Goal: Task Accomplishment & Management: Manage account settings

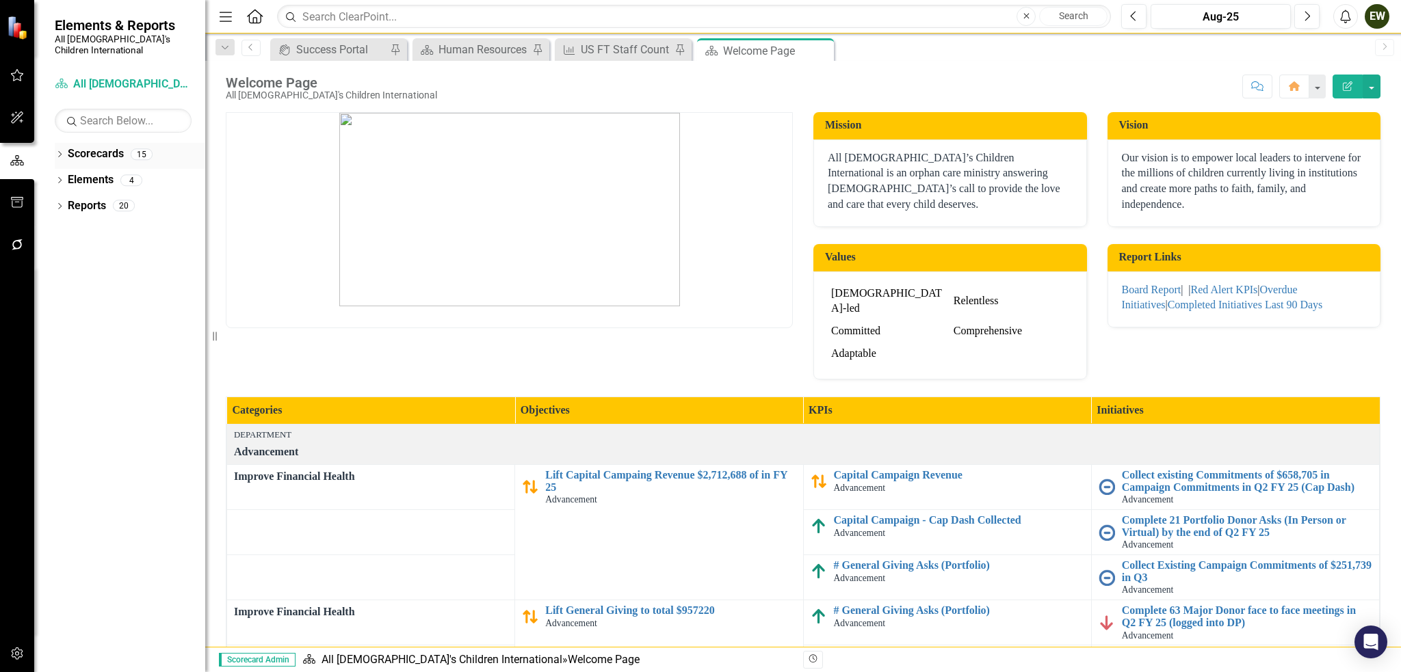
click at [57, 152] on icon "Dropdown" at bounding box center [60, 156] width 10 height 8
click at [73, 174] on div "Dropdown" at bounding box center [69, 180] width 14 height 12
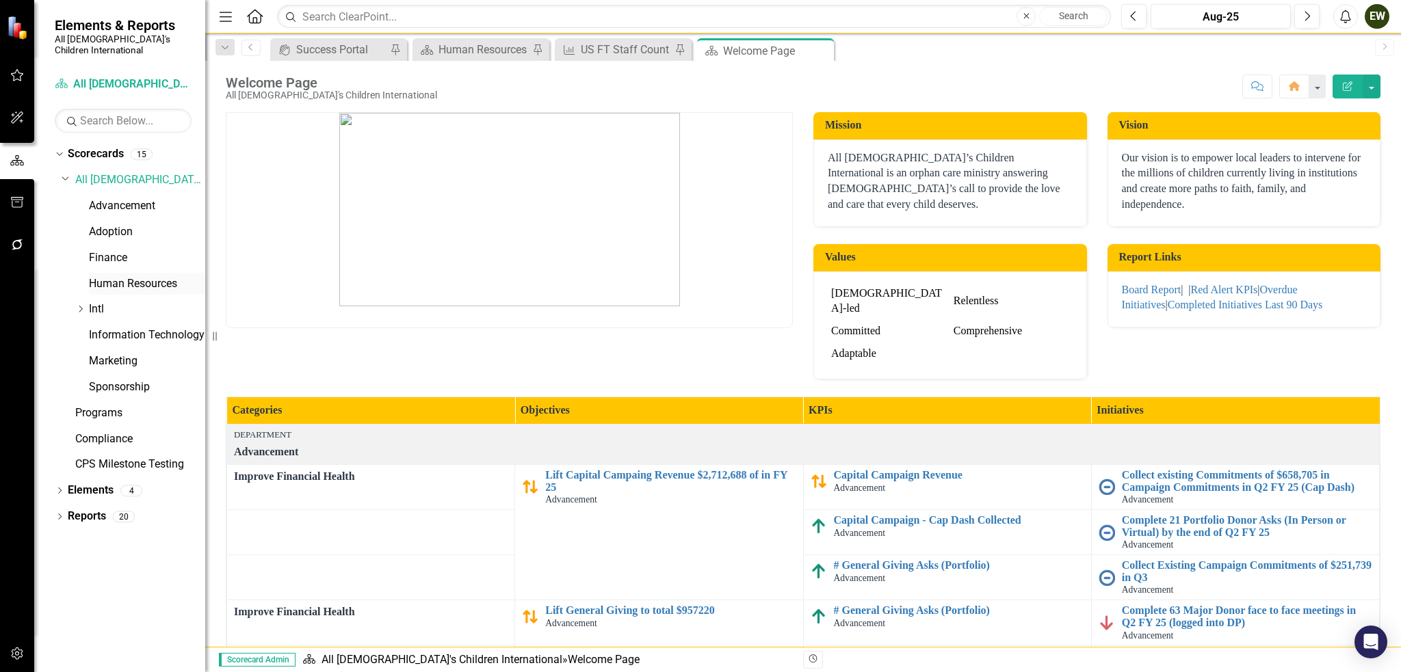
click at [123, 276] on link "Human Resources" at bounding box center [147, 284] width 116 height 16
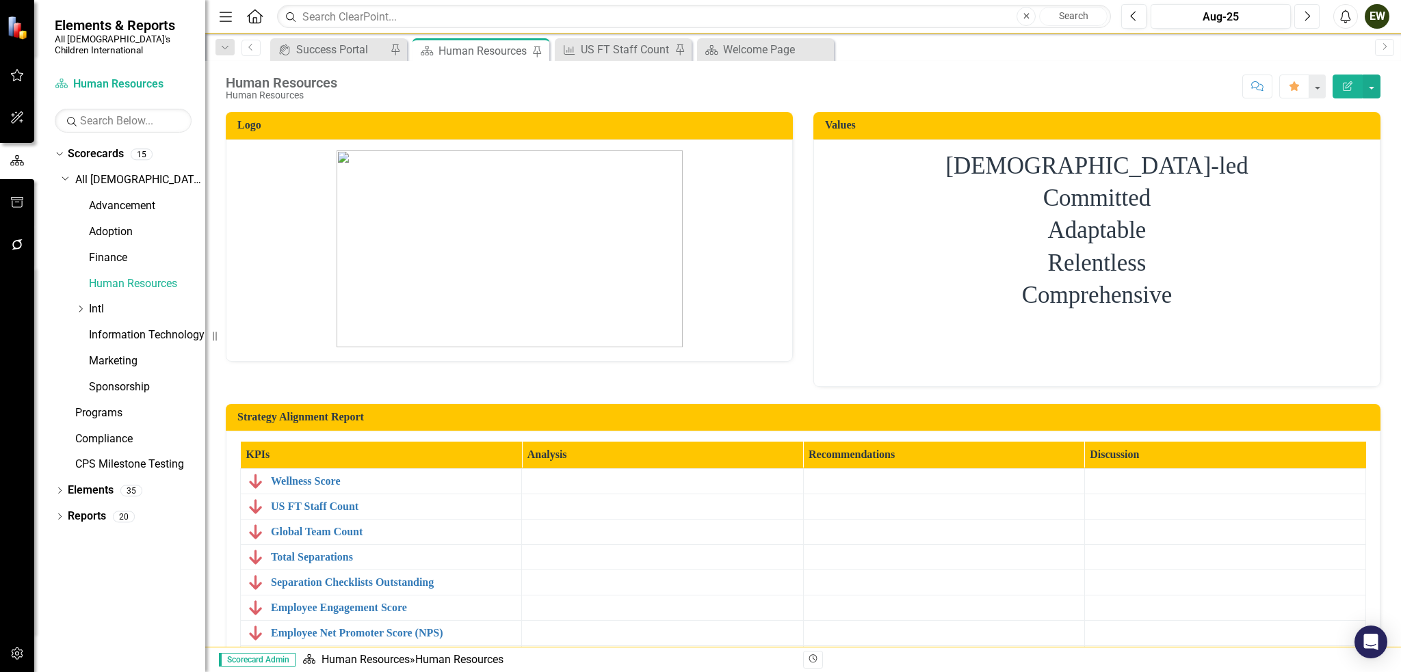
click at [1310, 12] on icon "Next" at bounding box center [1307, 16] width 8 height 12
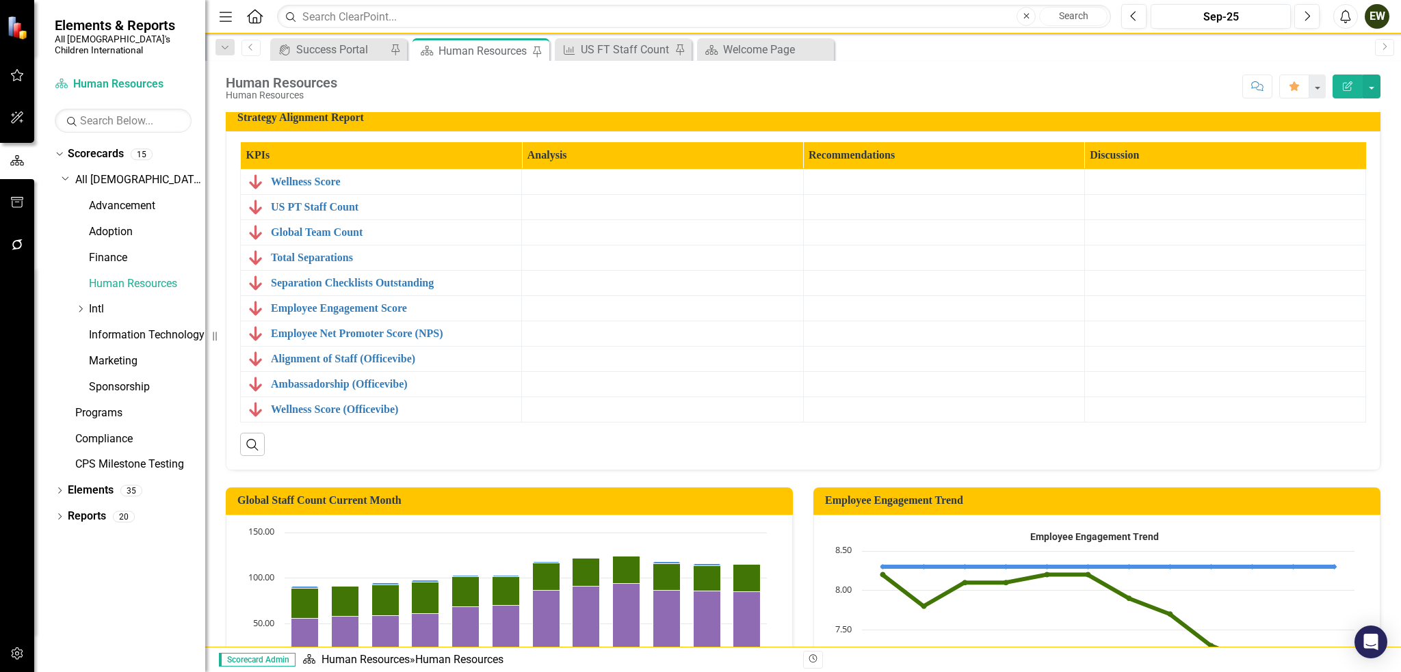
scroll to position [274, 0]
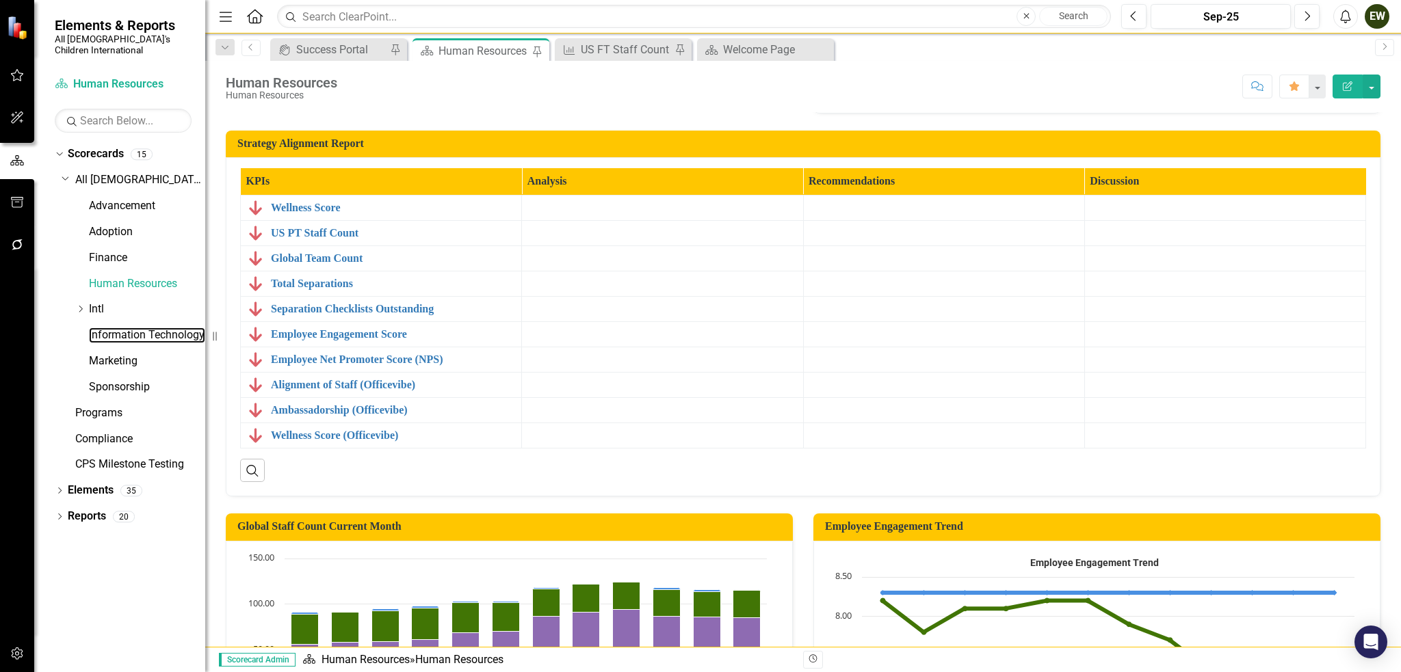
click at [135, 328] on link "Information Technology" at bounding box center [147, 336] width 116 height 16
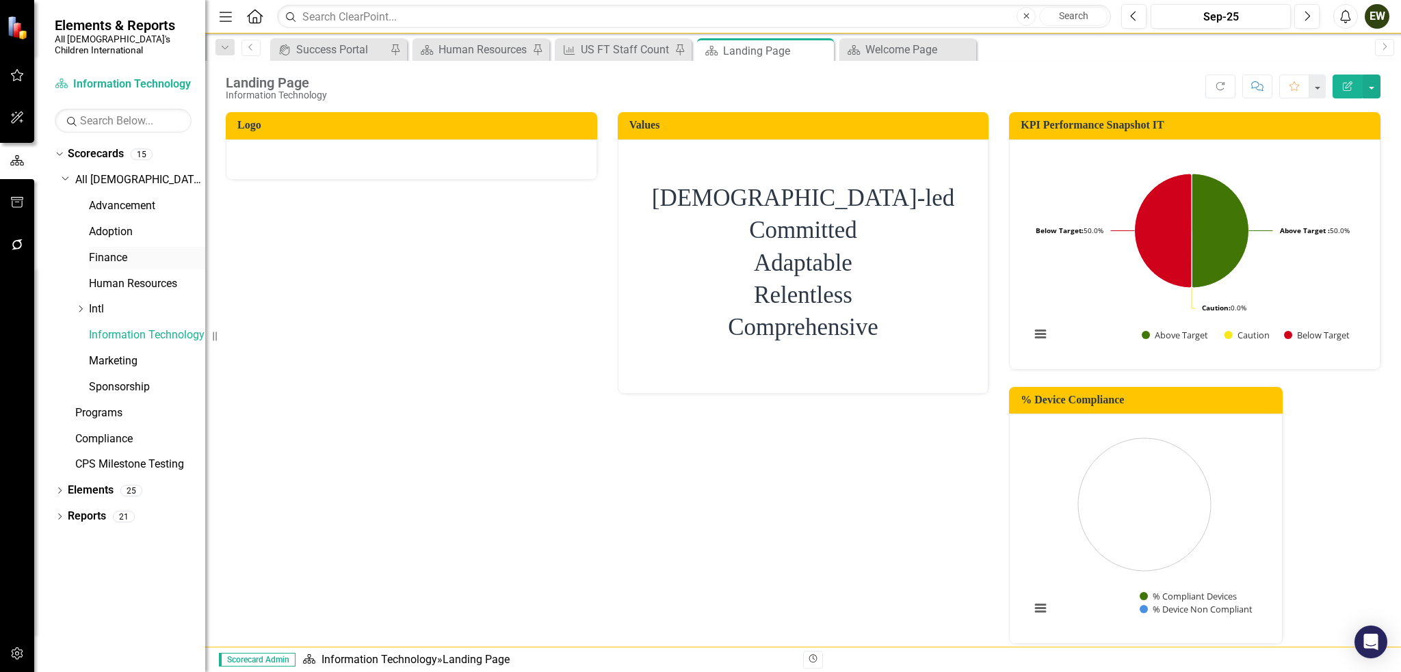
click at [159, 254] on link "Finance" at bounding box center [147, 258] width 116 height 16
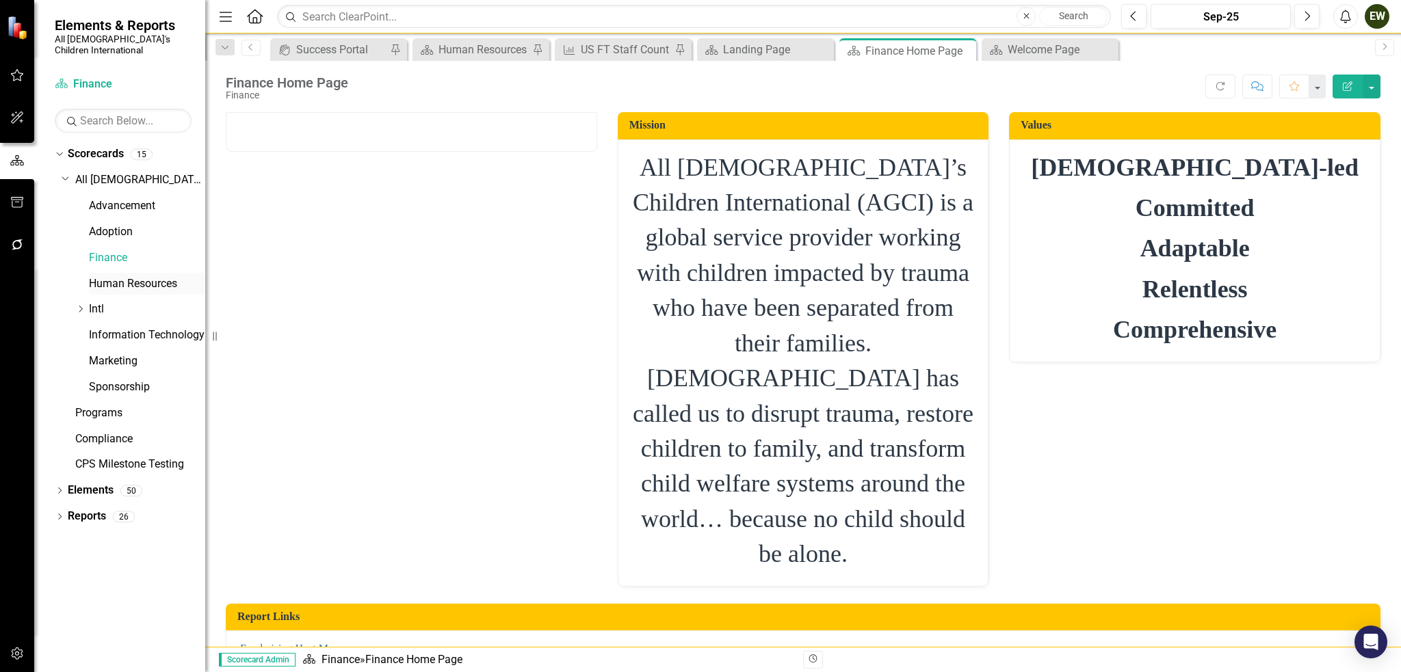
click at [163, 276] on link "Human Resources" at bounding box center [147, 284] width 116 height 16
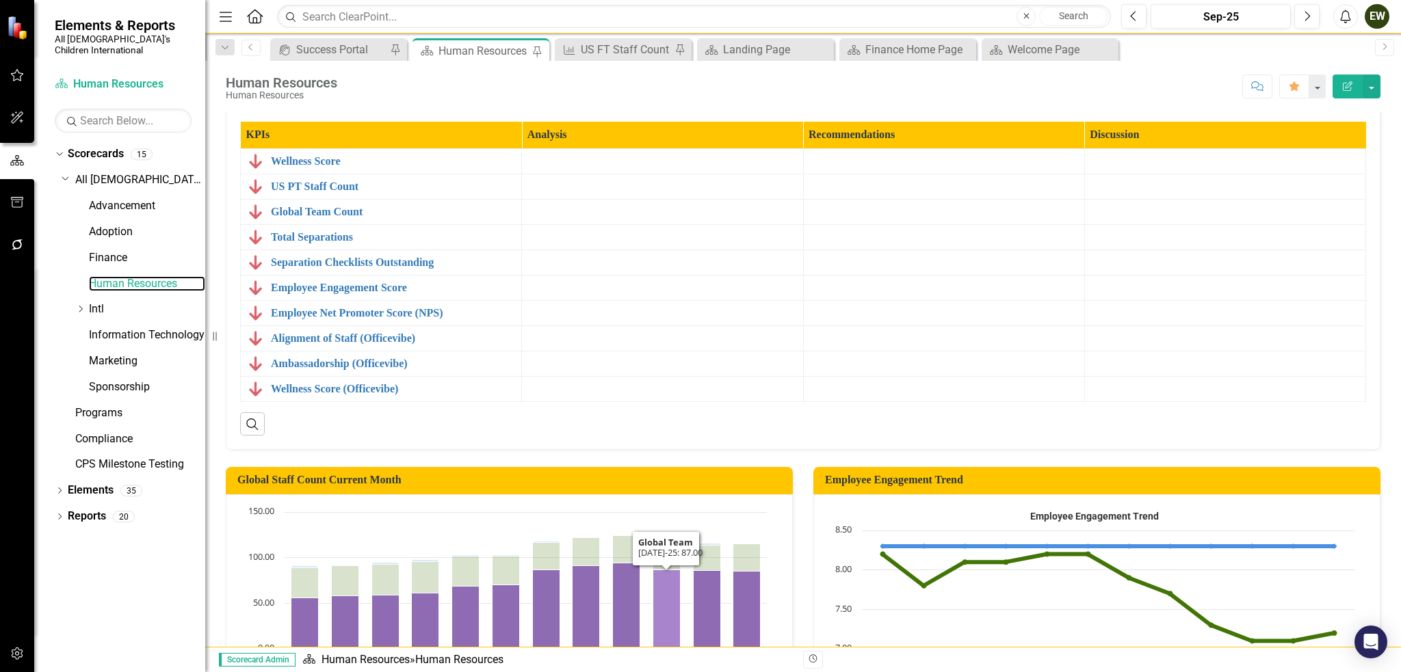
scroll to position [311, 0]
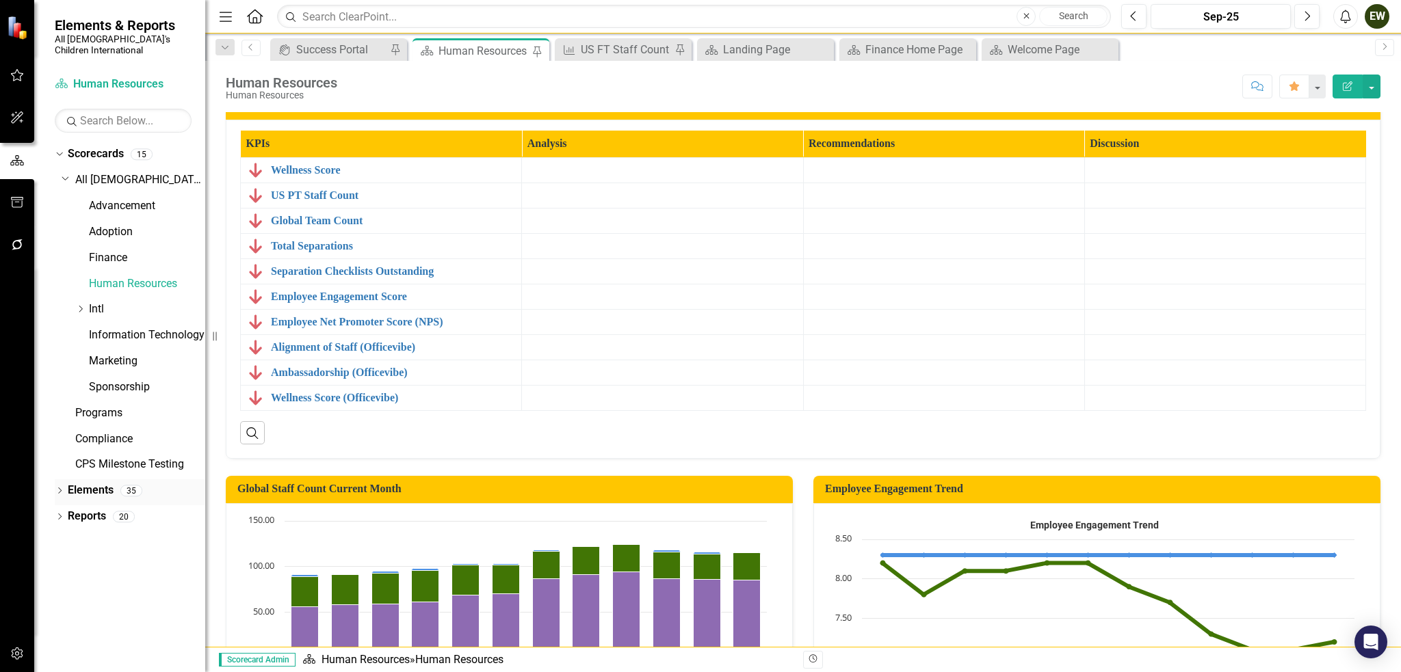
click at [90, 483] on link "Elements" at bounding box center [91, 491] width 46 height 16
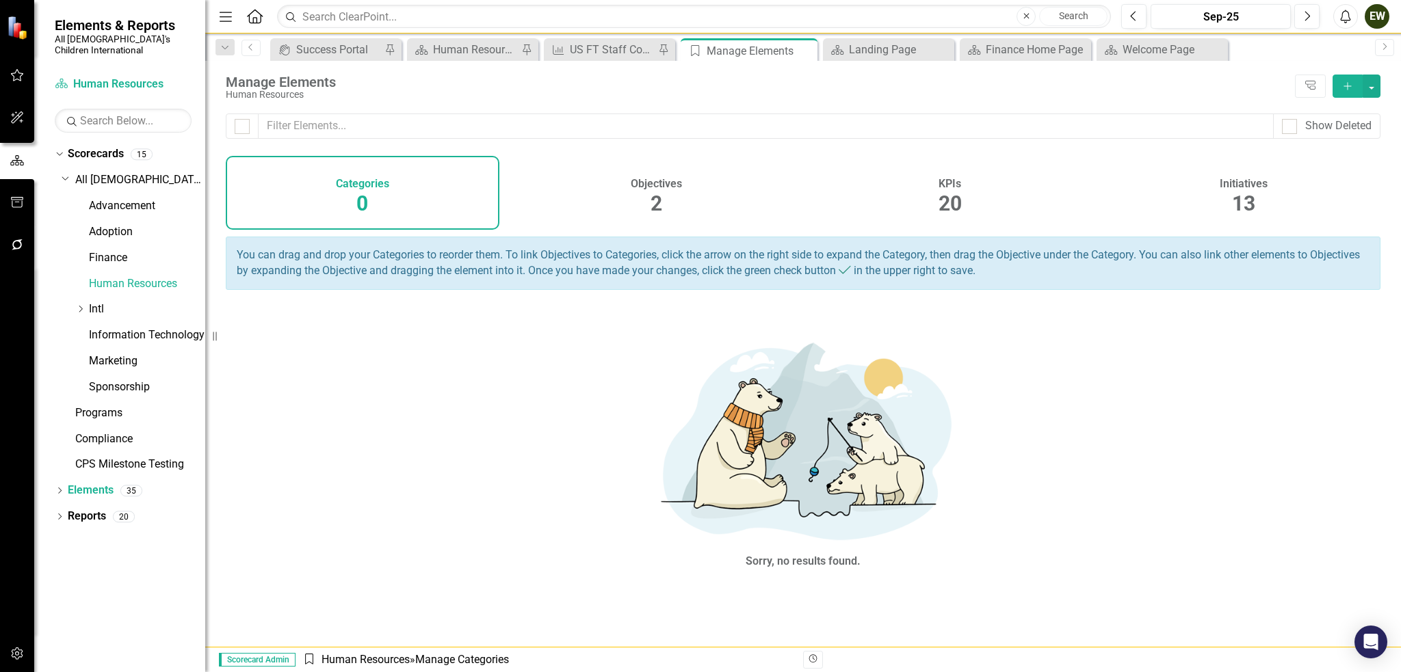
click at [936, 196] on div "KPIs 20" at bounding box center [950, 193] width 274 height 74
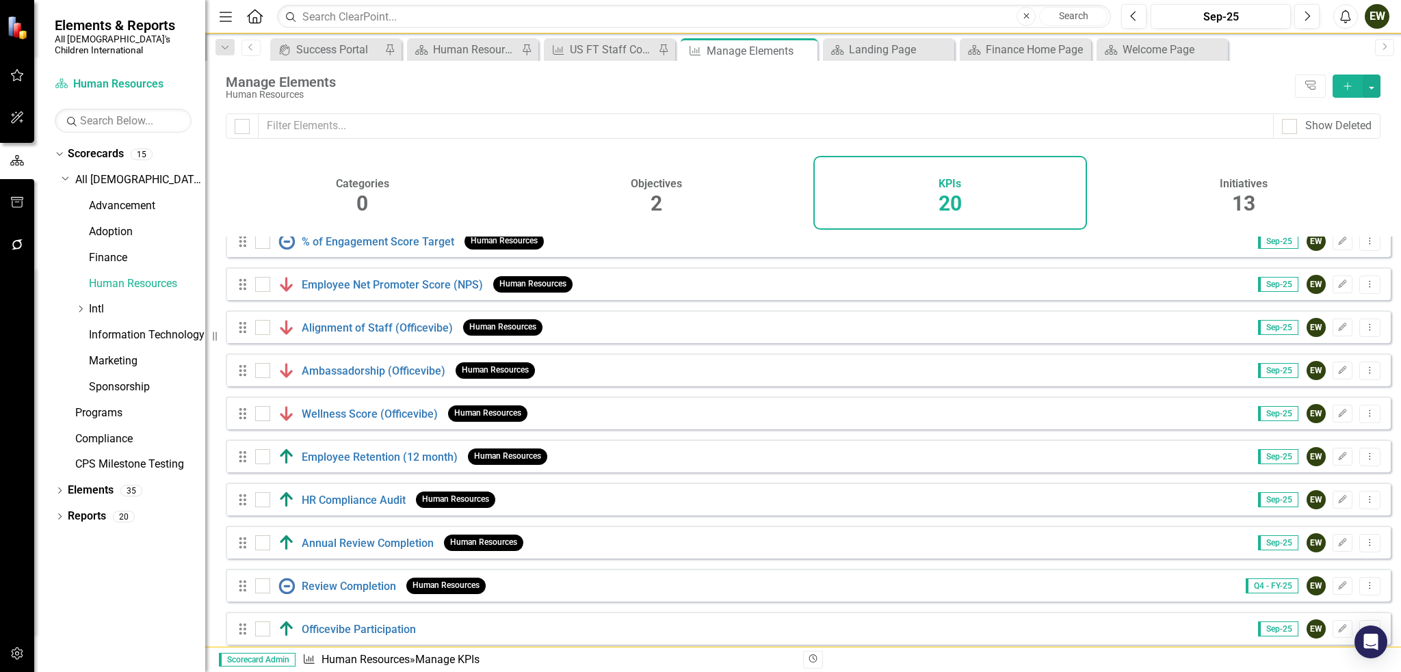
scroll to position [460, 0]
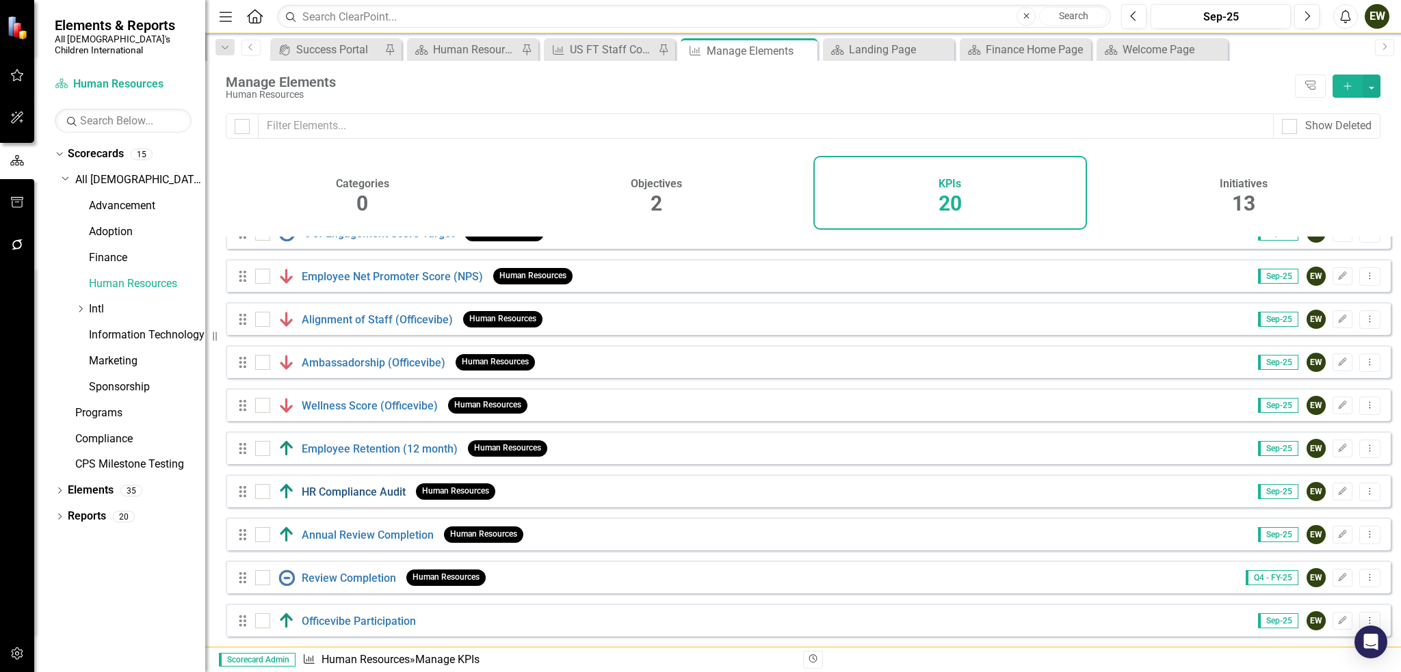
click at [339, 492] on link "HR Compliance Audit" at bounding box center [354, 492] width 104 height 13
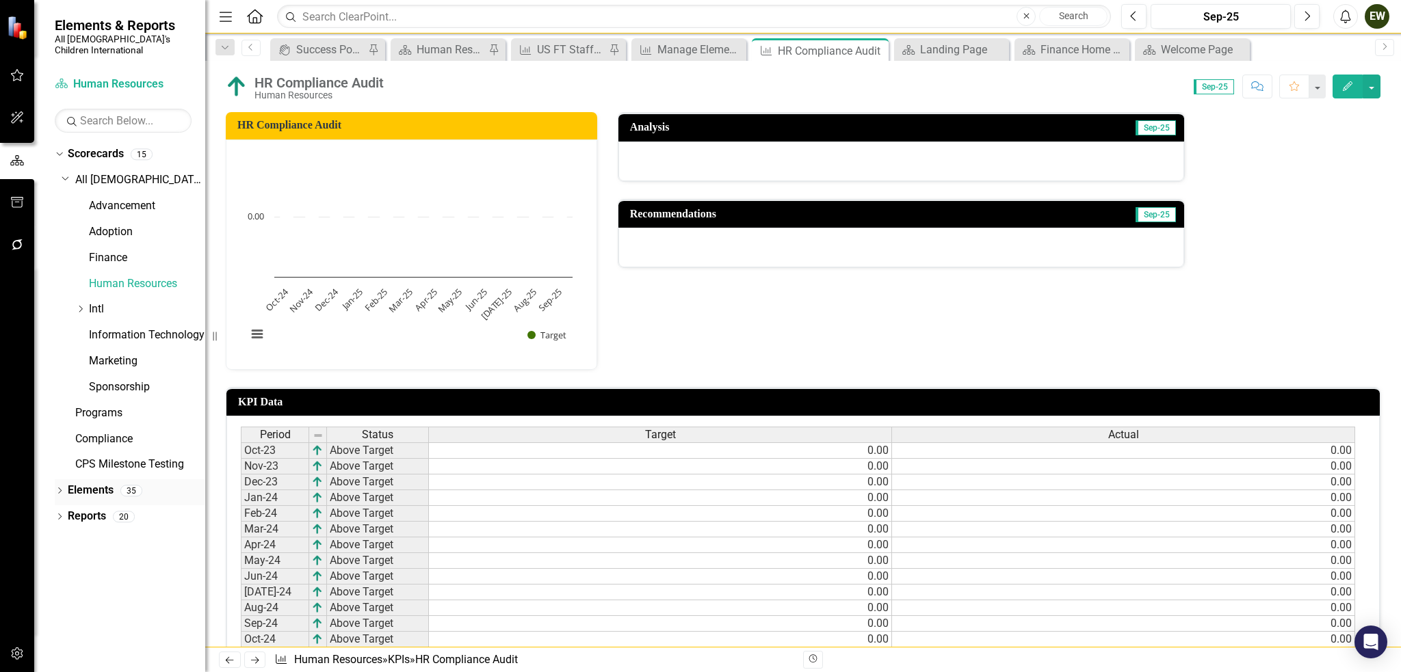
click at [60, 488] on icon "Dropdown" at bounding box center [60, 492] width 10 height 8
click at [66, 531] on div "Dropdown KPI KPIs 20" at bounding box center [134, 544] width 144 height 26
click at [88, 536] on icon "KPI" at bounding box center [82, 541] width 14 height 11
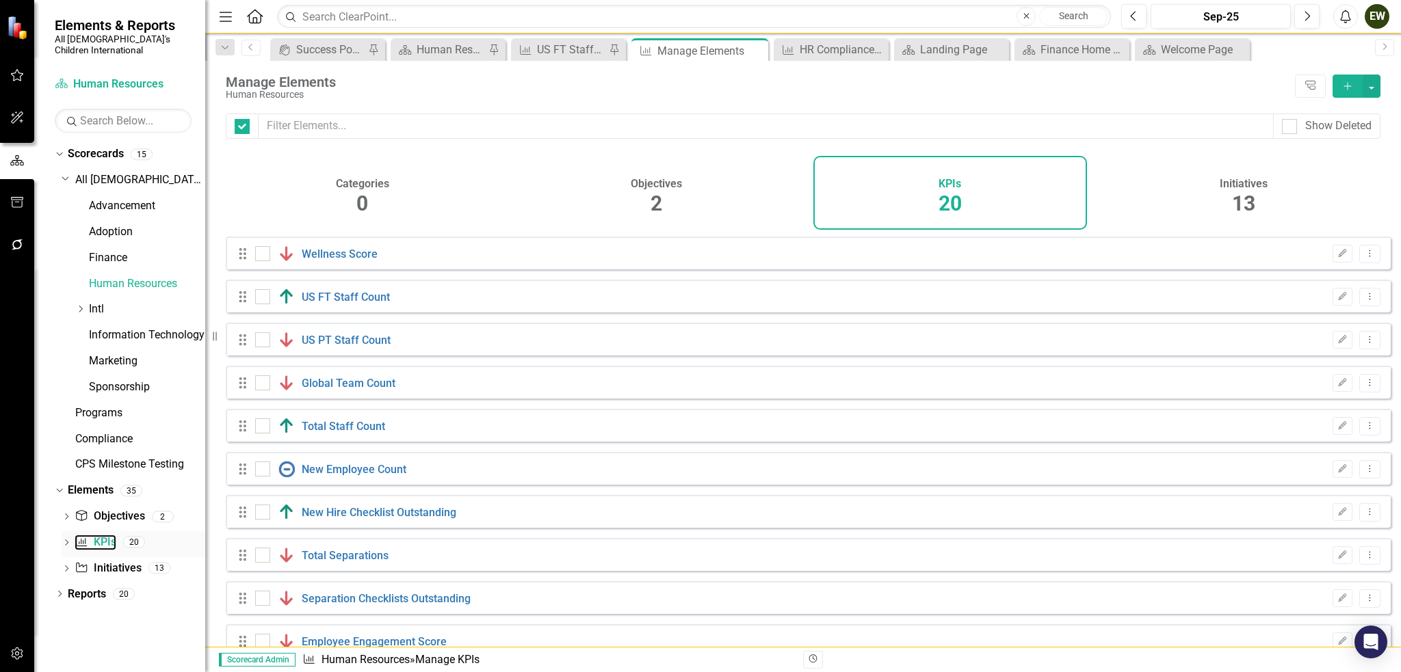
checkbox input "false"
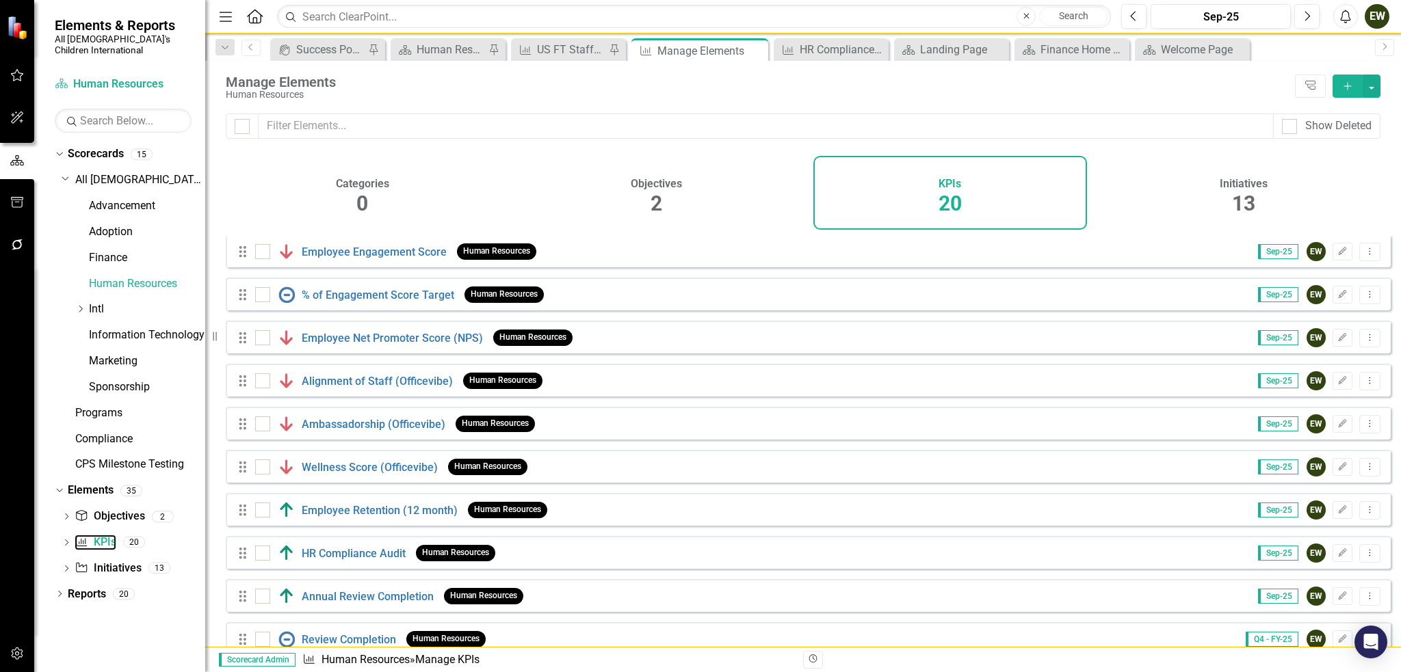
scroll to position [460, 0]
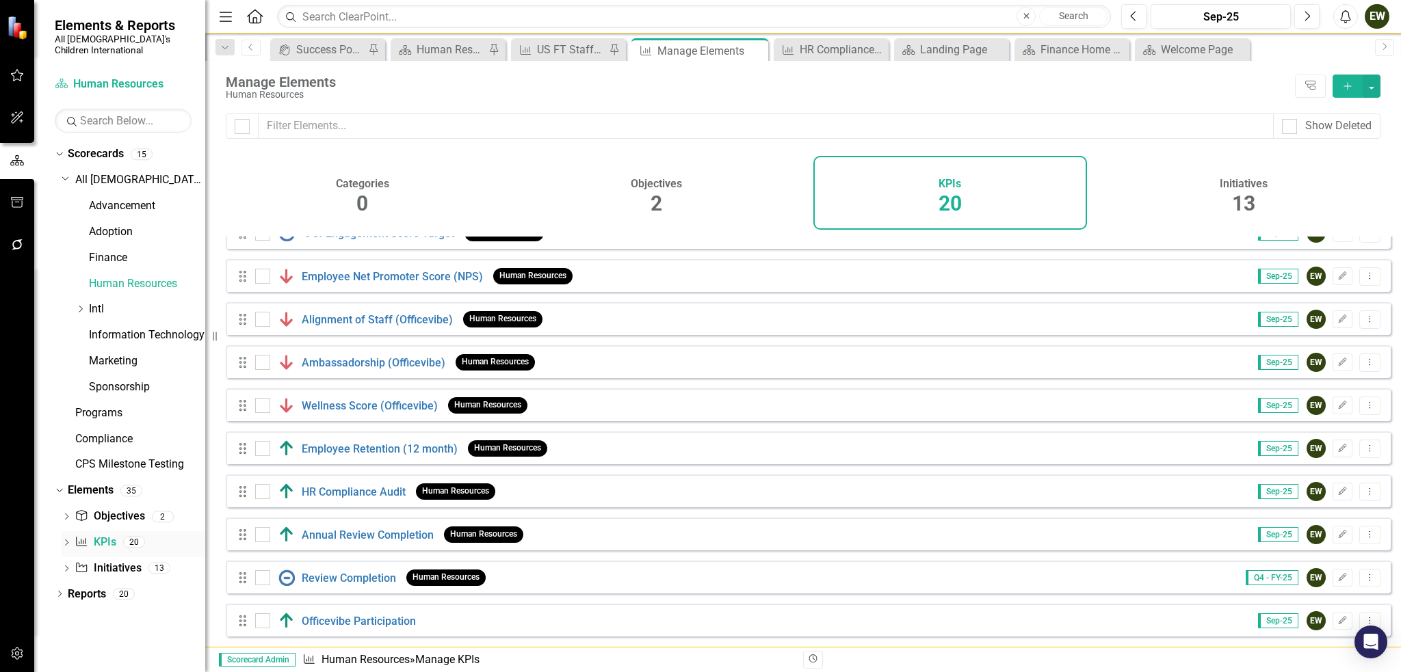
click at [66, 538] on div "Dropdown" at bounding box center [67, 544] width 10 height 12
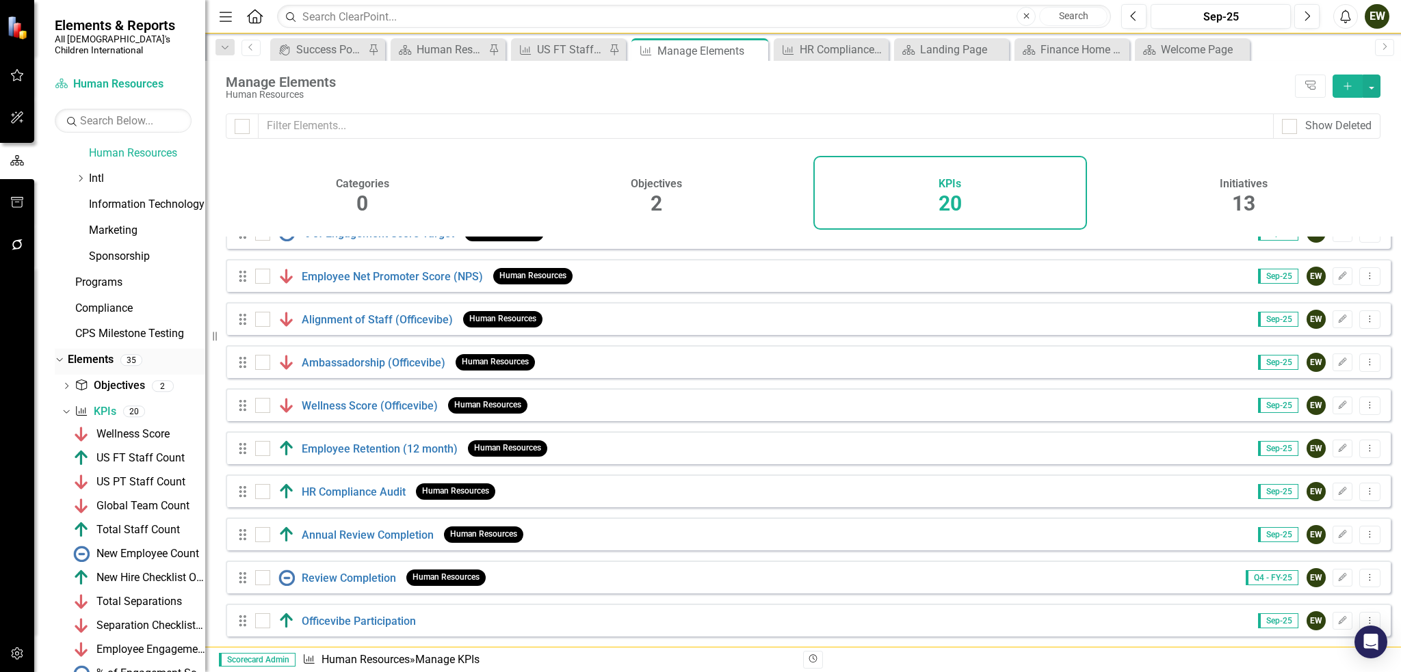
scroll to position [130, 0]
click at [66, 384] on icon "Dropdown" at bounding box center [67, 388] width 10 height 8
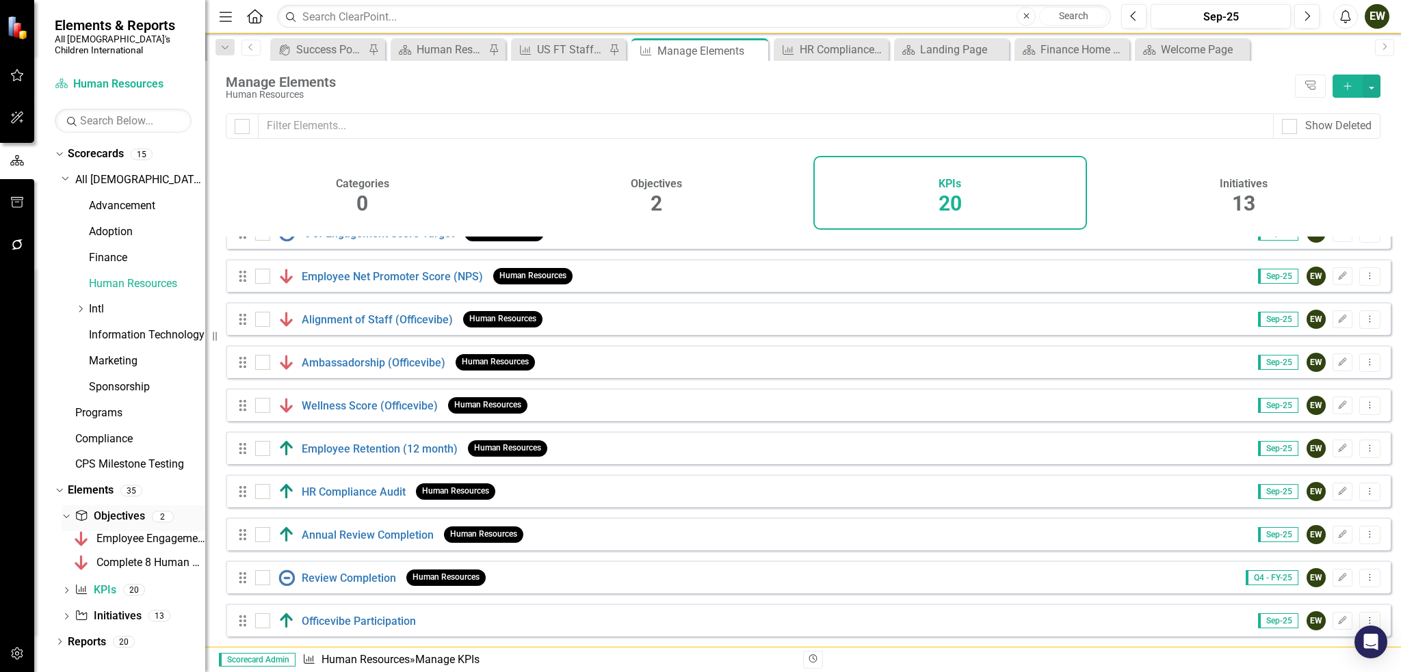
scroll to position [0, 0]
click at [135, 557] on div "Complete 8 Human Resource Compliance Audits in FY 25" at bounding box center [150, 563] width 109 height 12
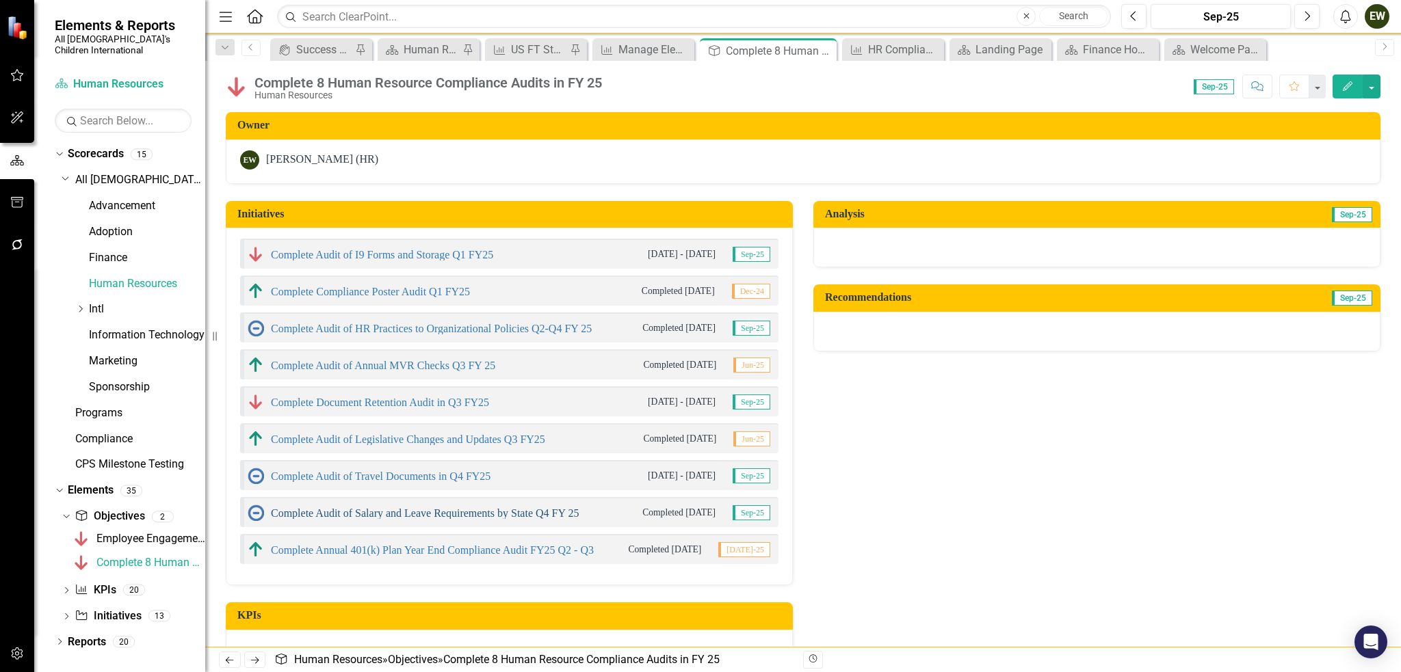
click at [390, 510] on link "Complete Audit of Salary and Leave Requirements by State Q4 FY 25" at bounding box center [425, 513] width 308 height 12
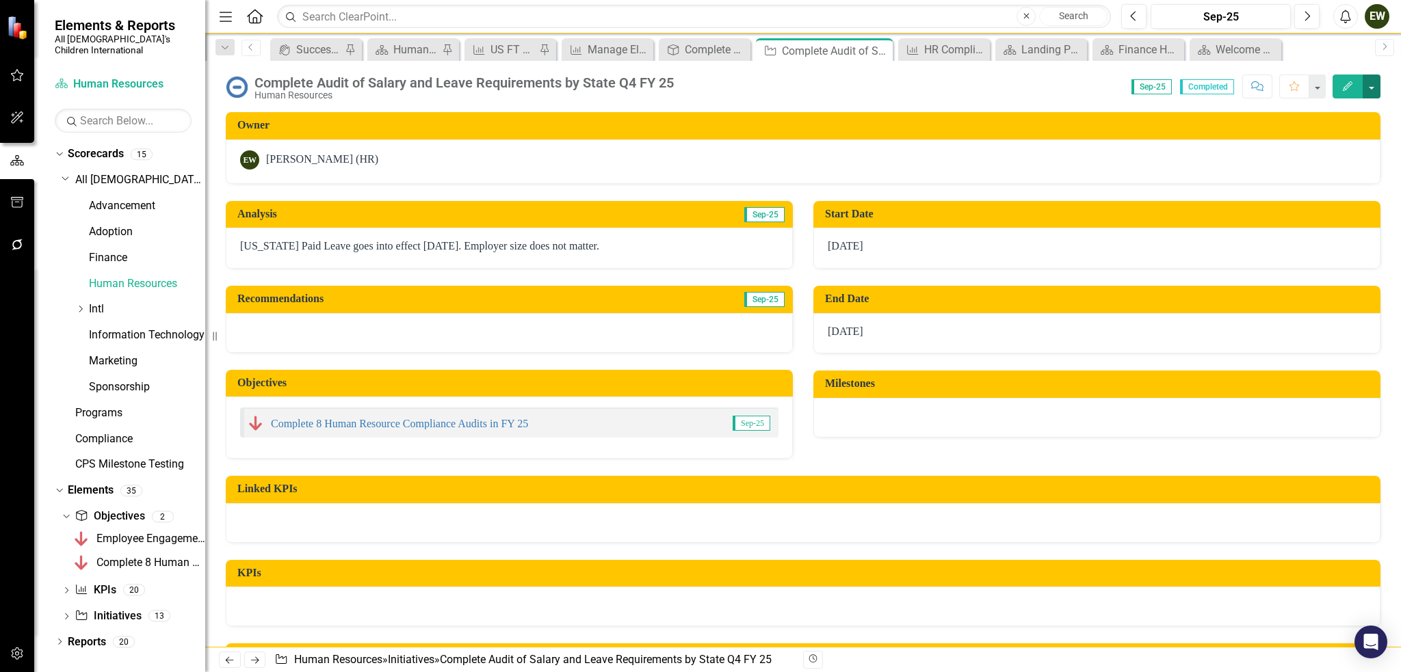
click at [1379, 93] on button "button" at bounding box center [1371, 87] width 18 height 24
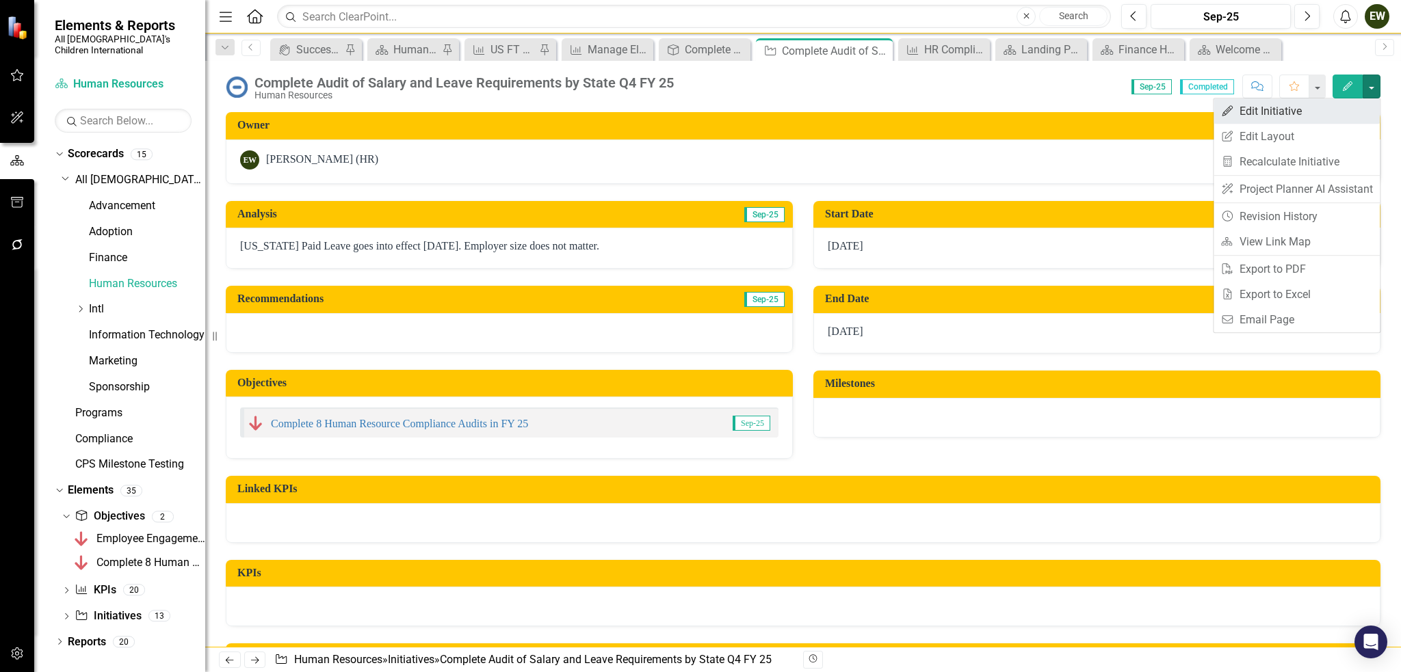
click at [1333, 109] on link "Edit Edit Initiative" at bounding box center [1296, 110] width 166 height 25
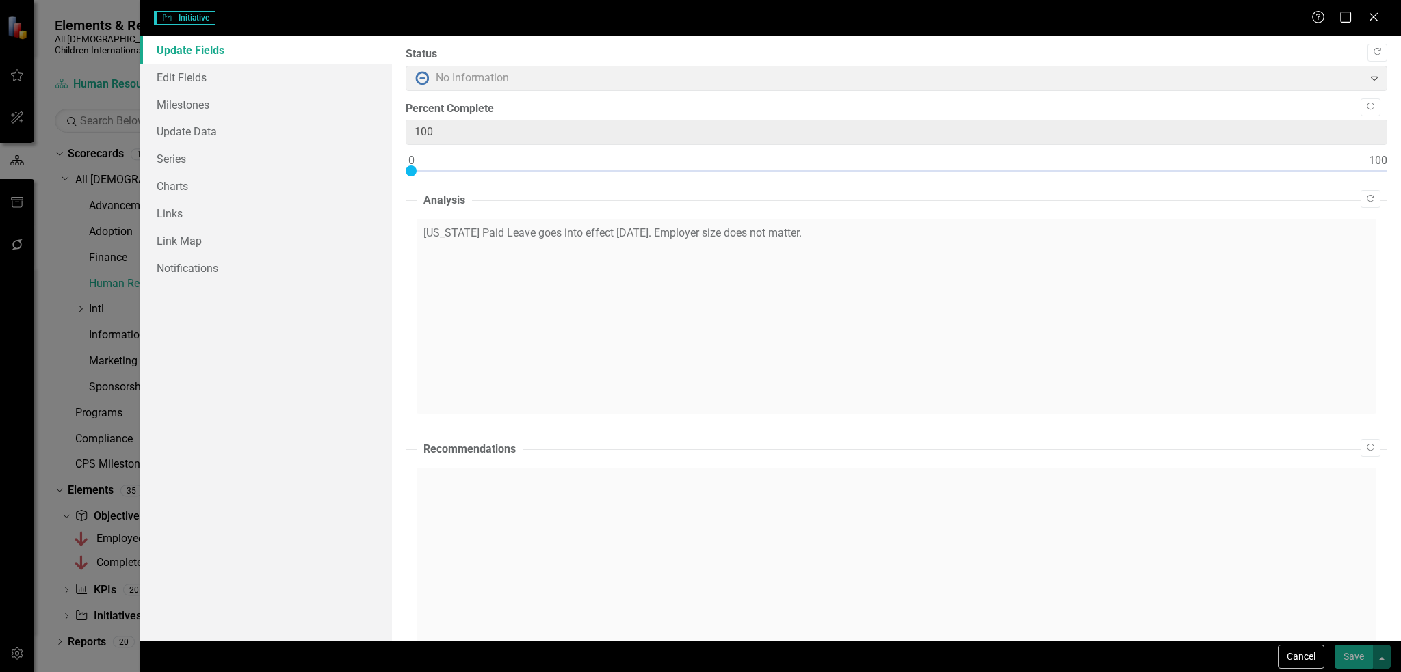
click at [427, 83] on span "No Information Expand" at bounding box center [896, 78] width 981 height 25
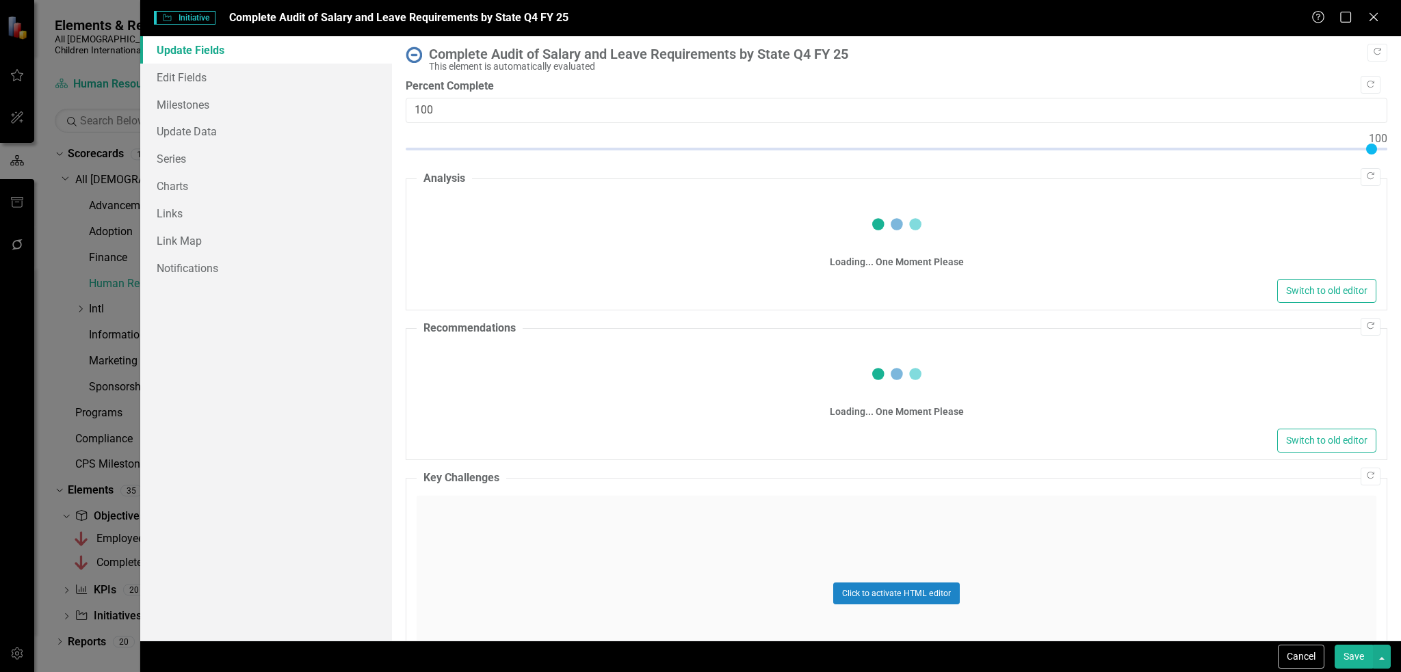
click at [420, 68] on div "Complete Audit of Salary and Leave Requirements by State Q4 FY 25 This element …" at bounding box center [896, 59] width 981 height 25
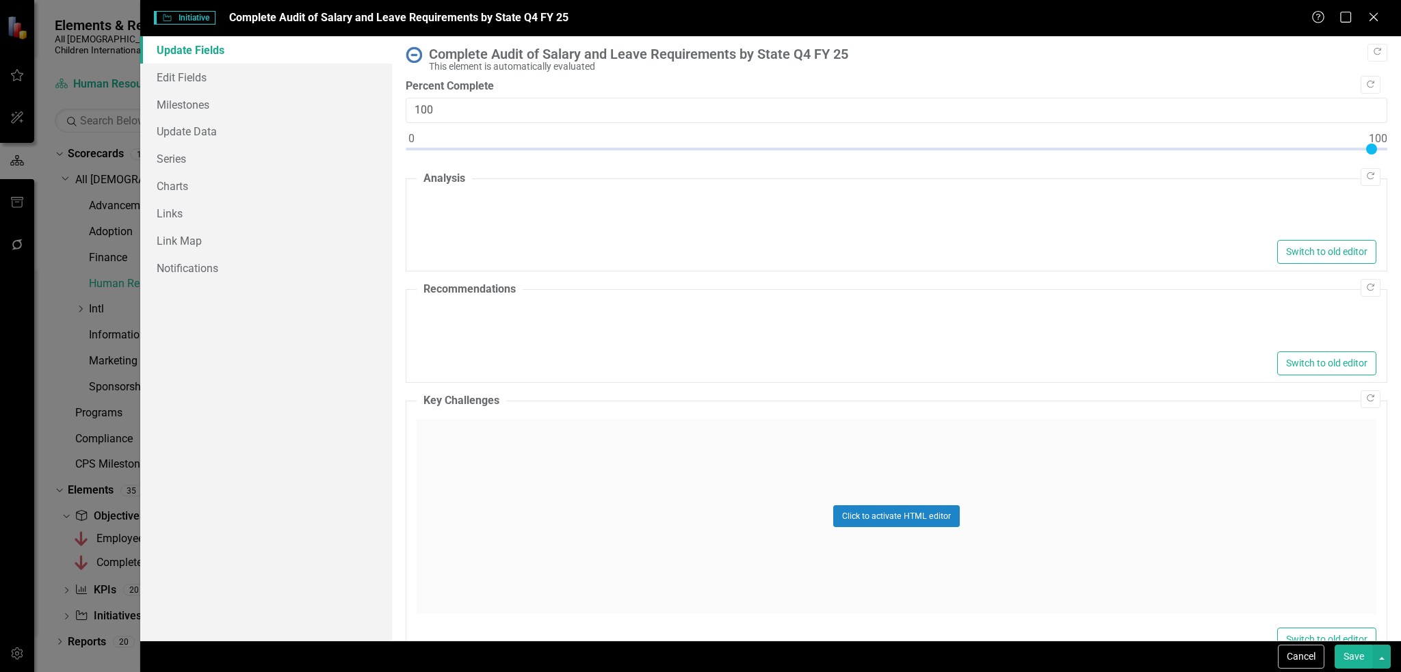
type textarea "<p>Minnesota Paid Leave goes into effect Jan 1, 2026. Employer size does not ma…"
click at [419, 58] on img at bounding box center [414, 55] width 16 height 16
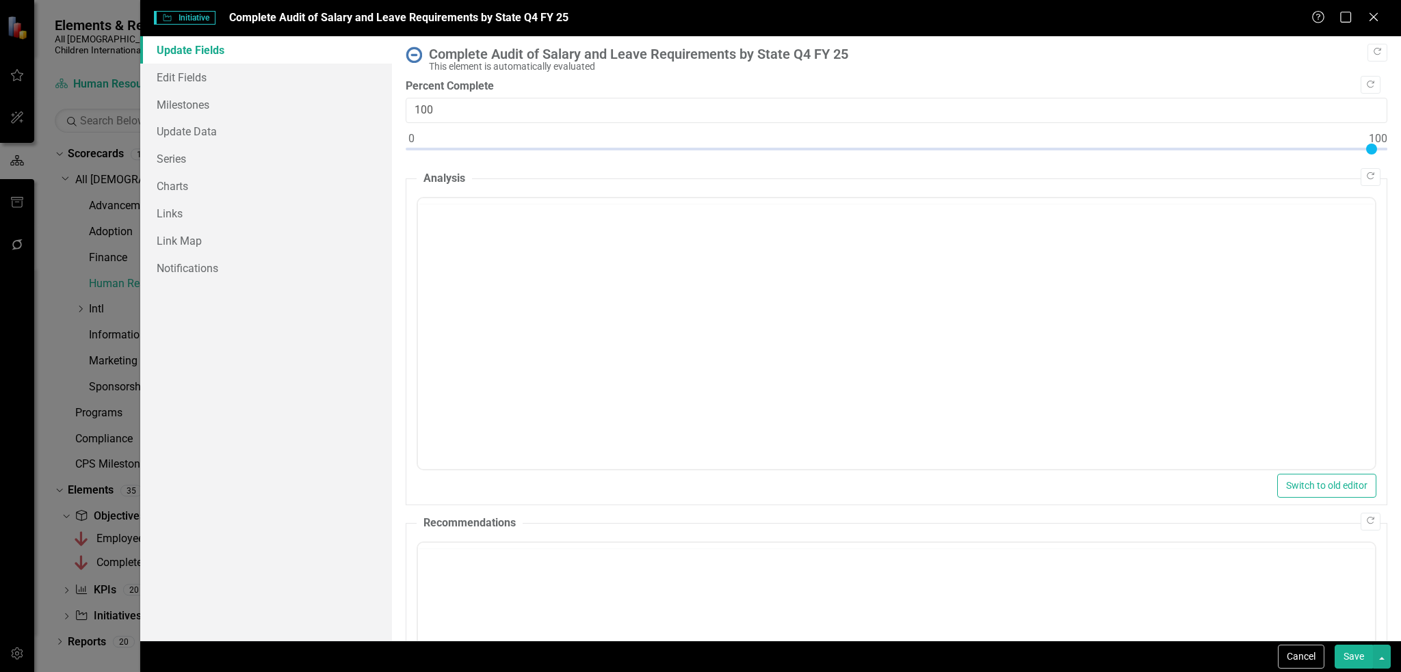
click at [408, 51] on img at bounding box center [414, 55] width 16 height 16
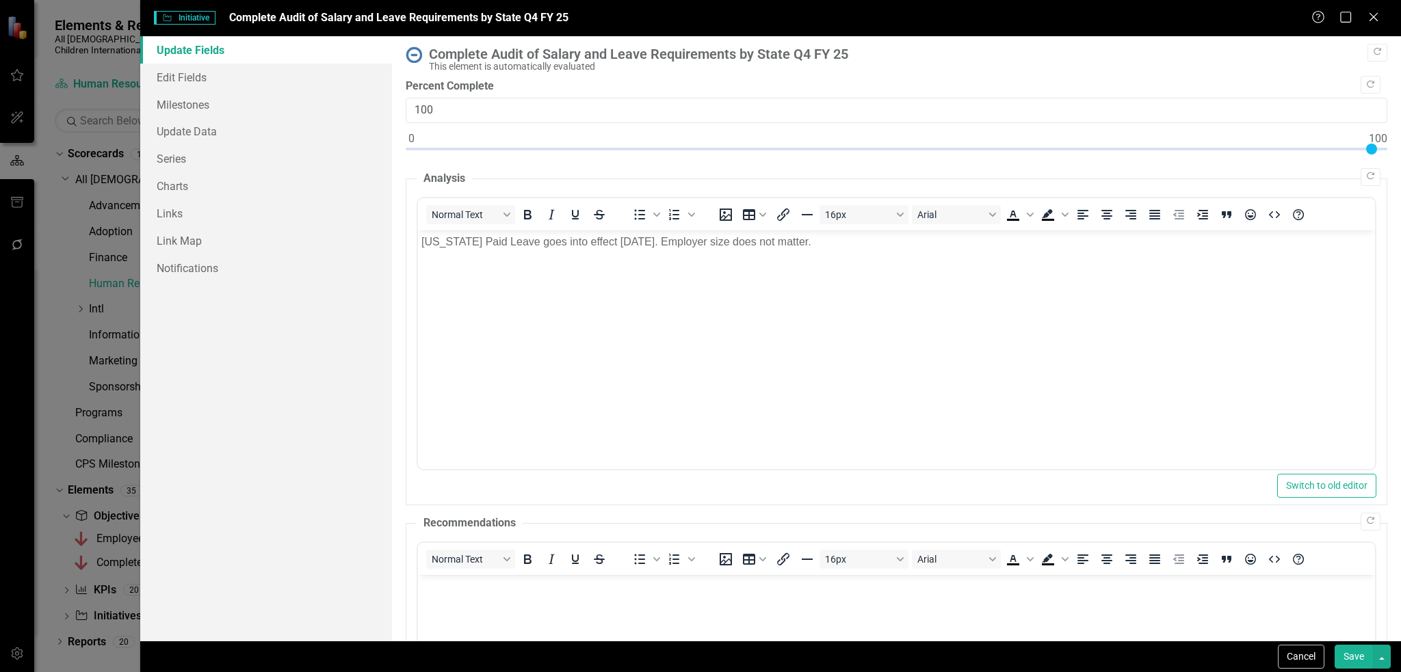
click at [419, 51] on img at bounding box center [414, 55] width 16 height 16
click at [419, 54] on img at bounding box center [414, 55] width 16 height 16
click at [204, 78] on link "Edit Fields" at bounding box center [266, 77] width 252 height 27
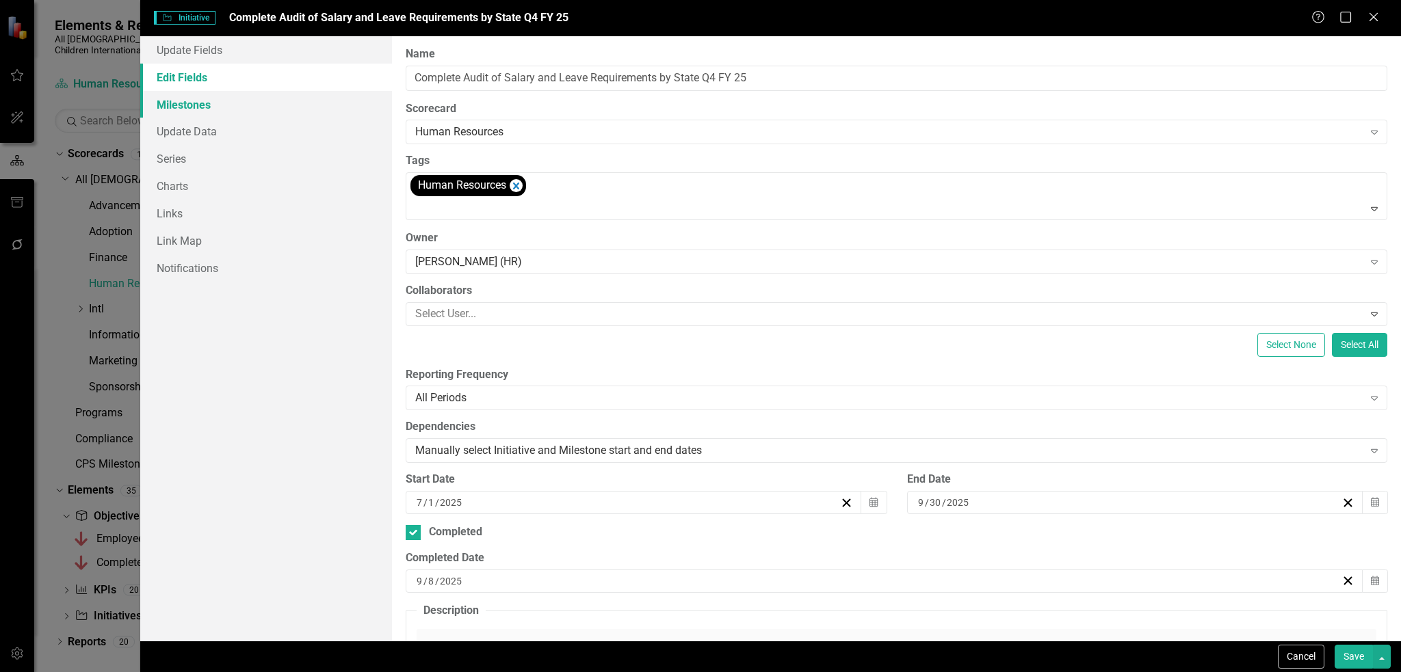
click at [215, 107] on link "Milestones" at bounding box center [266, 104] width 252 height 27
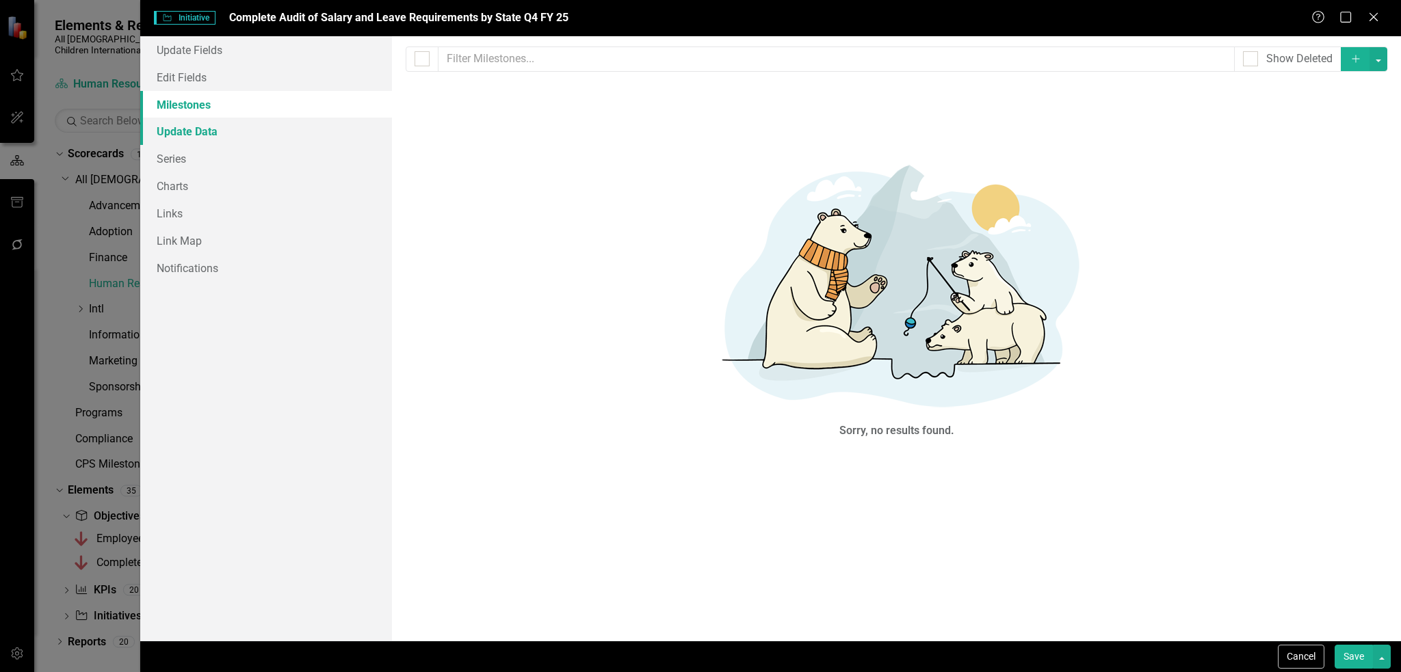
click at [252, 138] on link "Update Data" at bounding box center [266, 131] width 252 height 27
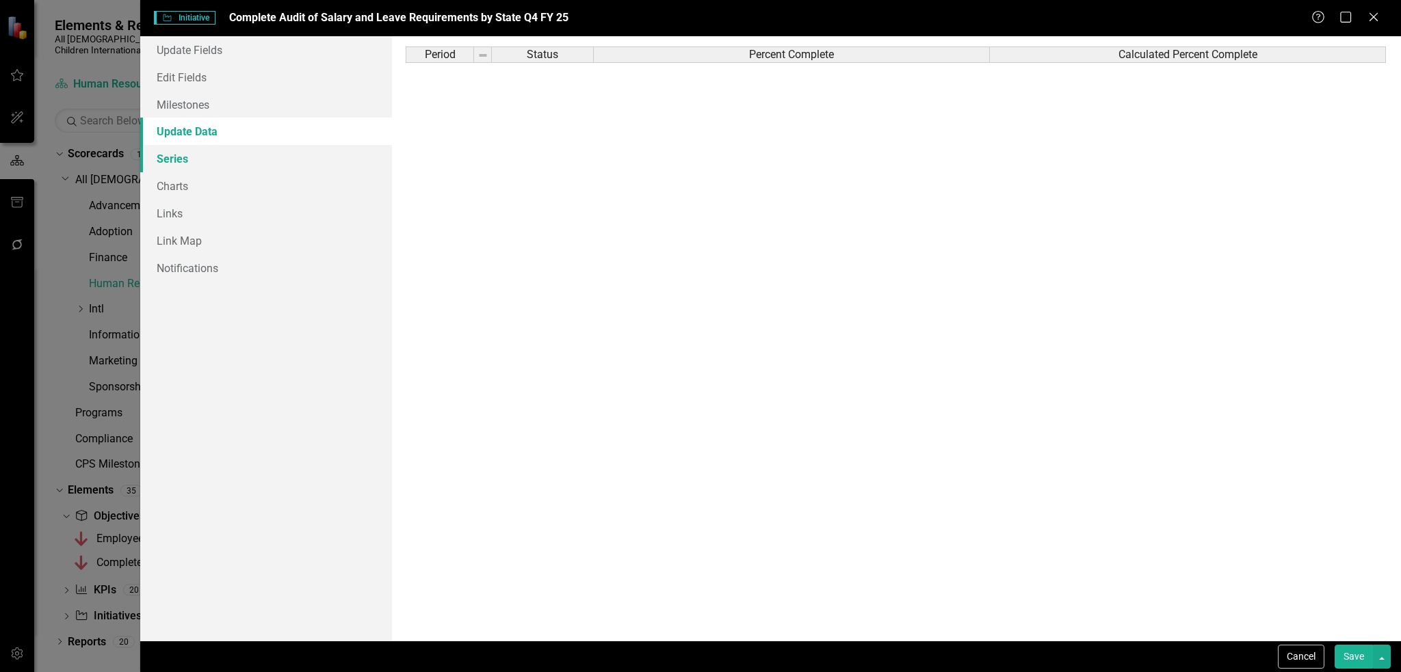
click at [265, 159] on link "Series" at bounding box center [266, 158] width 252 height 27
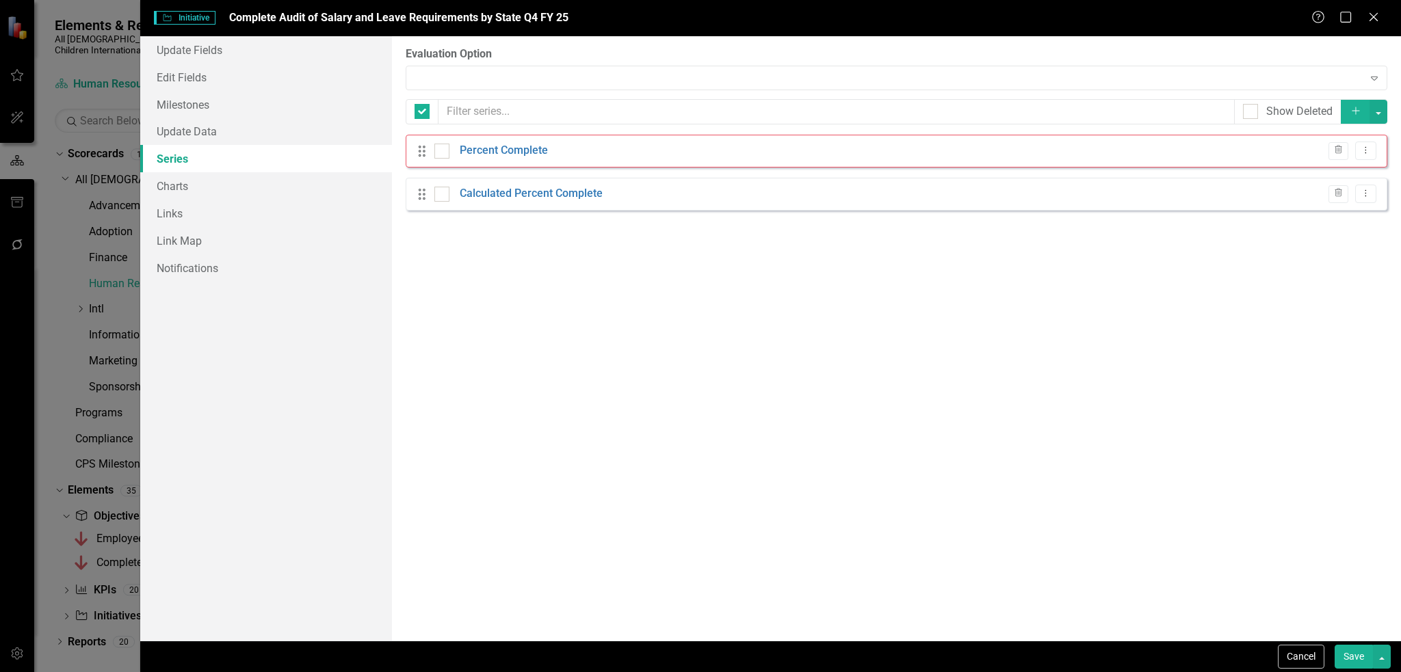
checkbox input "false"
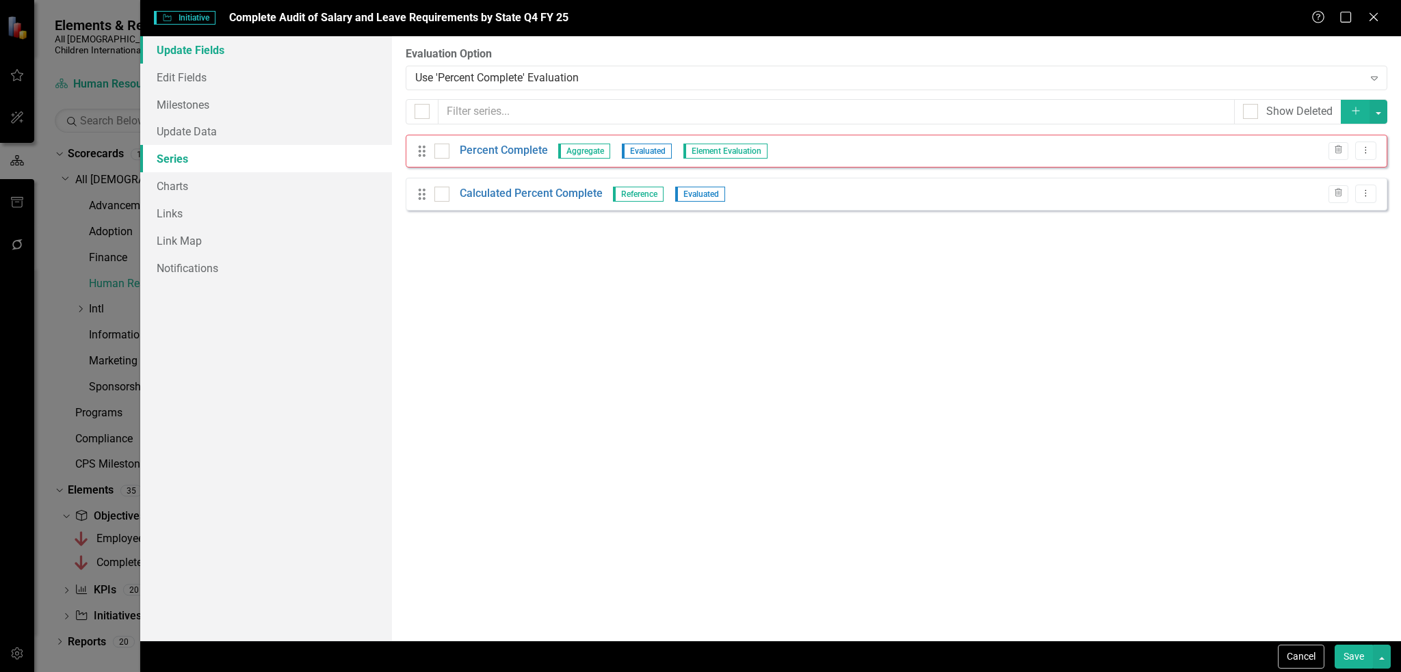
click at [234, 46] on link "Update Fields" at bounding box center [266, 49] width 252 height 27
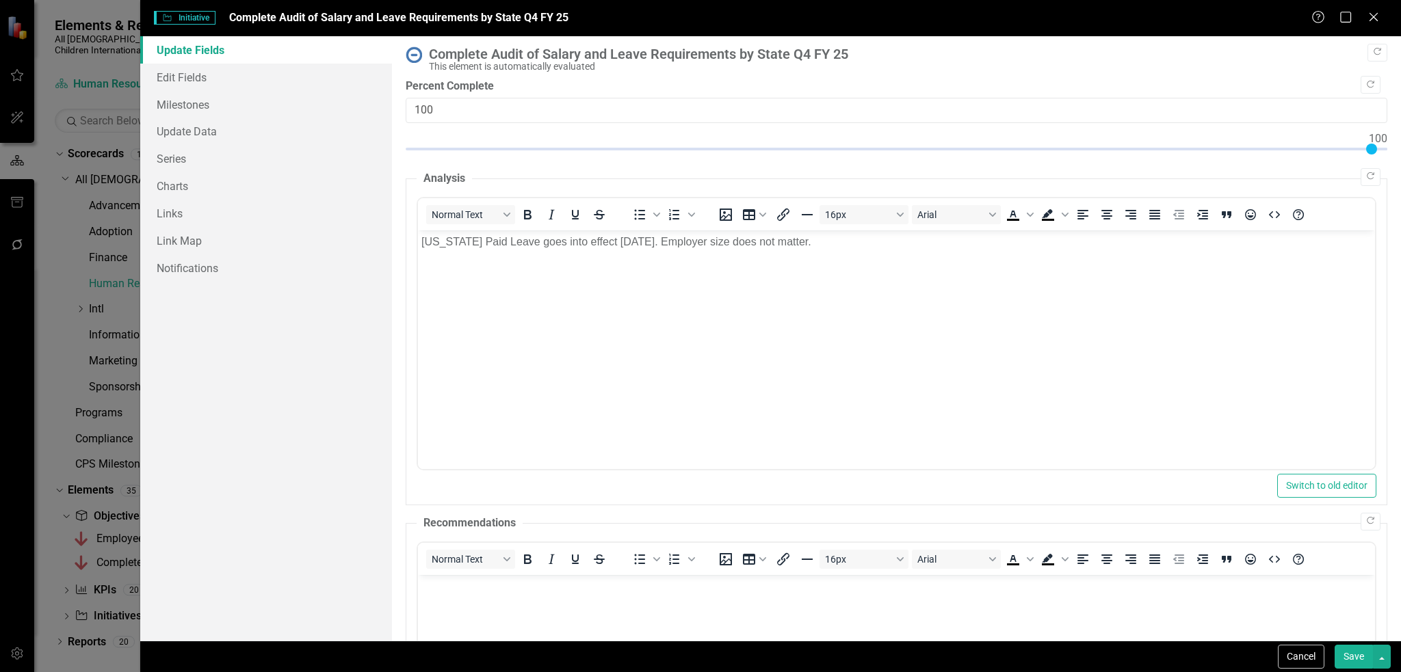
click at [419, 55] on img at bounding box center [414, 55] width 16 height 16
click at [274, 71] on link "Edit Fields" at bounding box center [266, 77] width 252 height 27
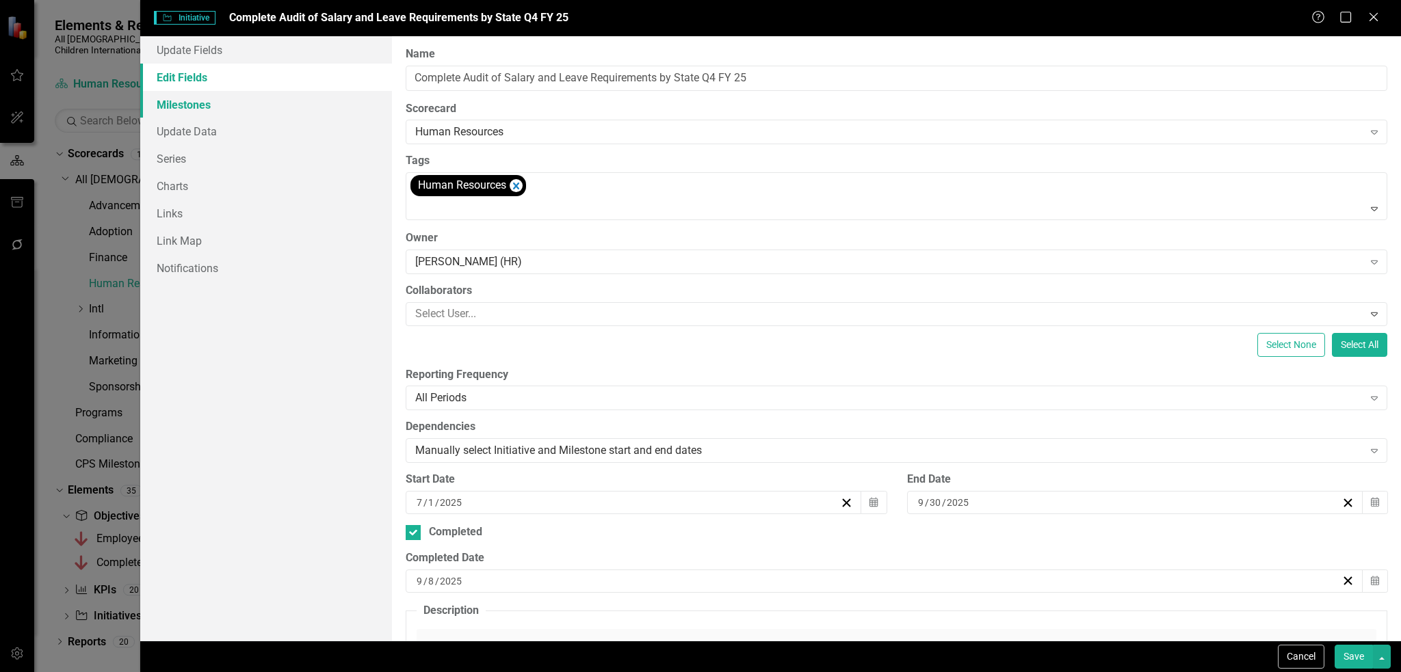
click at [279, 111] on link "Milestones" at bounding box center [266, 104] width 252 height 27
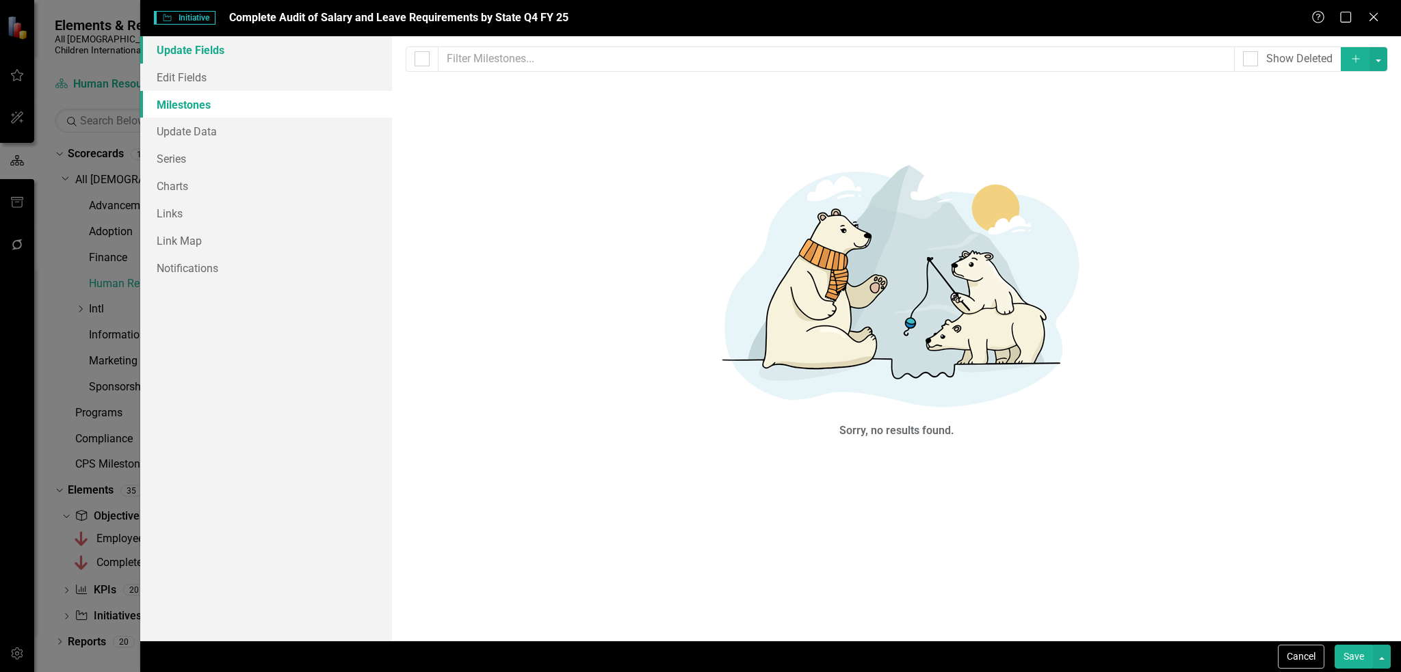
click at [306, 48] on link "Update Fields" at bounding box center [266, 49] width 252 height 27
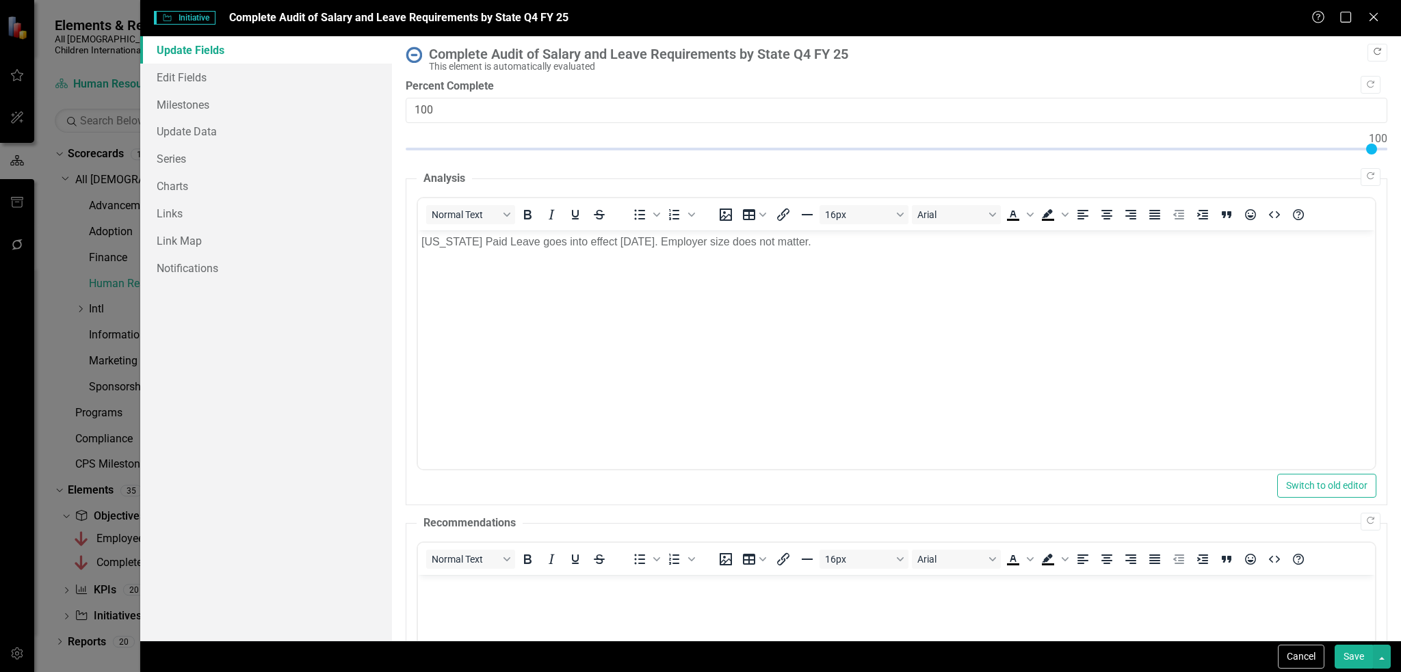
click at [1374, 56] on button "Copy Forward" at bounding box center [1377, 53] width 20 height 18
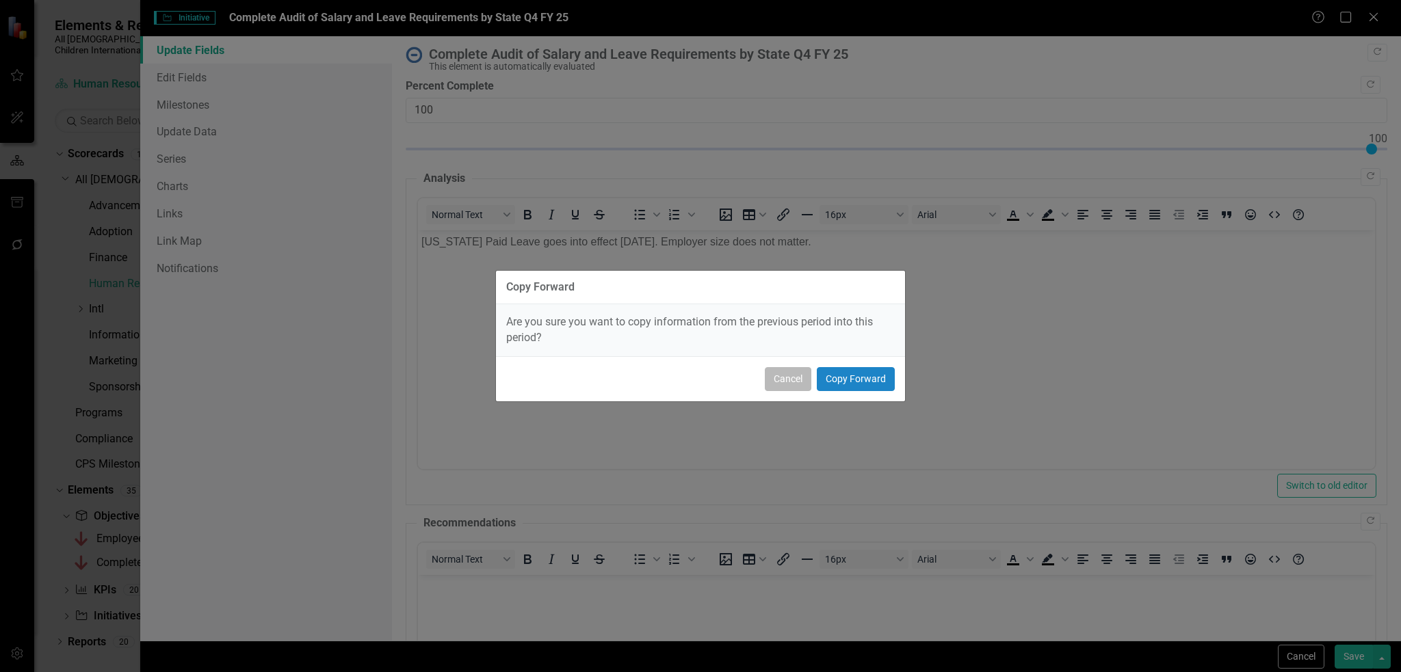
click at [805, 385] on button "Cancel" at bounding box center [788, 379] width 47 height 24
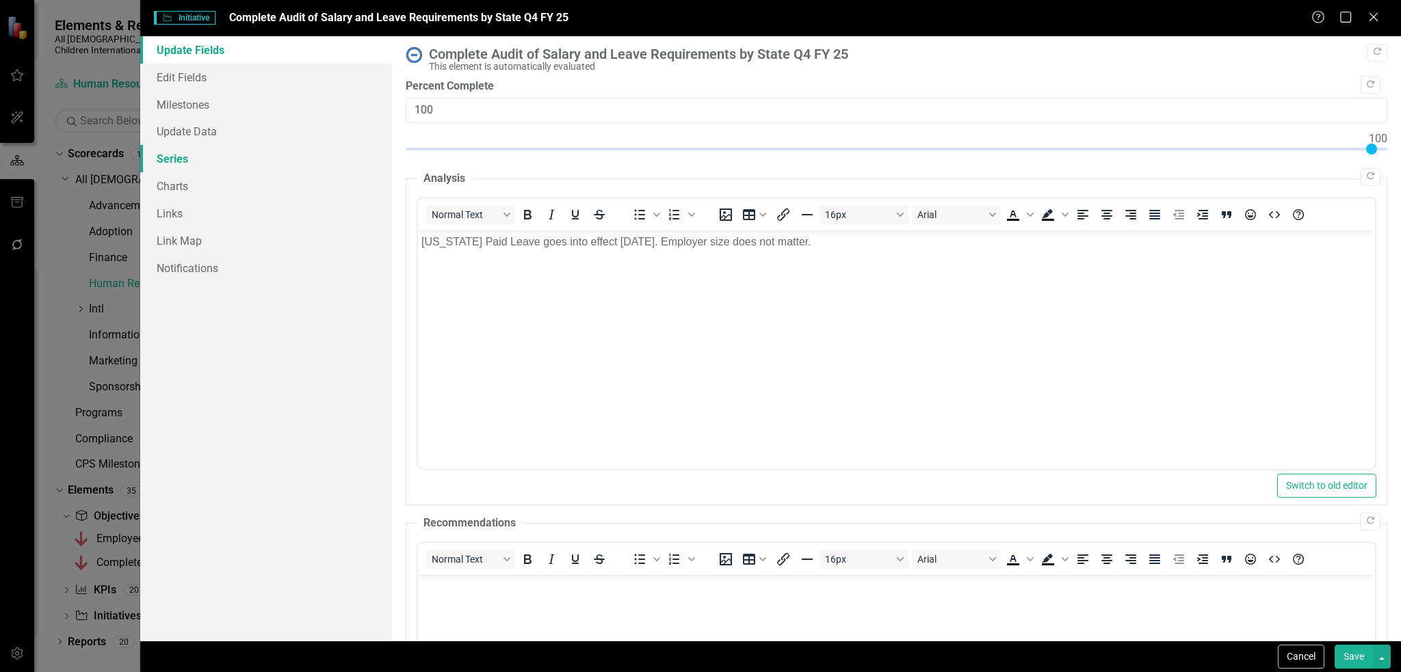
click at [274, 169] on link "Series" at bounding box center [266, 158] width 252 height 27
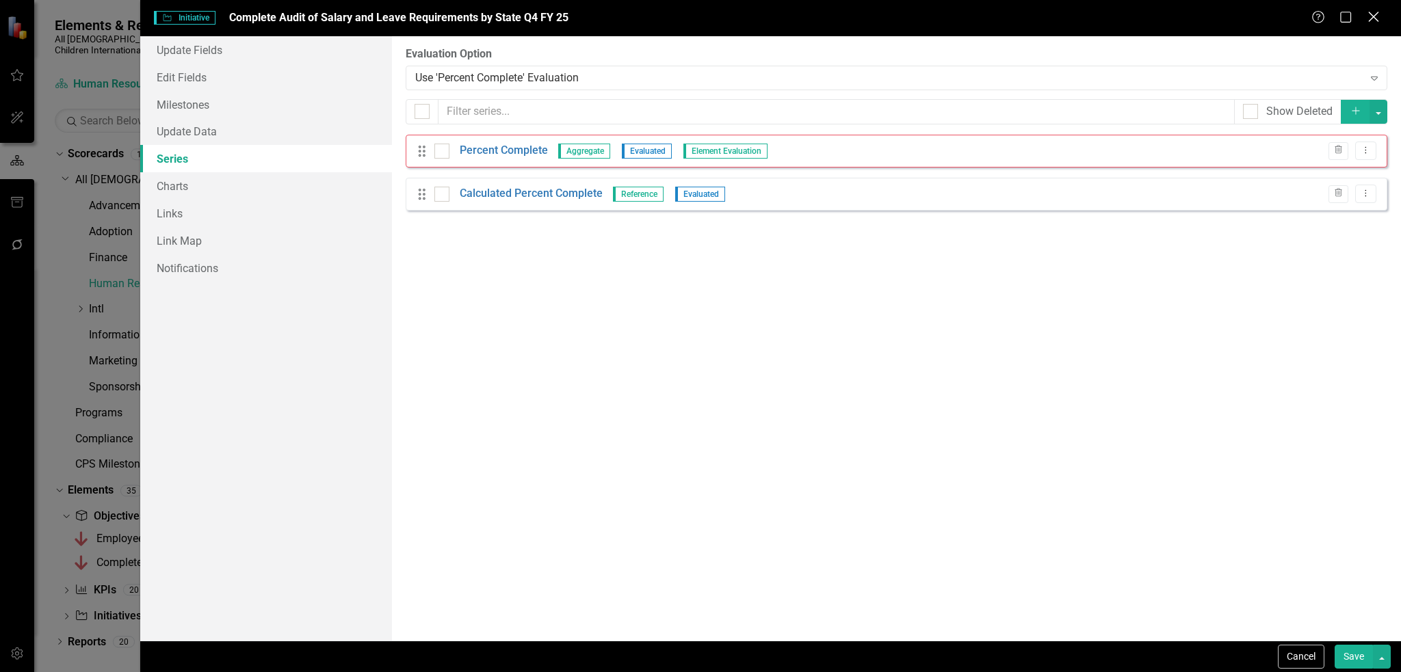
click at [1365, 18] on icon "Close" at bounding box center [1372, 16] width 17 height 13
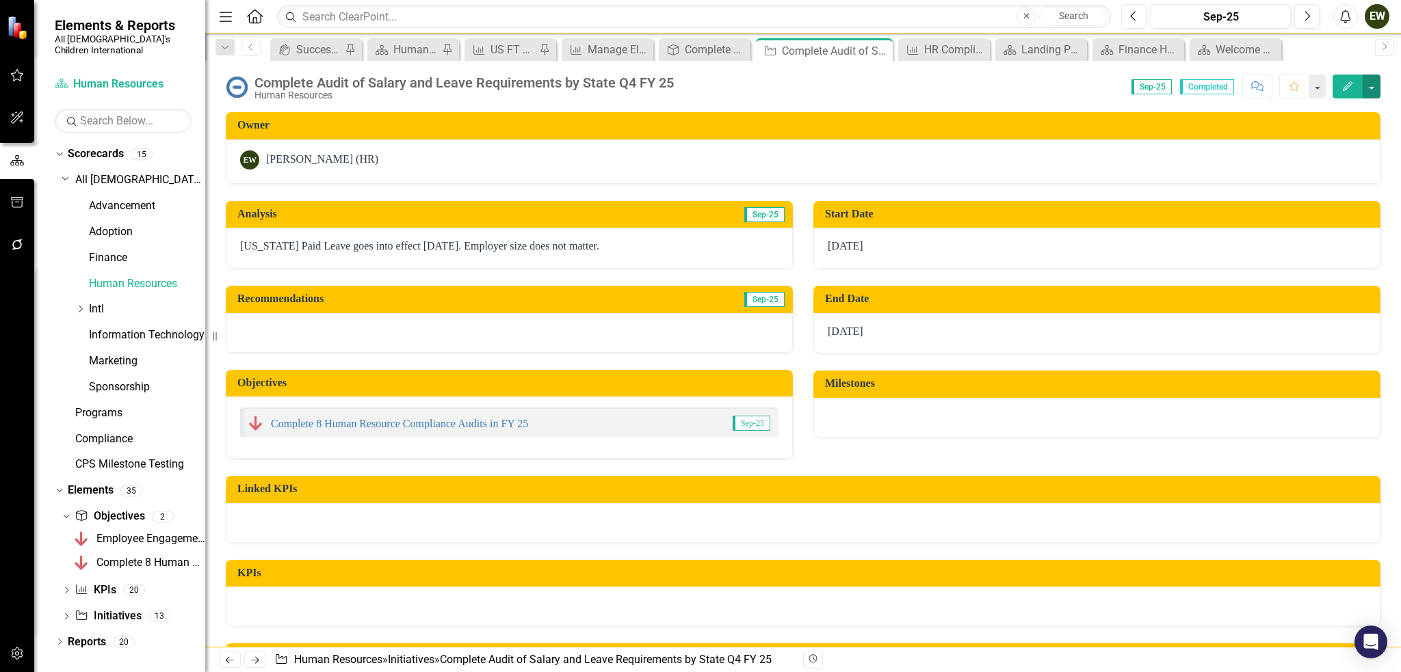
scroll to position [132, 0]
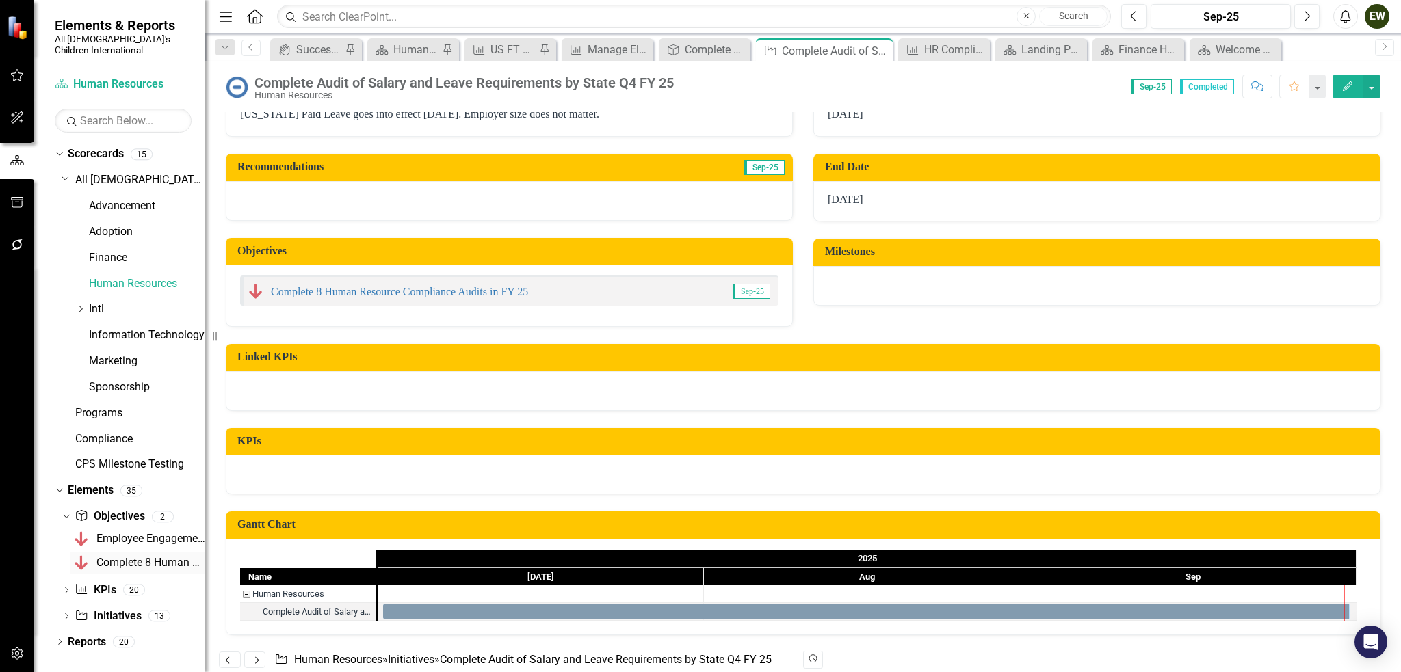
click at [125, 557] on div "Complete 8 Human Resource Compliance Audits in FY 25" at bounding box center [150, 563] width 109 height 12
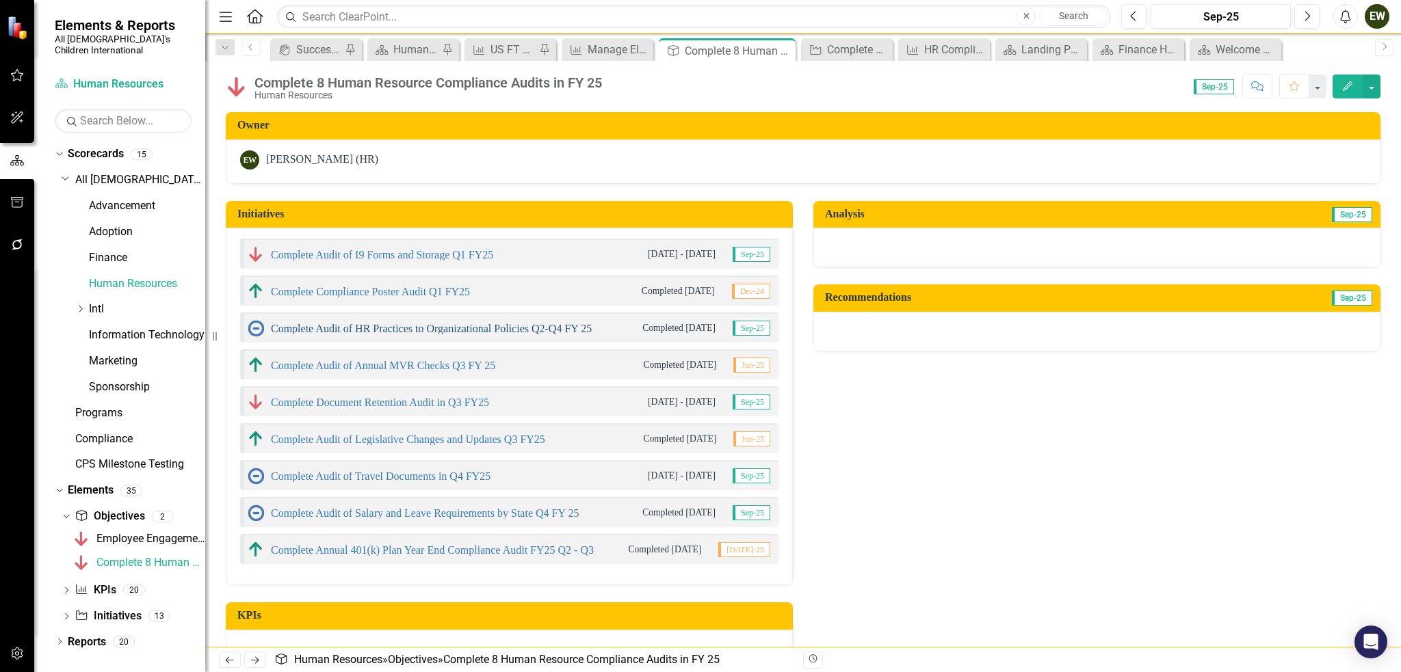
click at [349, 323] on link "Complete Audit of HR Practices to Organizational Policies Q2-Q4 FY 25" at bounding box center [431, 329] width 321 height 12
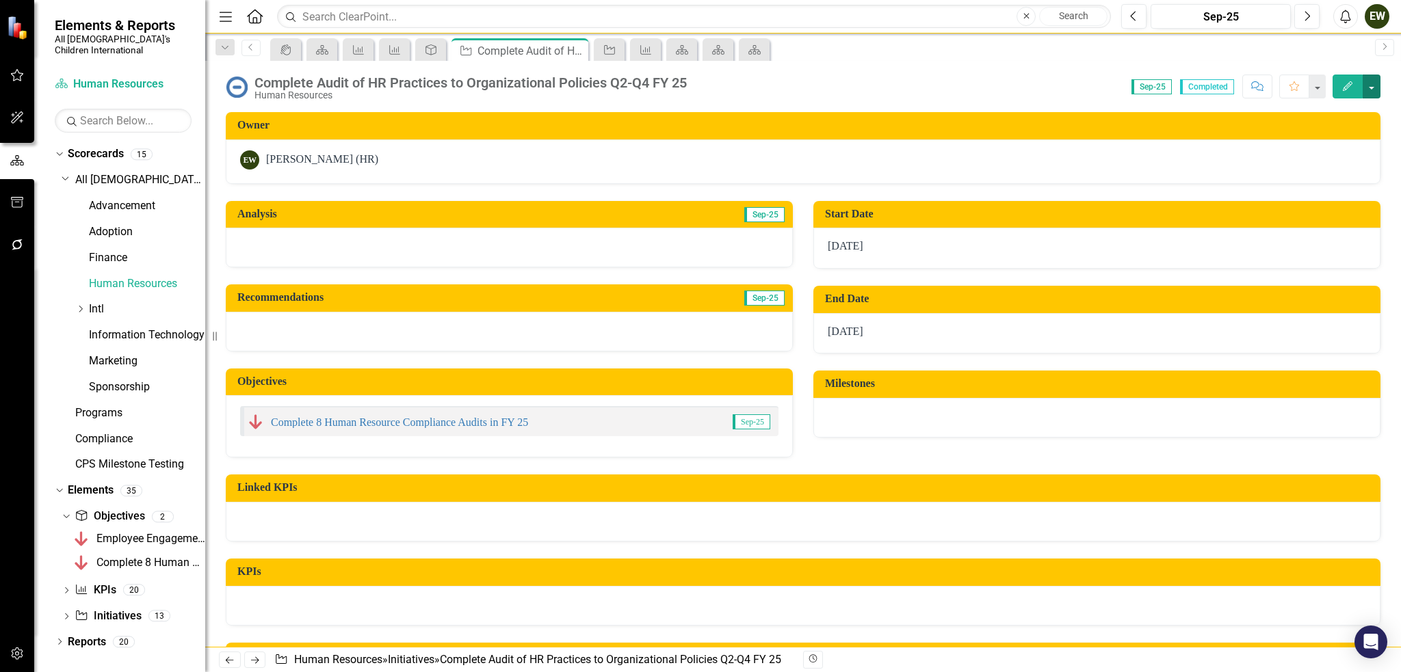
click at [1368, 85] on button "button" at bounding box center [1371, 87] width 18 height 24
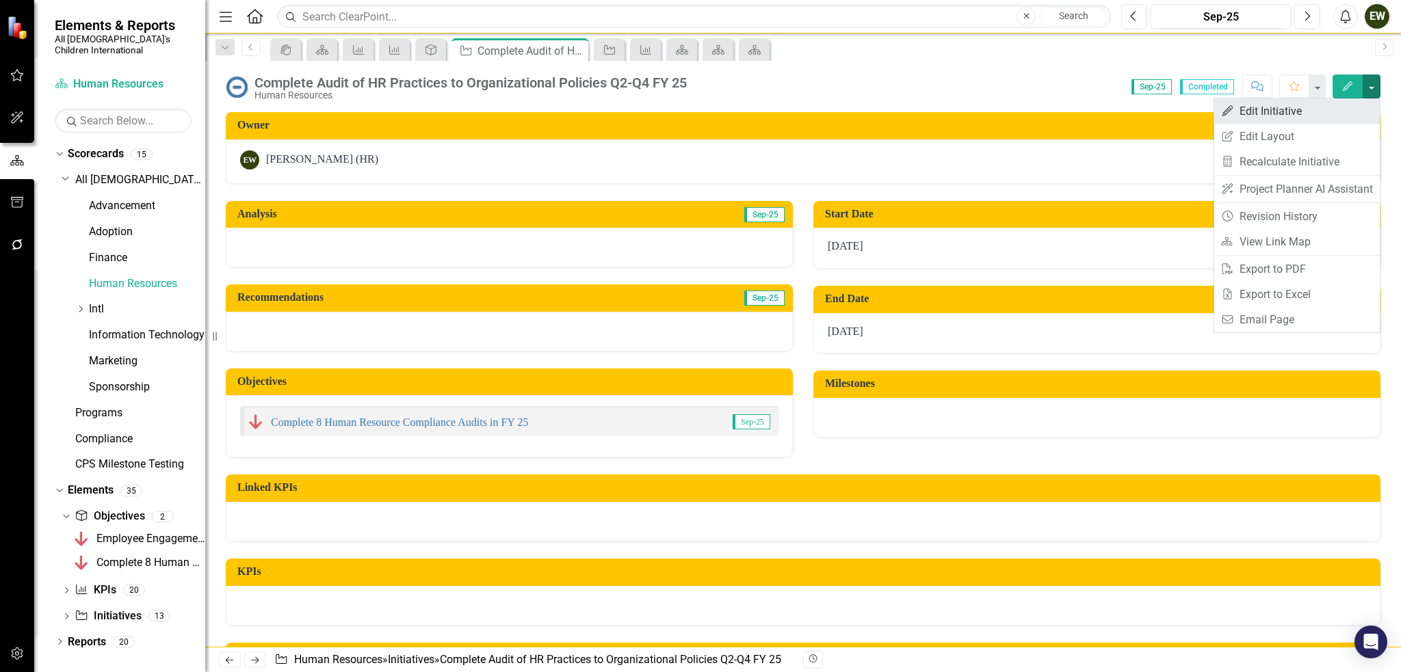
click at [1305, 104] on link "Edit Edit Initiative" at bounding box center [1296, 110] width 166 height 25
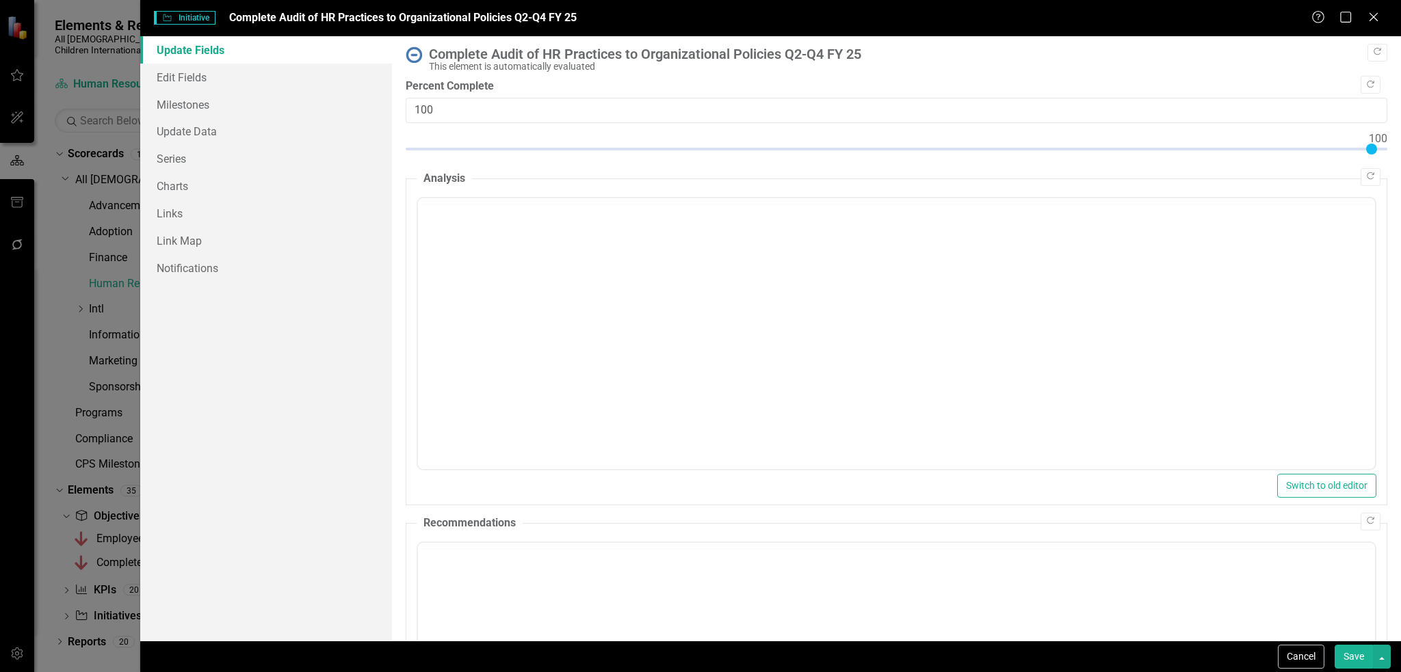
click at [440, 81] on label "Percent Complete" at bounding box center [896, 87] width 981 height 16
click at [440, 98] on input "100" at bounding box center [896, 110] width 981 height 25
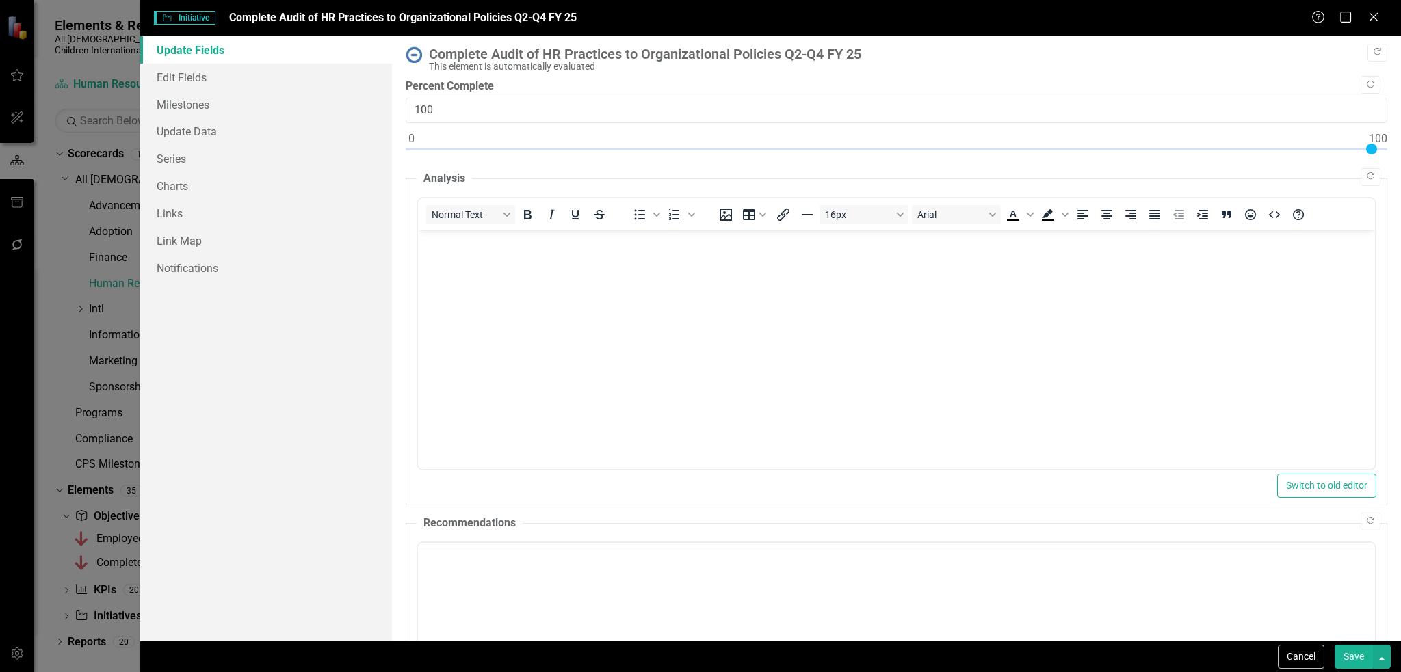
click at [422, 57] on div "Complete Audit of HR Practices to Organizational Policies Q2-Q4 FY 25 This elem…" at bounding box center [896, 59] width 981 height 25
click at [1383, 20] on div "Help Maximize Close" at bounding box center [1349, 18] width 76 height 16
click at [1375, 14] on icon "Close" at bounding box center [1372, 16] width 17 height 13
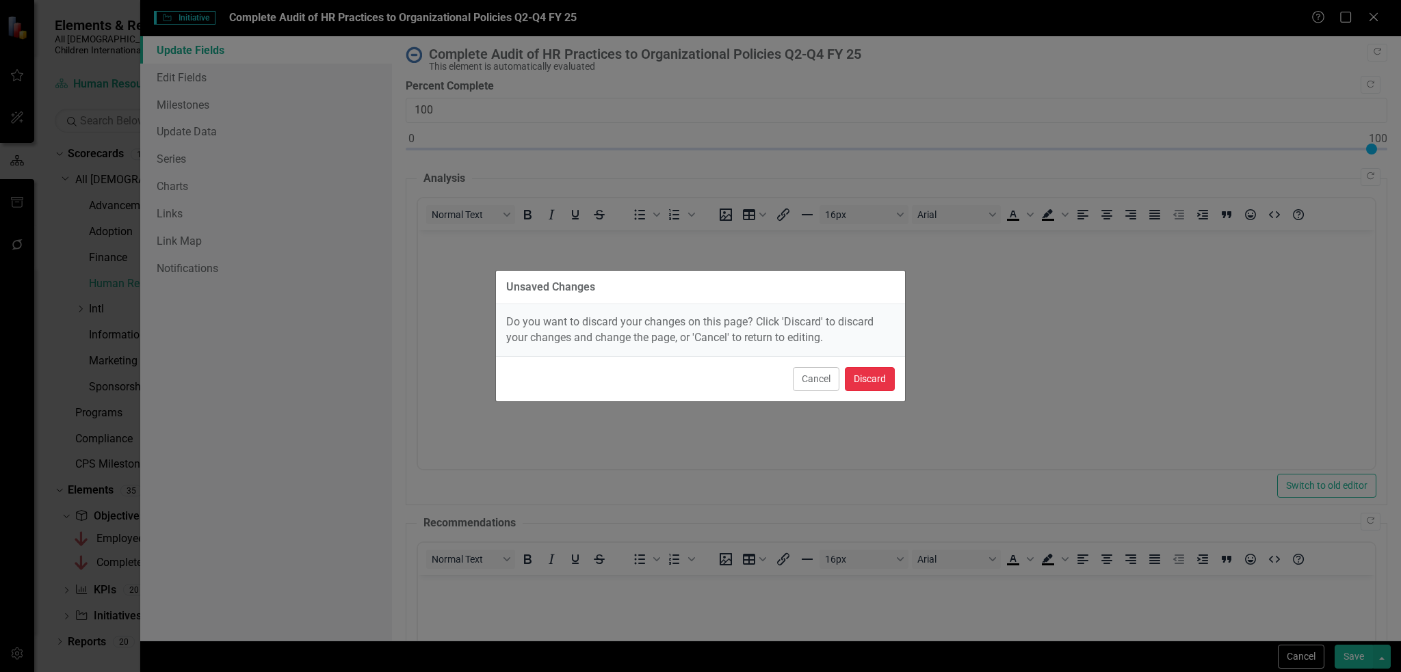
click at [875, 375] on button "Discard" at bounding box center [870, 379] width 50 height 24
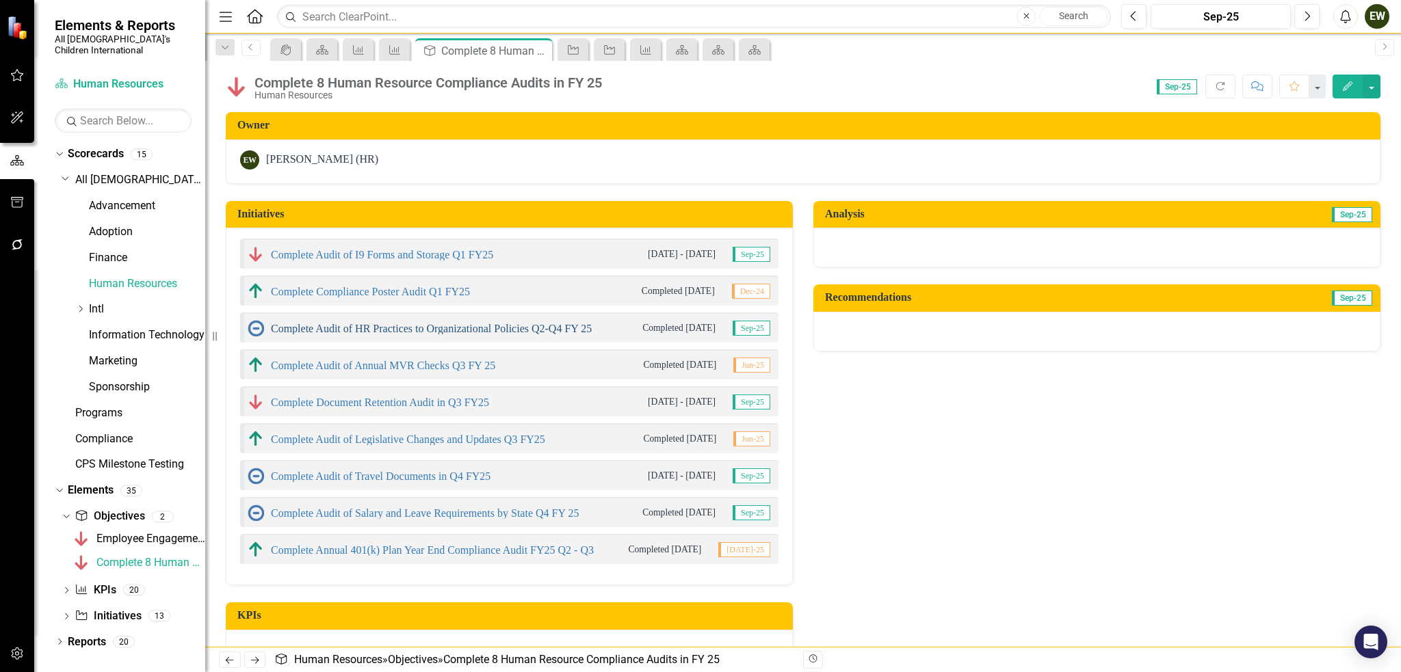
click at [358, 328] on link "Complete Audit of HR Practices to Organizational Policies Q2-Q4 FY 25" at bounding box center [431, 329] width 321 height 12
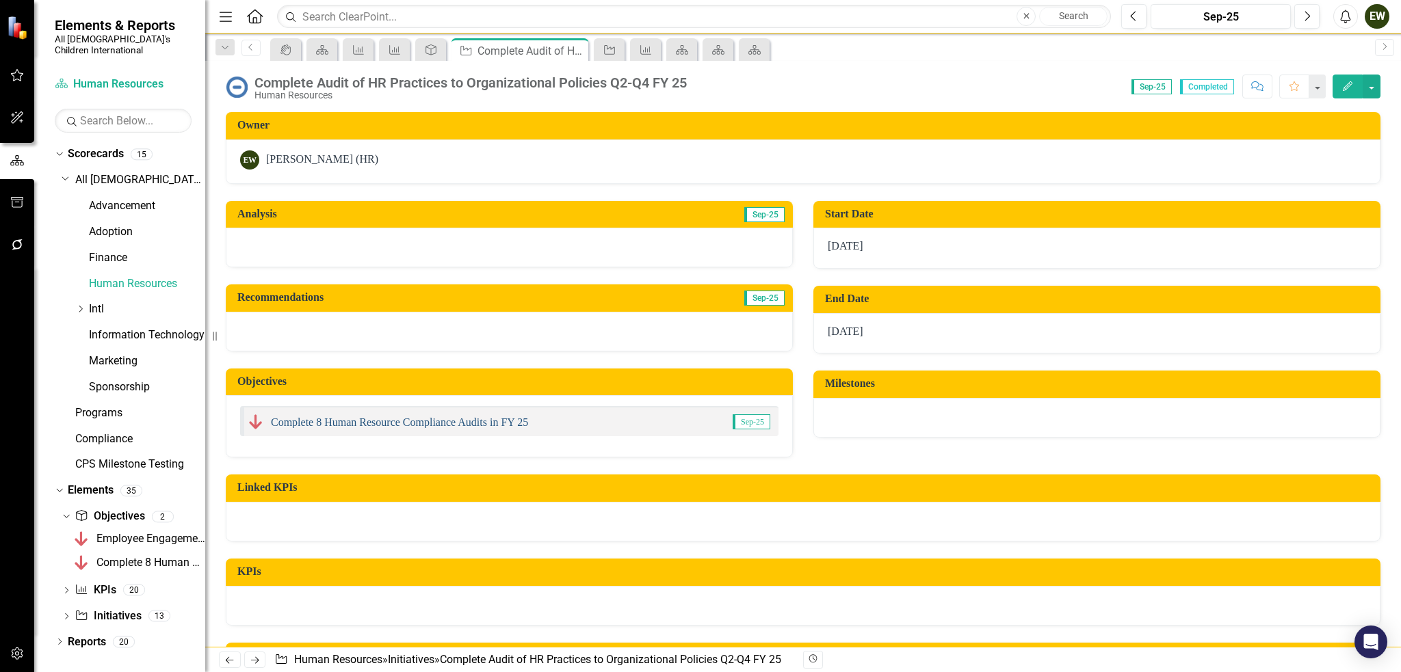
click at [425, 421] on link "Complete 8 Human Resource Compliance Audits in FY 25" at bounding box center [399, 422] width 257 height 12
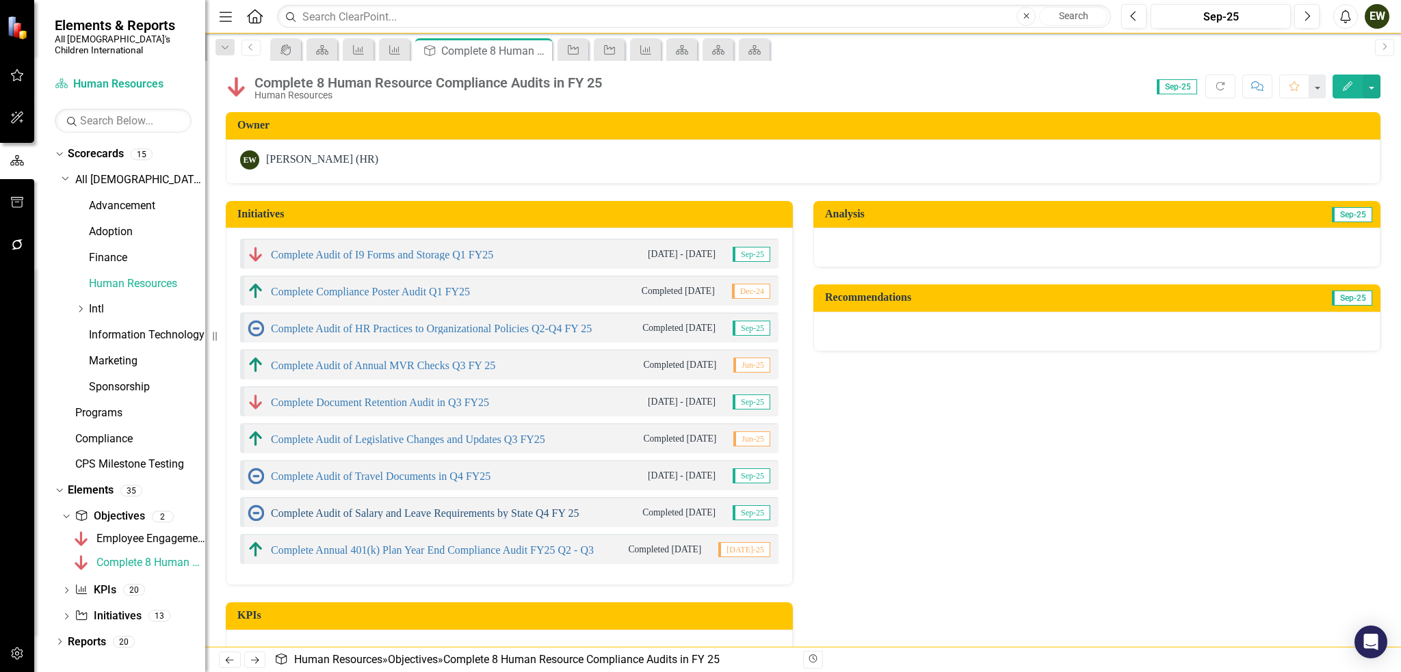
click at [419, 509] on link "Complete Audit of Salary and Leave Requirements by State Q4 FY 25" at bounding box center [425, 513] width 308 height 12
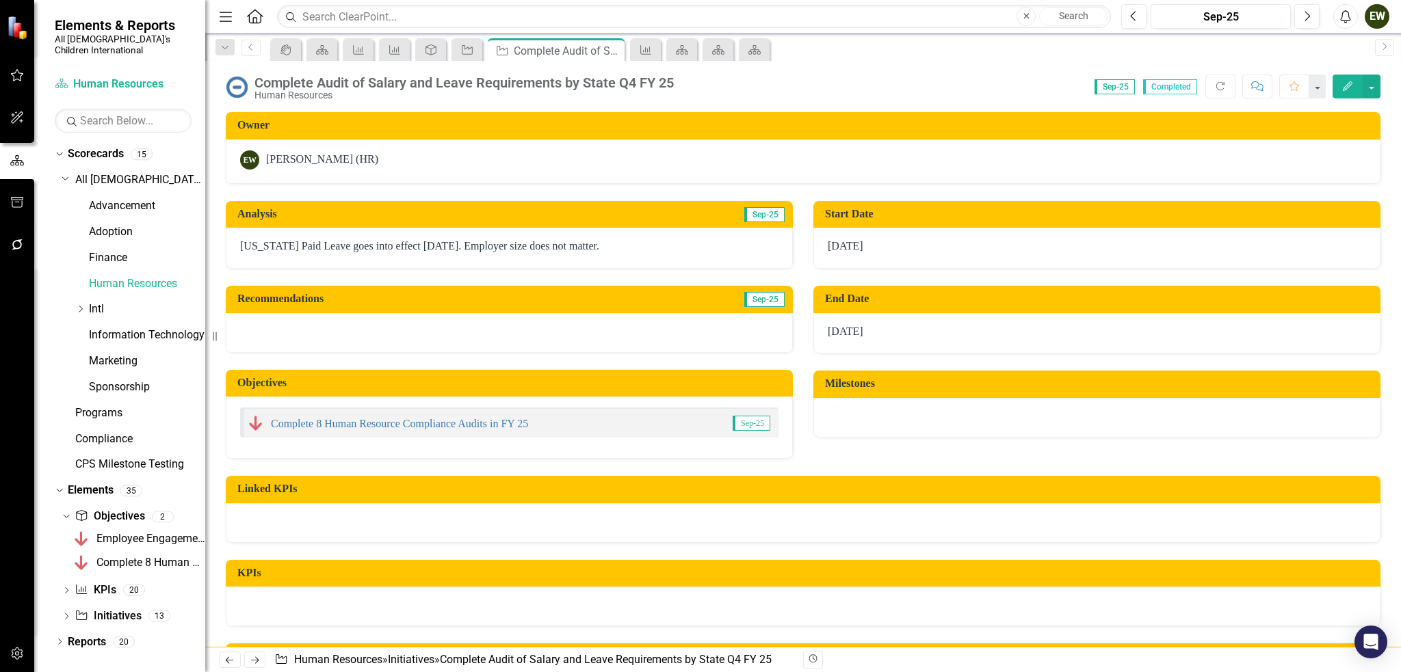
click at [780, 73] on div "Complete Audit of Salary and Leave Requirements by State Q4 FY 25 Human Resourc…" at bounding box center [802, 81] width 1195 height 41
click at [889, 445] on div "Analysis Sep-25 Minnesota Paid Leave goes into effect Jan 1, 2026. Employer siz…" at bounding box center [802, 322] width 1175 height 276
click at [330, 420] on link "Complete 8 Human Resource Compliance Audits in FY 25" at bounding box center [399, 424] width 257 height 12
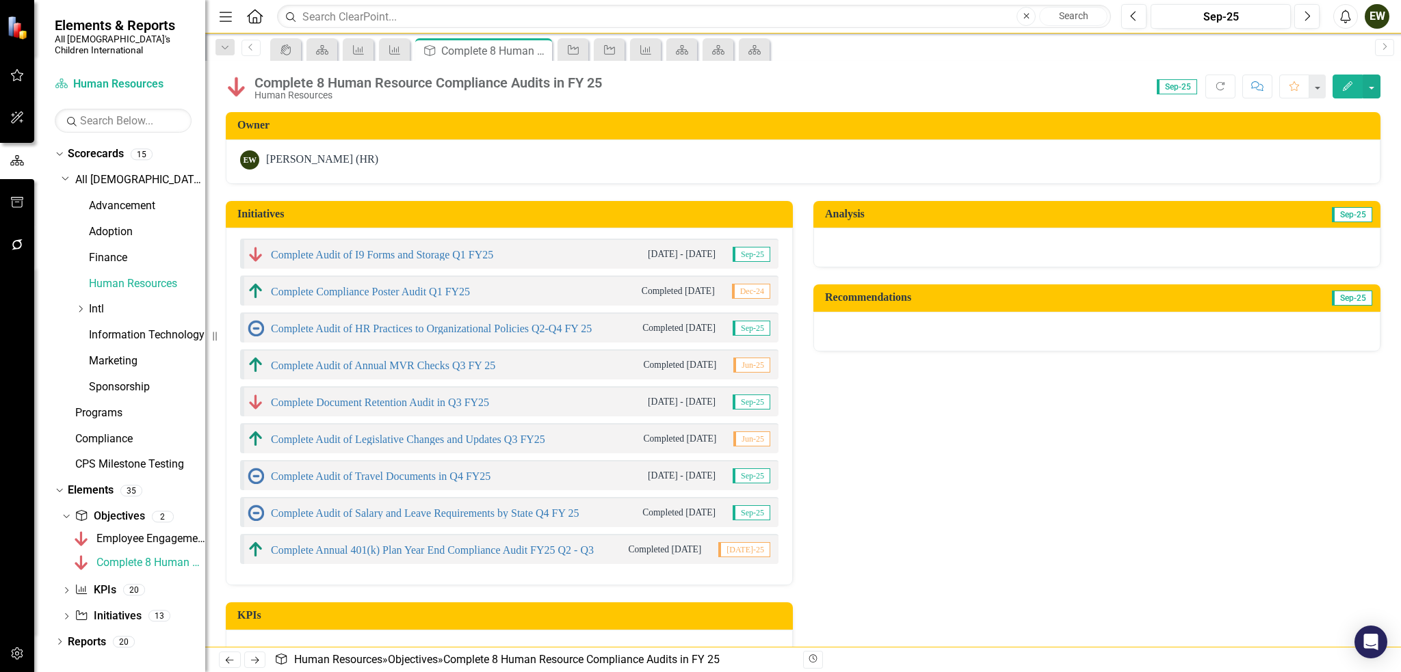
scroll to position [35, 0]
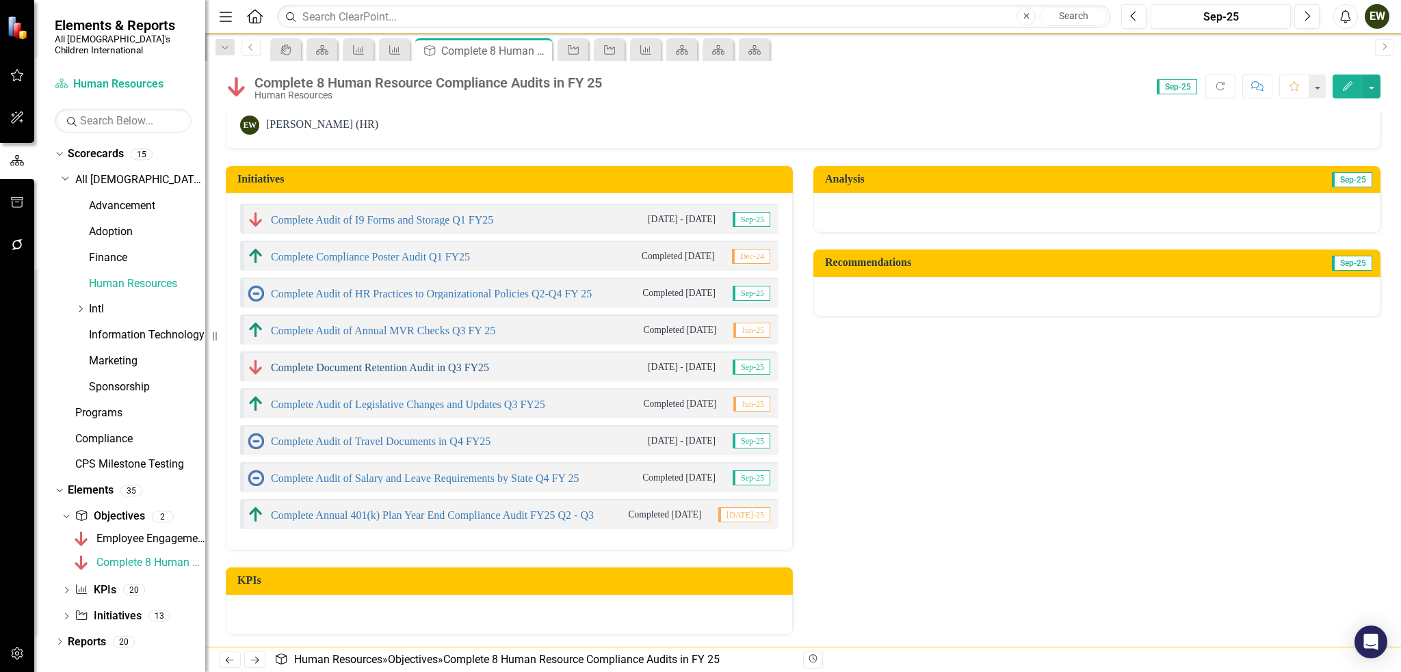
click at [361, 365] on link "Complete Document Retention Audit in Q3 FY25" at bounding box center [380, 368] width 218 height 12
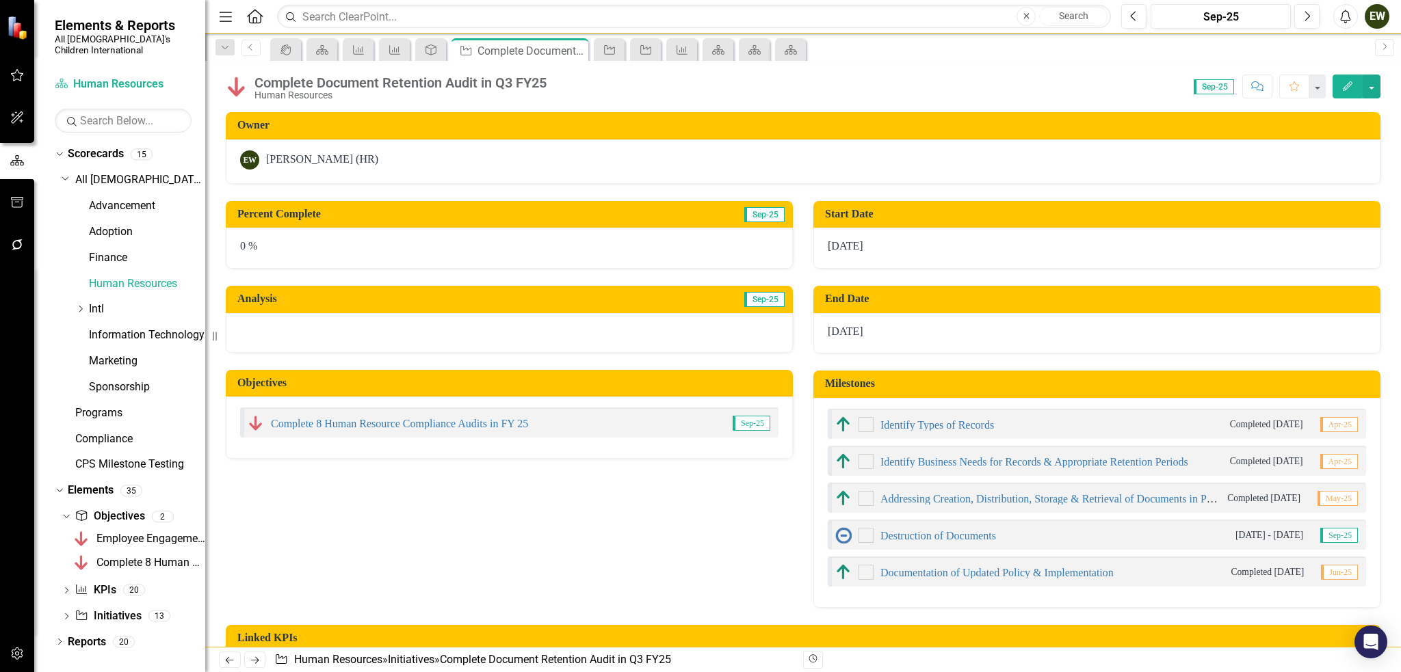
checkbox input "true"
click at [1275, 16] on div "Sep-25" at bounding box center [1220, 17] width 131 height 16
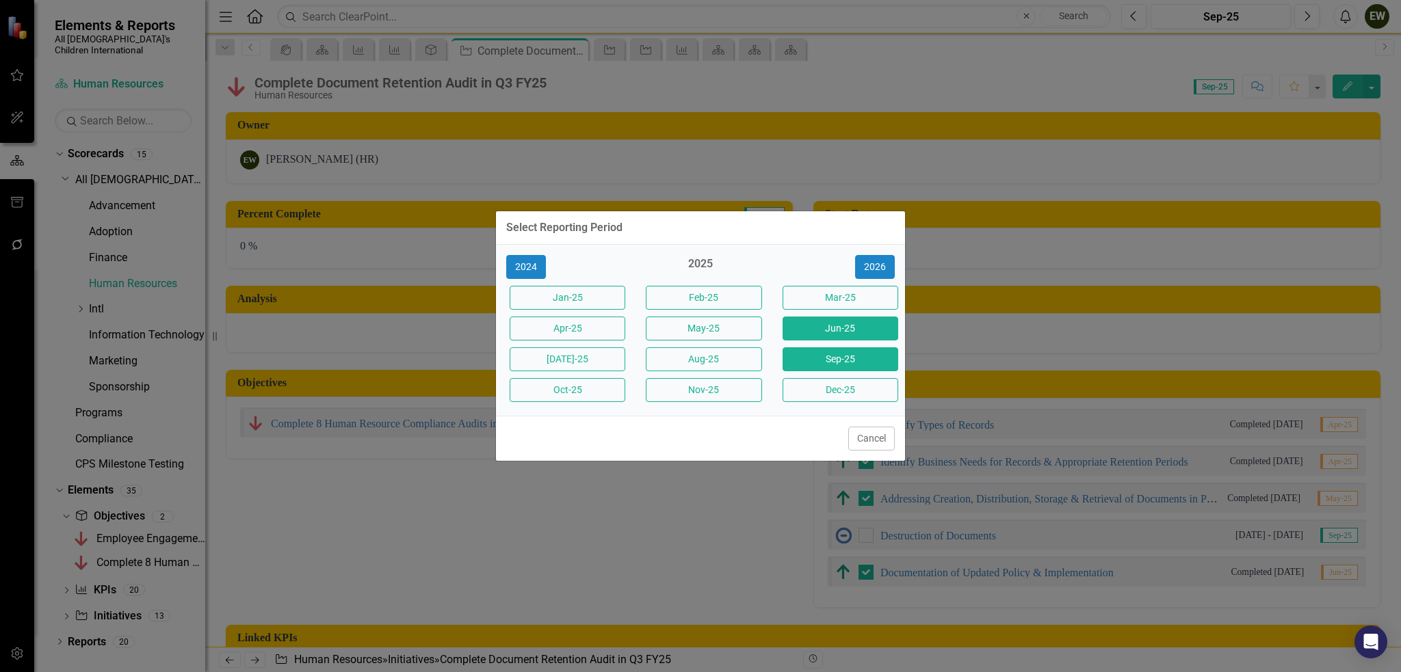
click at [835, 328] on button "Jun-25" at bounding box center [840, 329] width 116 height 24
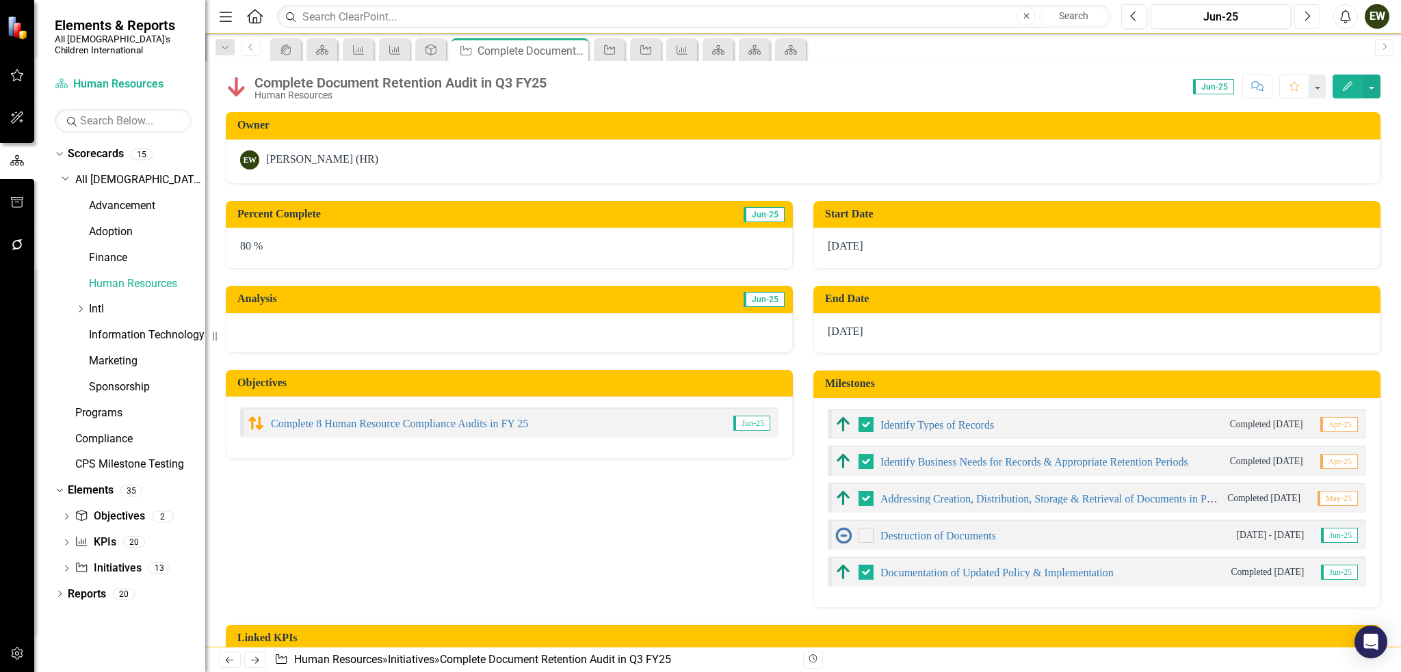
click at [1309, 16] on icon "button" at bounding box center [1307, 16] width 5 height 10
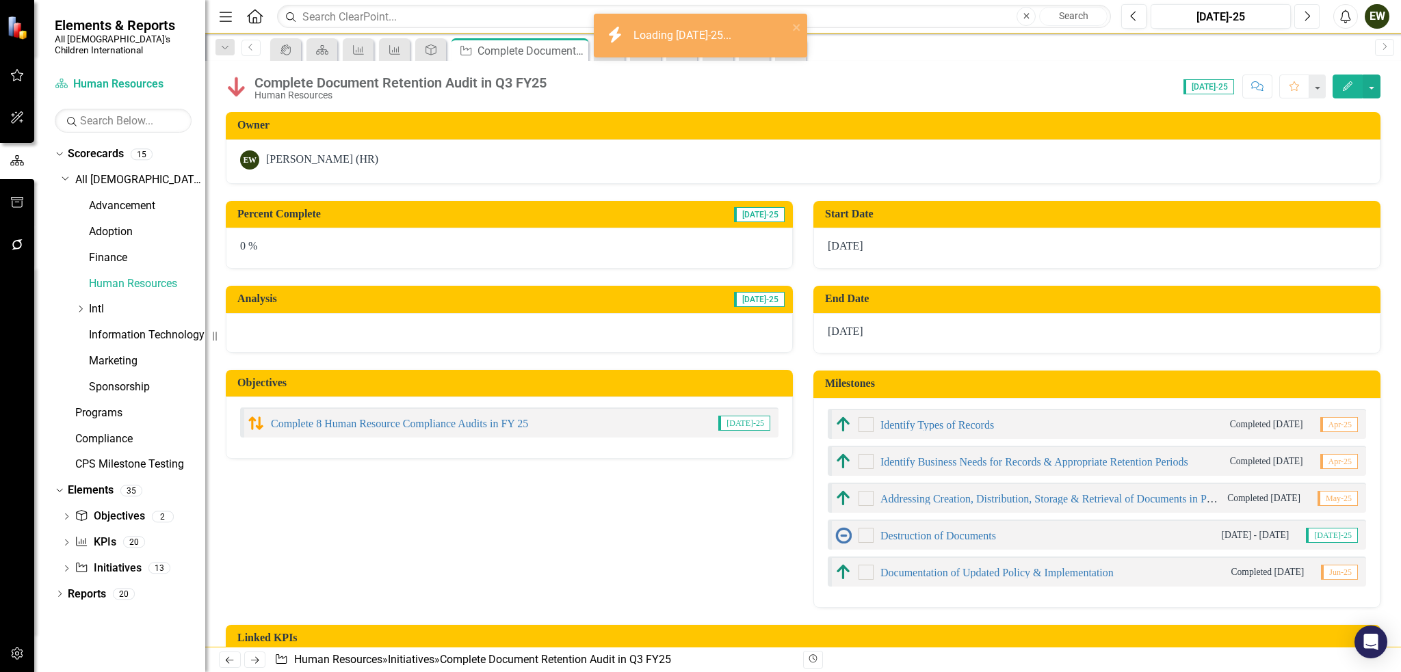
checkbox input "true"
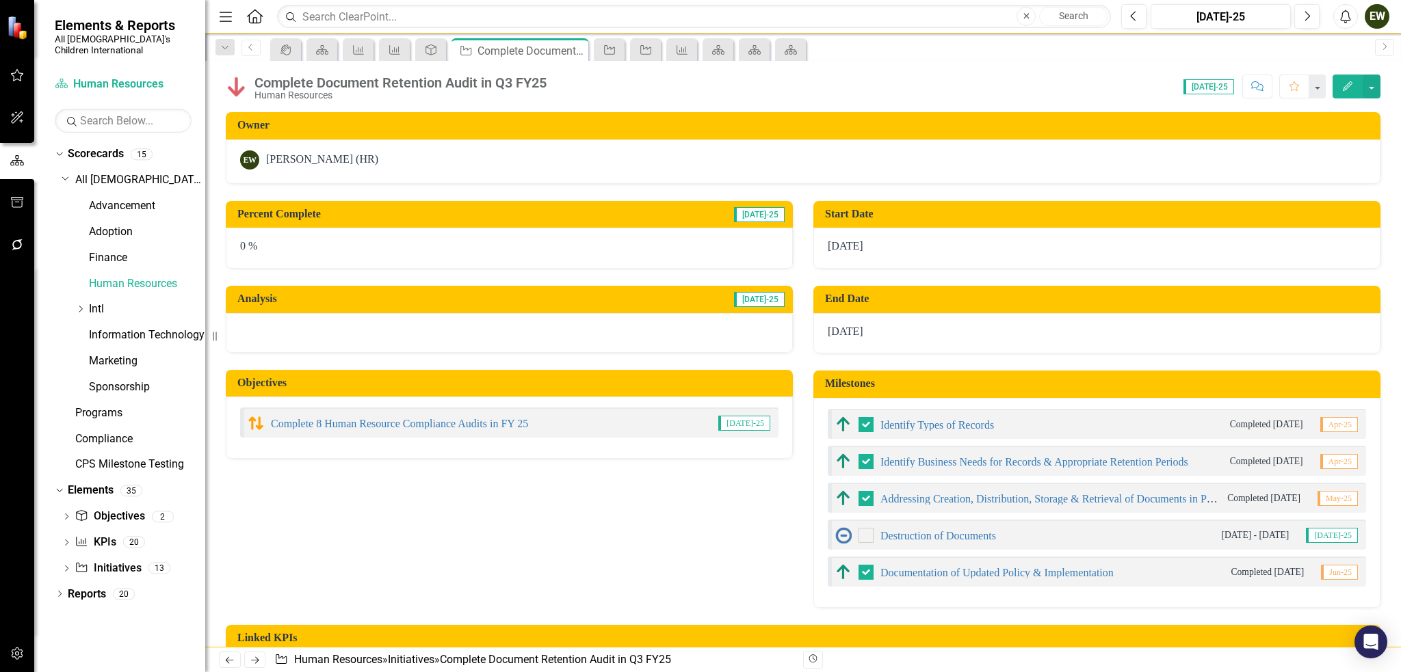
click at [1352, 85] on icon "Edit" at bounding box center [1347, 86] width 12 height 10
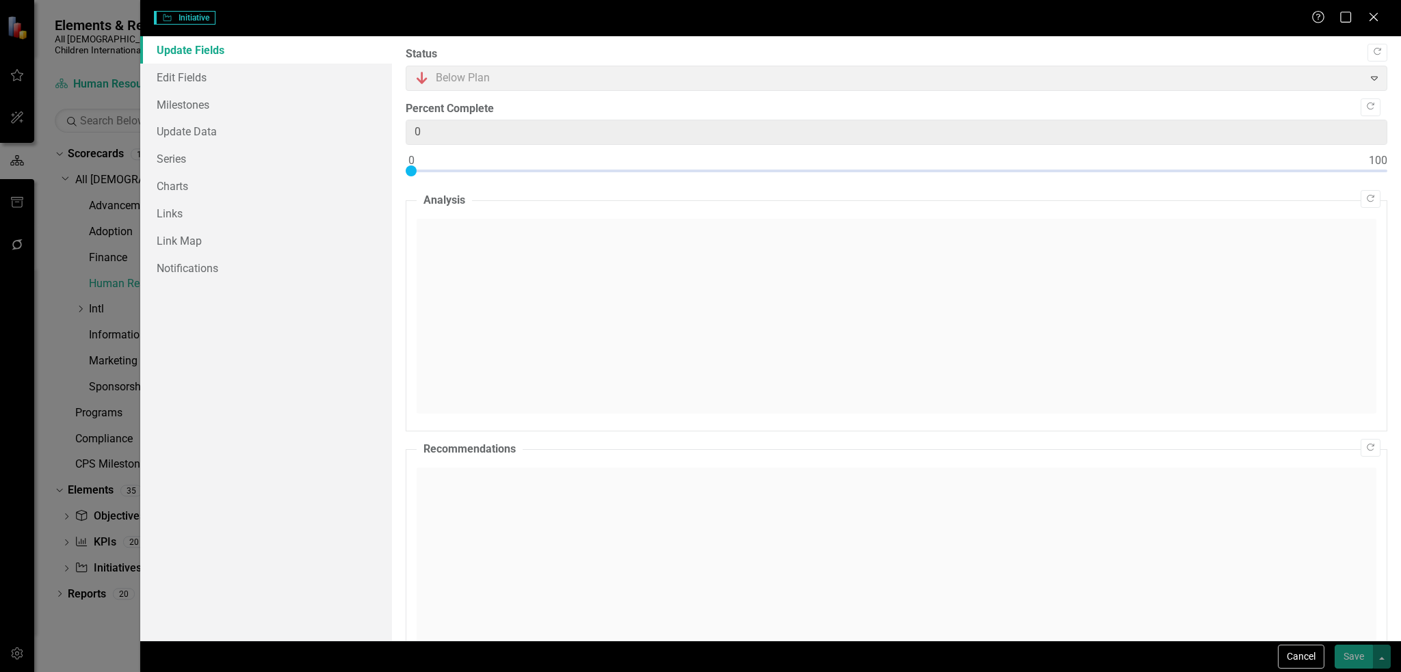
click at [479, 131] on div "Percent Complete 0" at bounding box center [896, 142] width 981 height 82
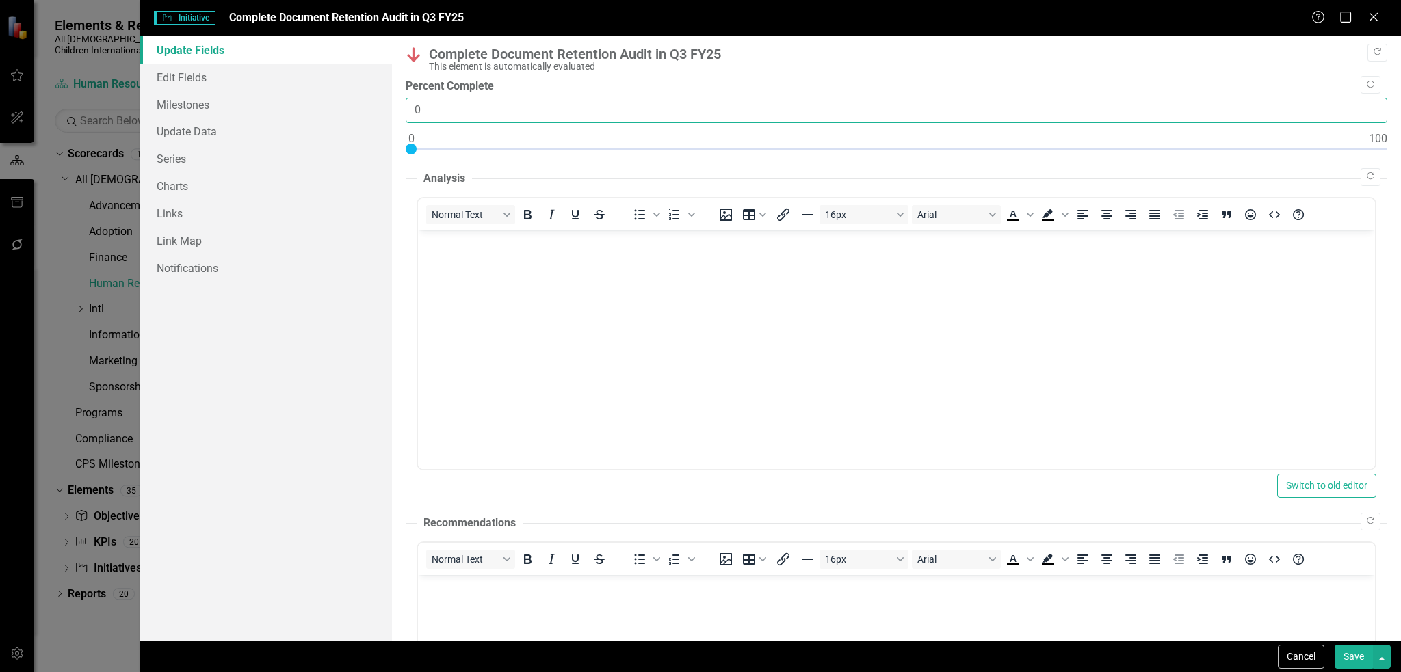
click at [414, 106] on input "0" at bounding box center [896, 110] width 981 height 25
click at [428, 112] on input "0" at bounding box center [896, 110] width 981 height 25
drag, startPoint x: 428, startPoint y: 112, endPoint x: 408, endPoint y: 103, distance: 22.4
click at [408, 103] on input "0" at bounding box center [896, 110] width 981 height 25
type input "80"
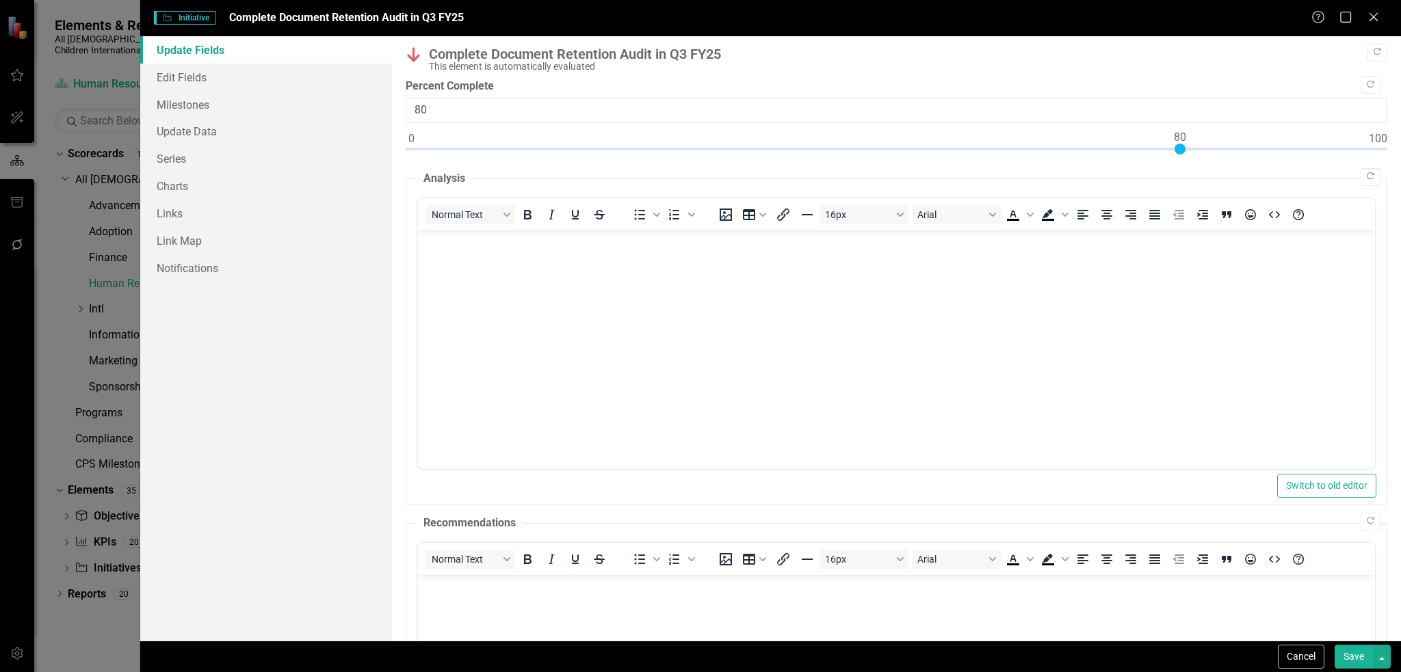
click at [1356, 661] on button "Save" at bounding box center [1353, 657] width 38 height 24
checkbox input "false"
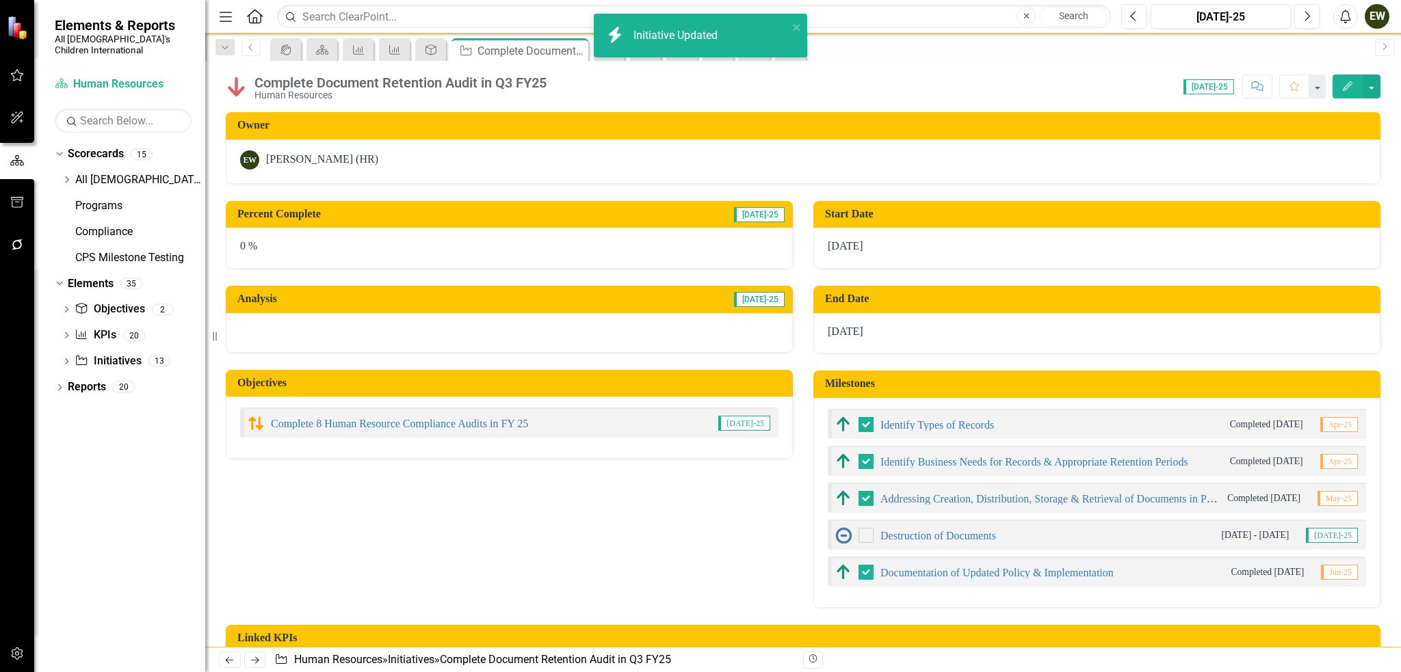
checkbox input "true"
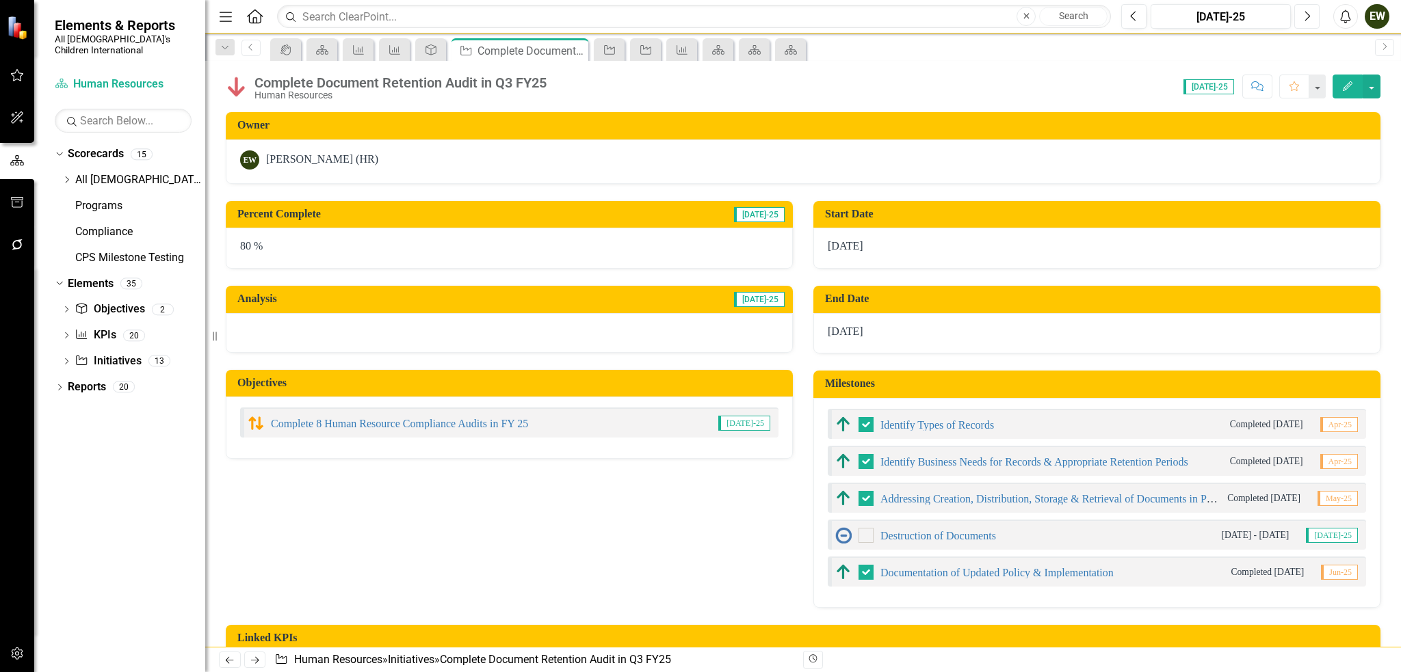
click at [1310, 19] on icon "Next" at bounding box center [1307, 16] width 8 height 12
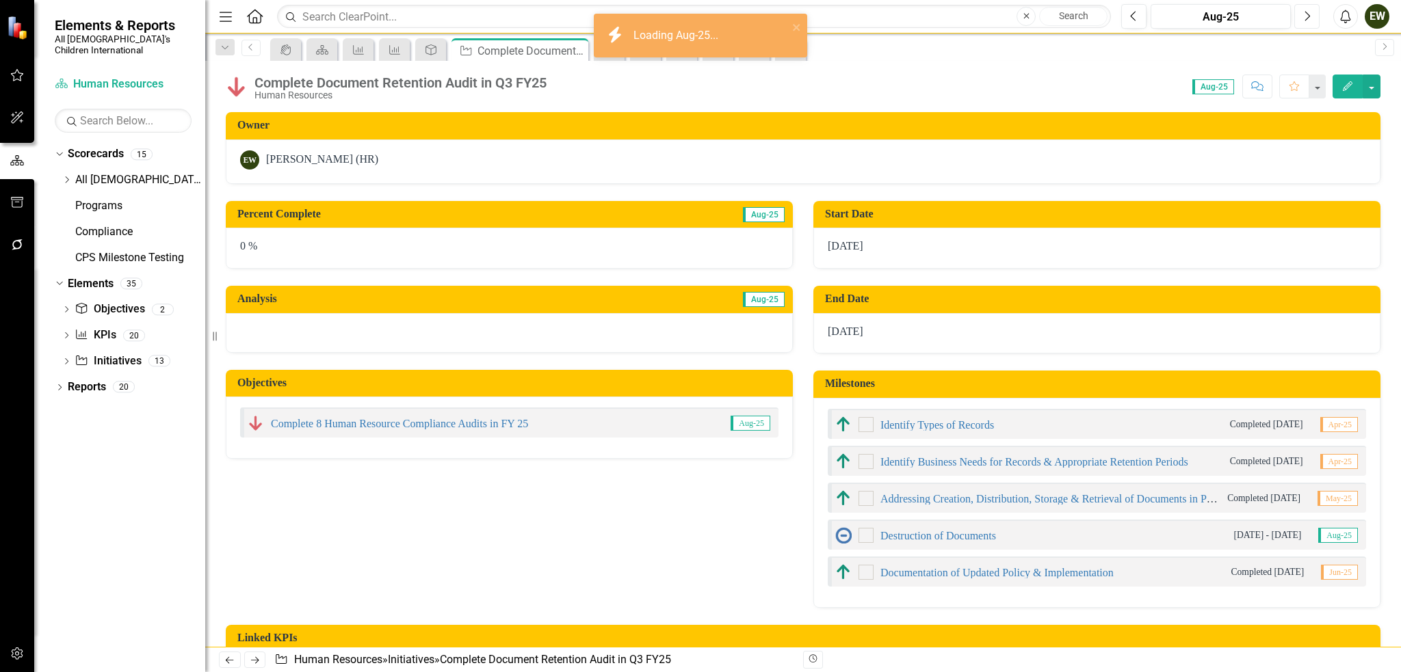
checkbox input "true"
click at [1352, 92] on button "Edit" at bounding box center [1347, 87] width 30 height 24
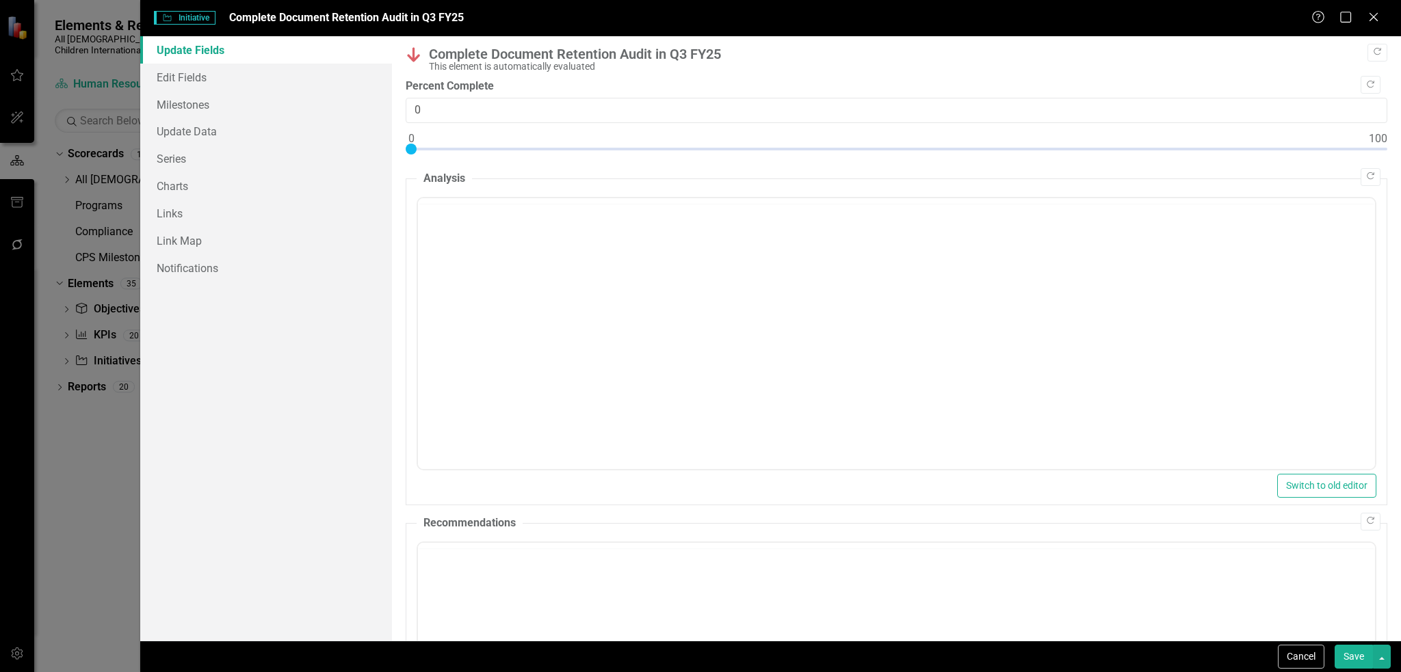
click at [422, 130] on div "Percent Complete 0" at bounding box center [896, 120] width 981 height 82
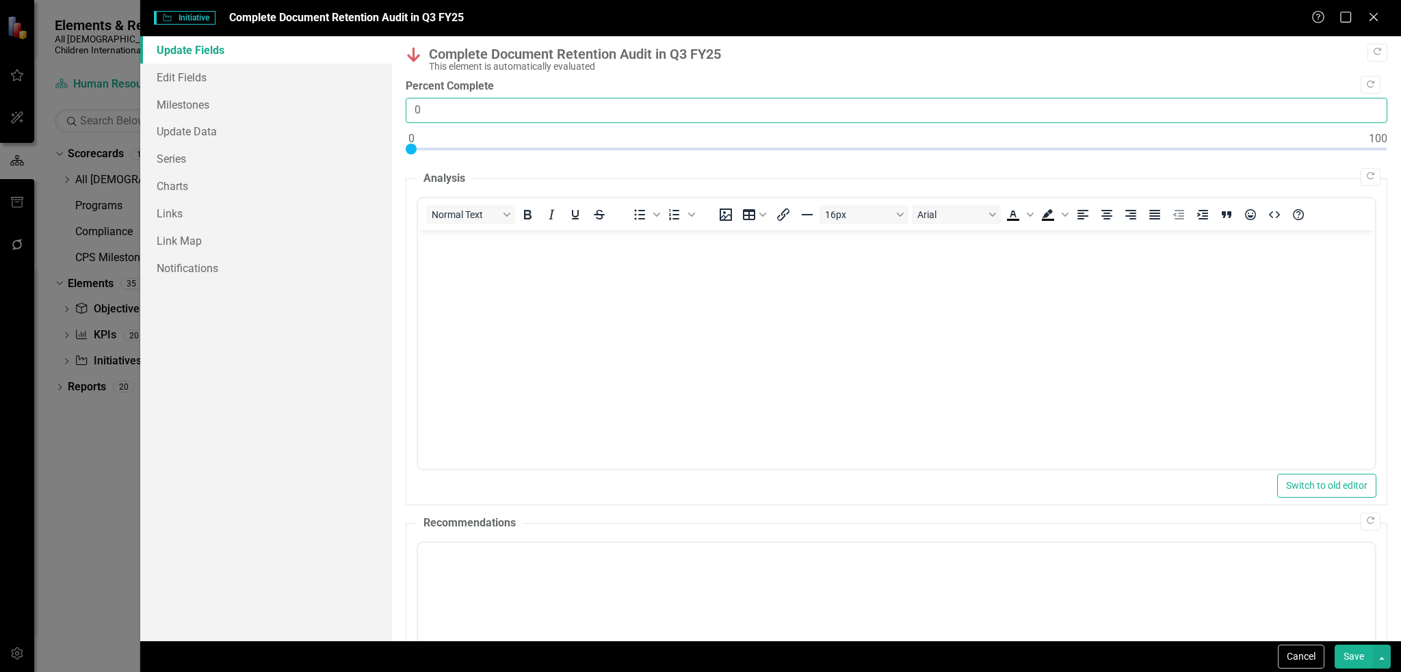
click at [430, 118] on input "0" at bounding box center [896, 110] width 981 height 25
click at [432, 118] on input "0" at bounding box center [896, 110] width 981 height 25
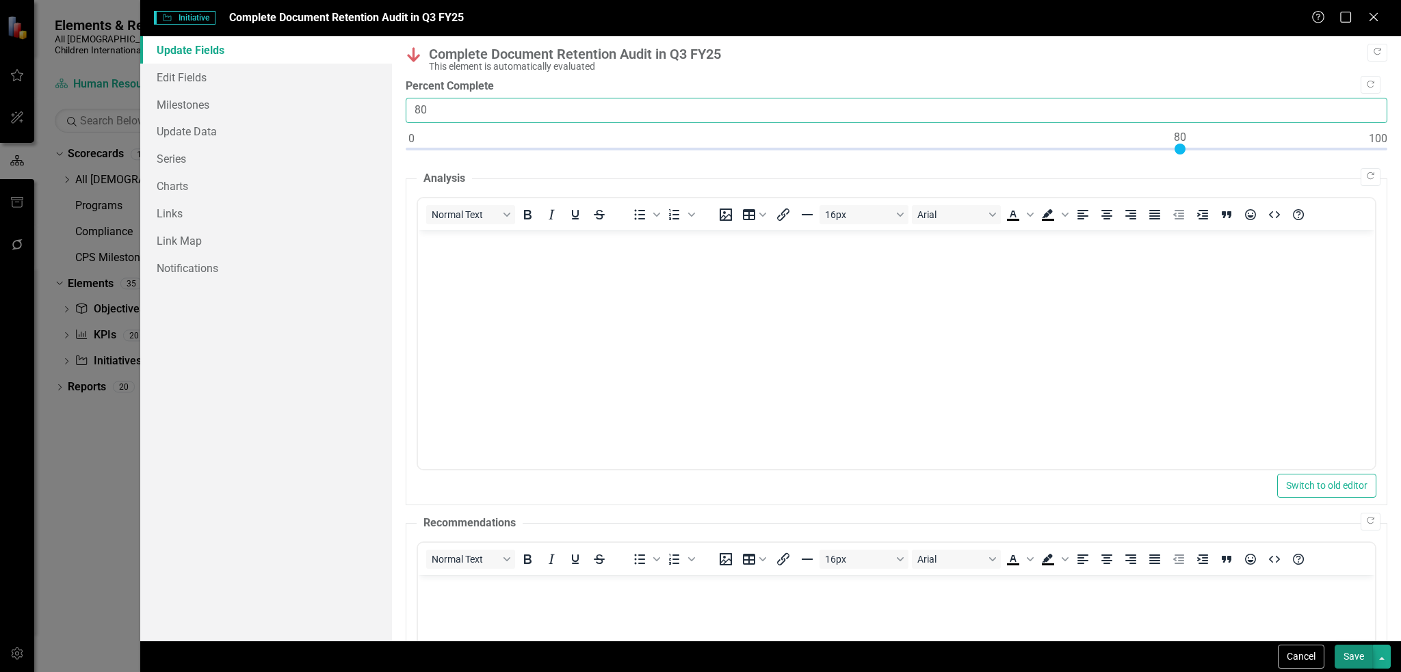
type input "80"
click at [1346, 653] on button "Save" at bounding box center [1353, 657] width 38 height 24
checkbox input "false"
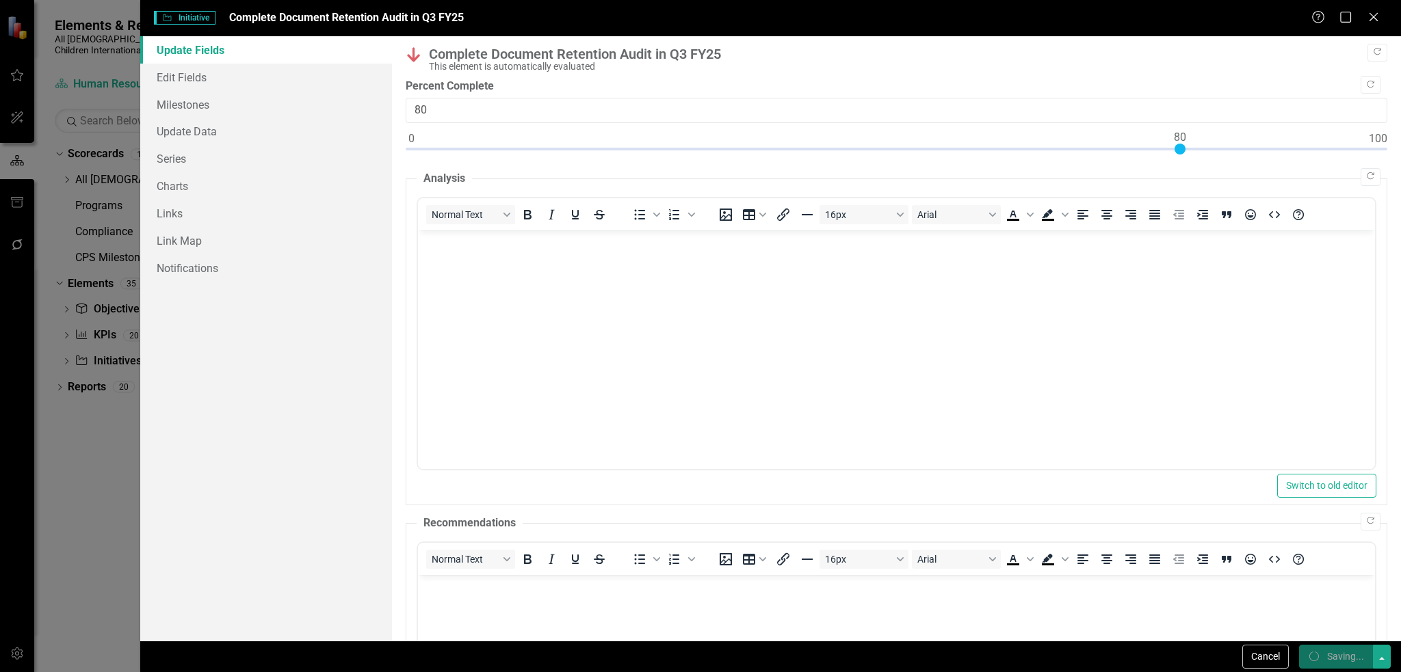
checkbox input "false"
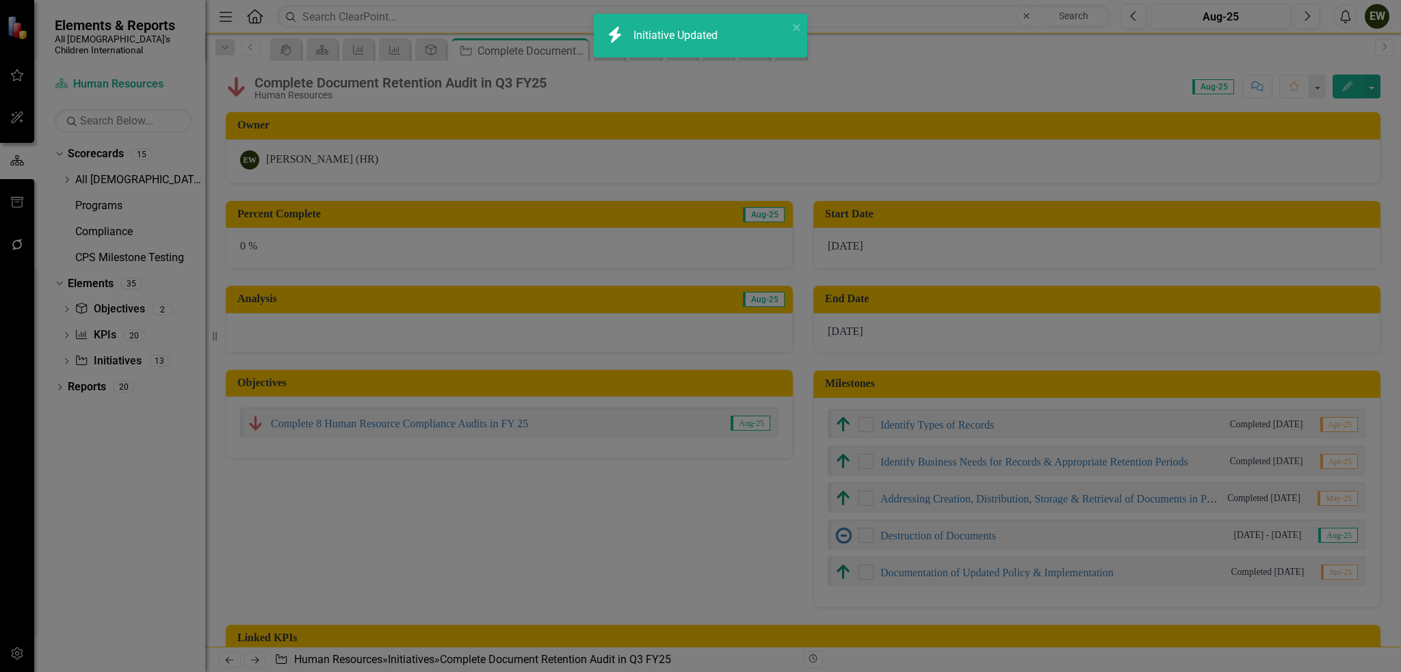
checkbox input "true"
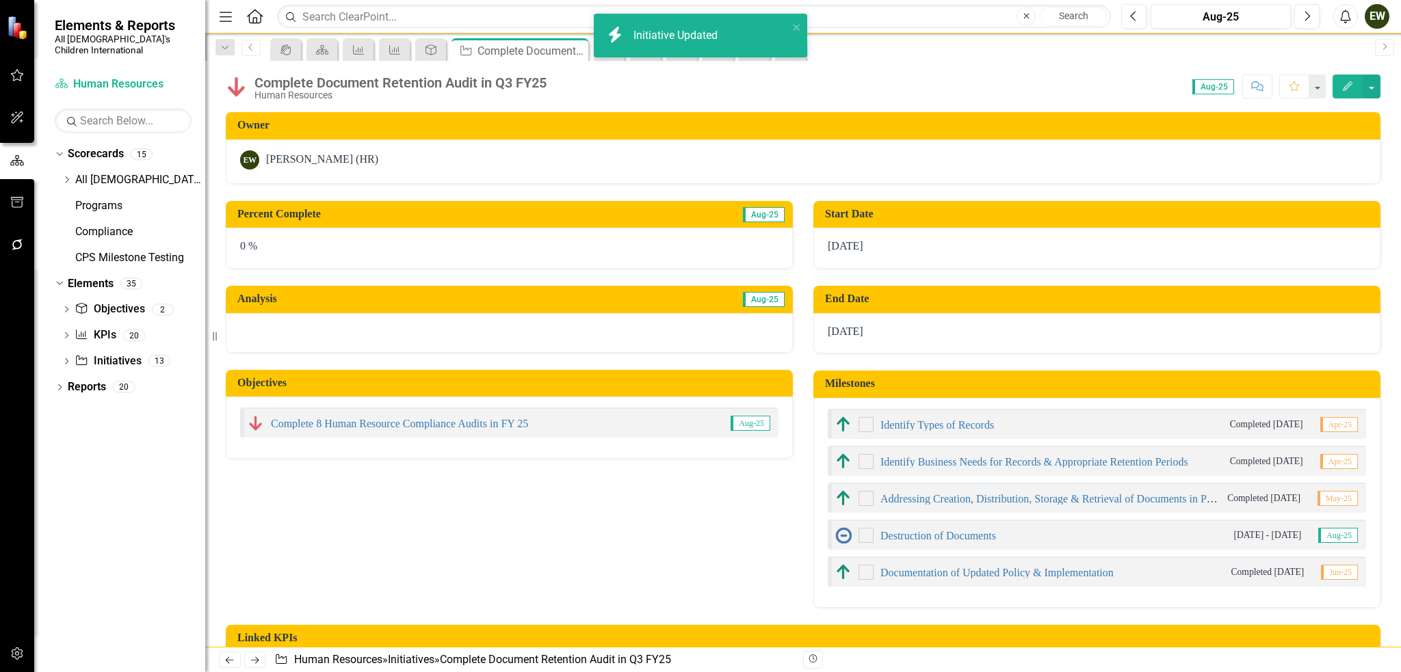
checkbox input "false"
checkbox input "true"
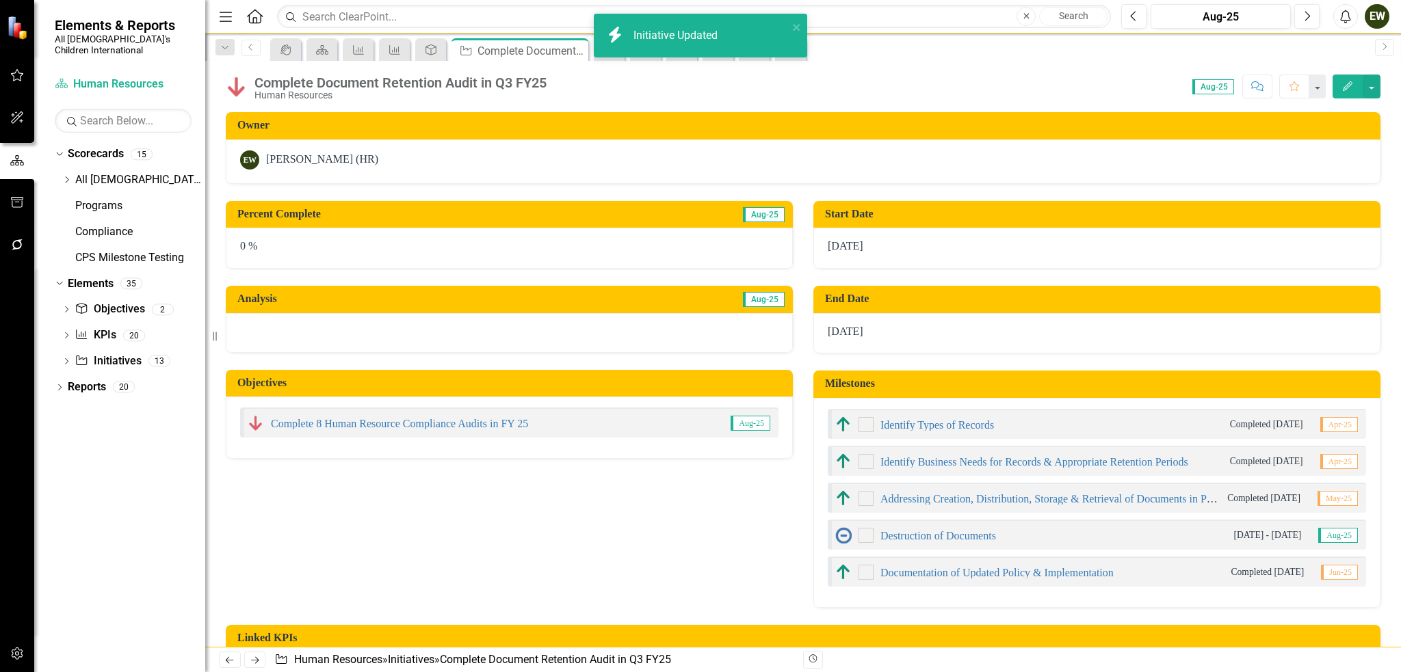
checkbox input "true"
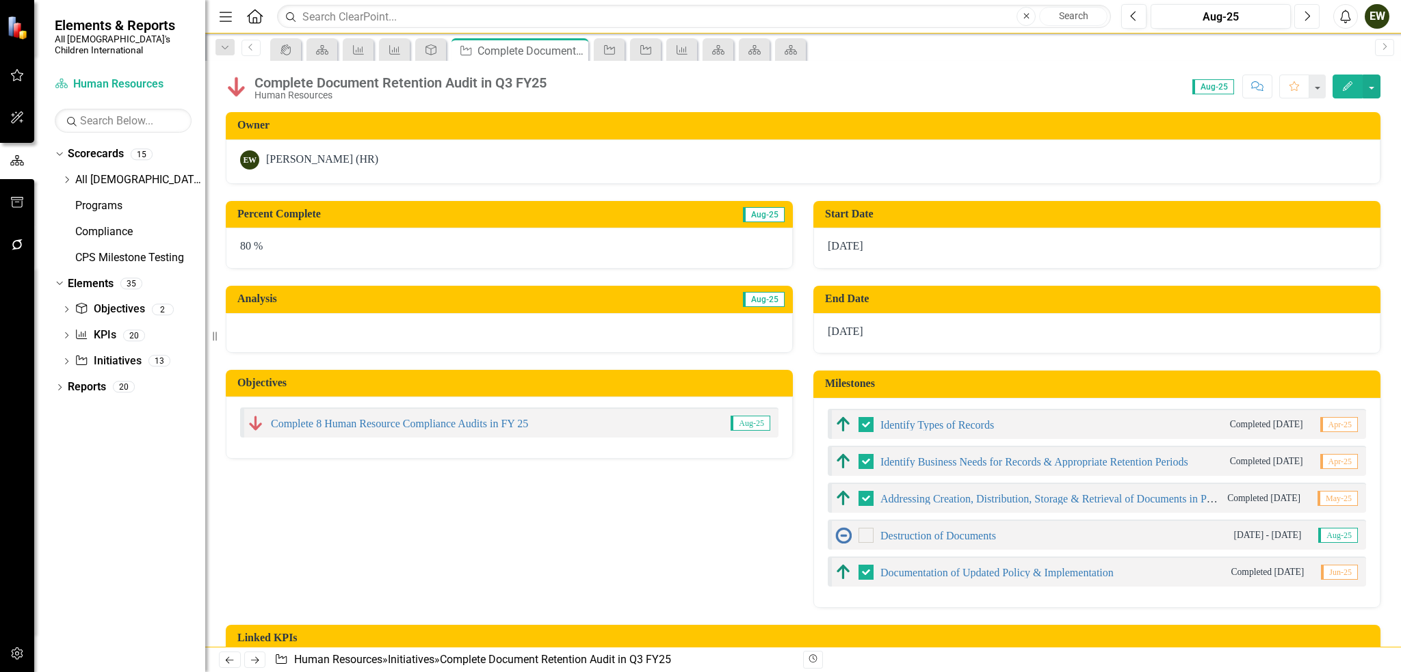
click at [1305, 15] on icon "Next" at bounding box center [1307, 16] width 8 height 12
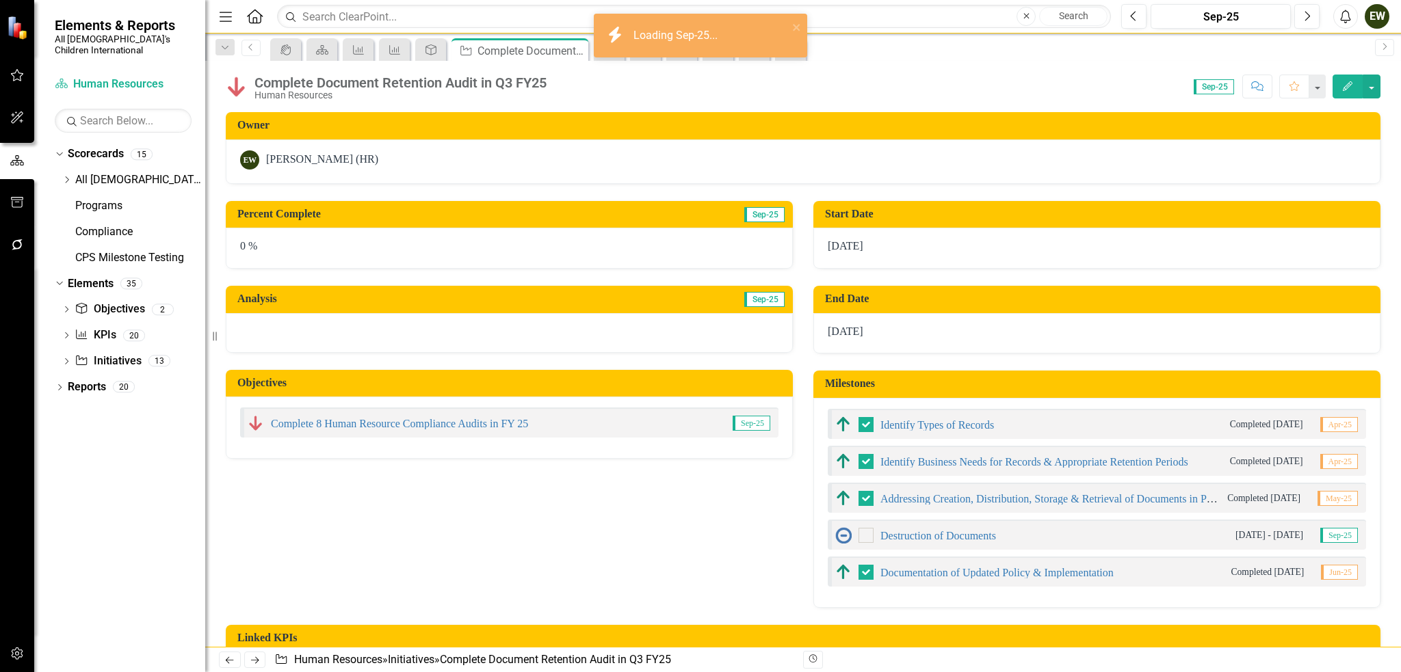
click at [1343, 81] on icon "Edit" at bounding box center [1347, 86] width 12 height 10
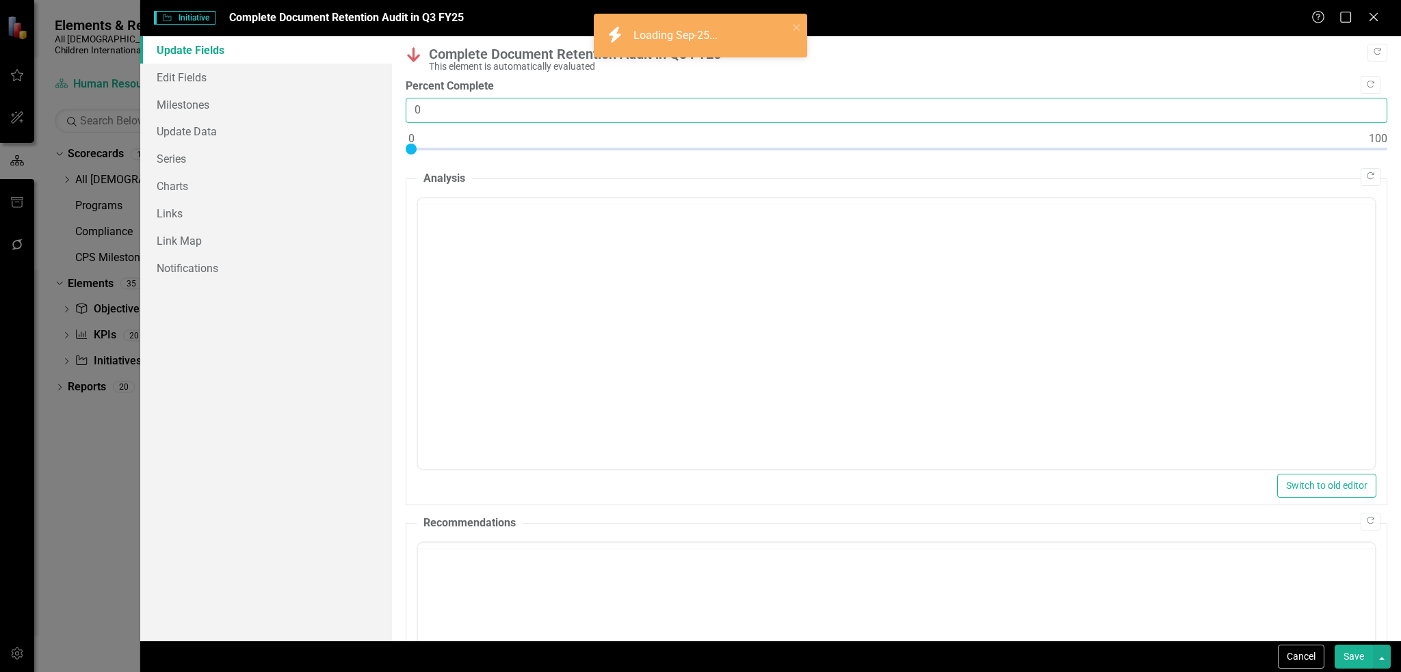
click at [518, 113] on input "0" at bounding box center [896, 110] width 981 height 25
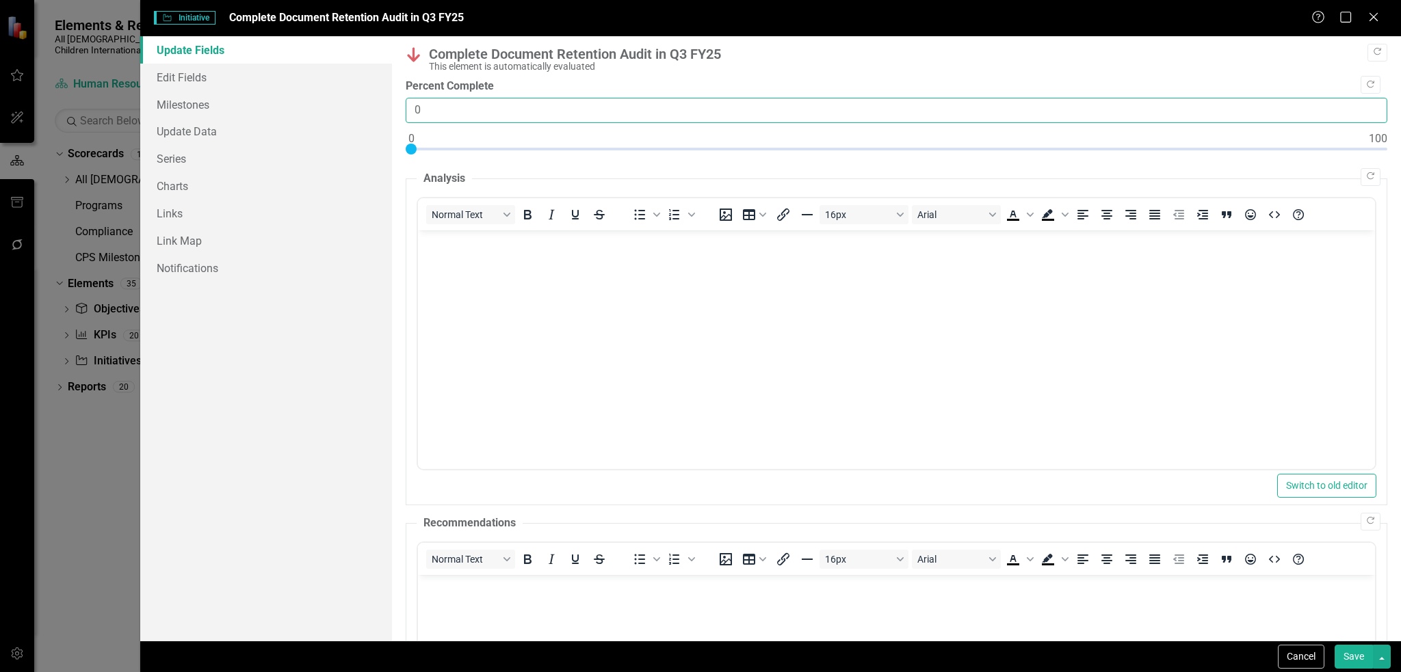
click at [518, 113] on input "0" at bounding box center [896, 110] width 981 height 25
type input "80"
click at [1353, 662] on button "Save" at bounding box center [1353, 657] width 38 height 24
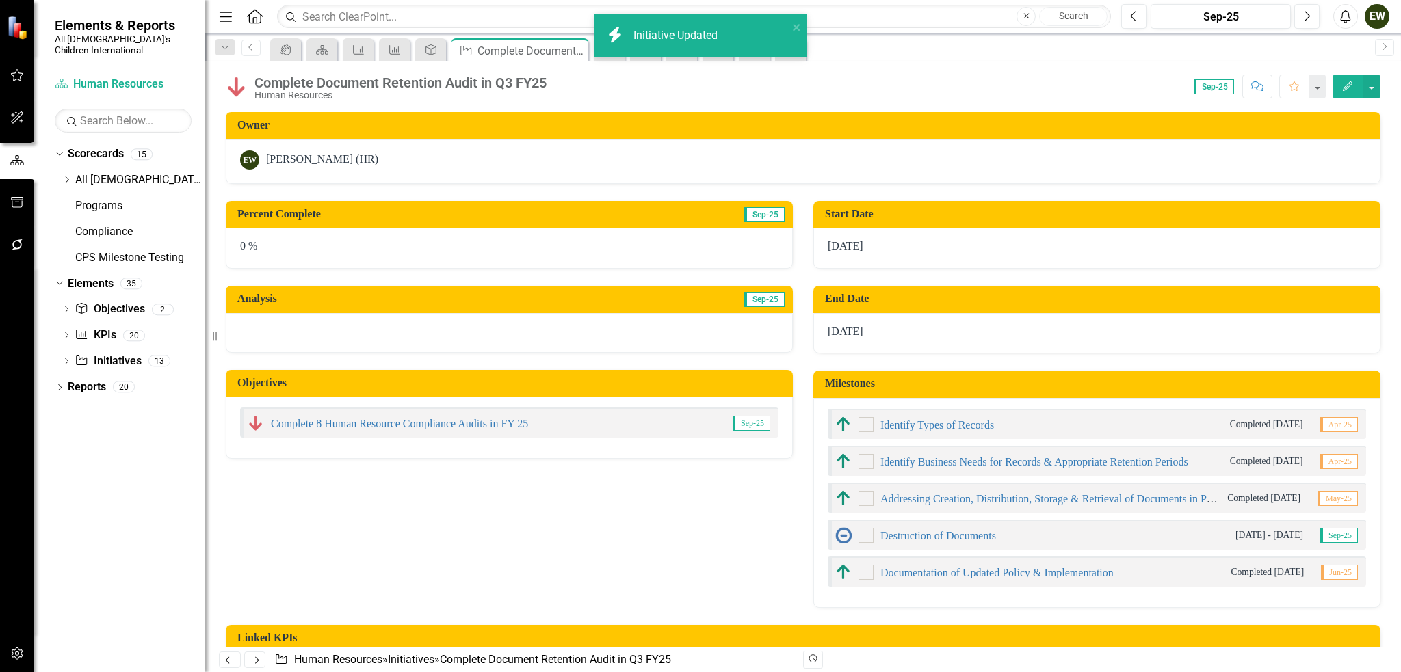
checkbox input "false"
checkbox input "true"
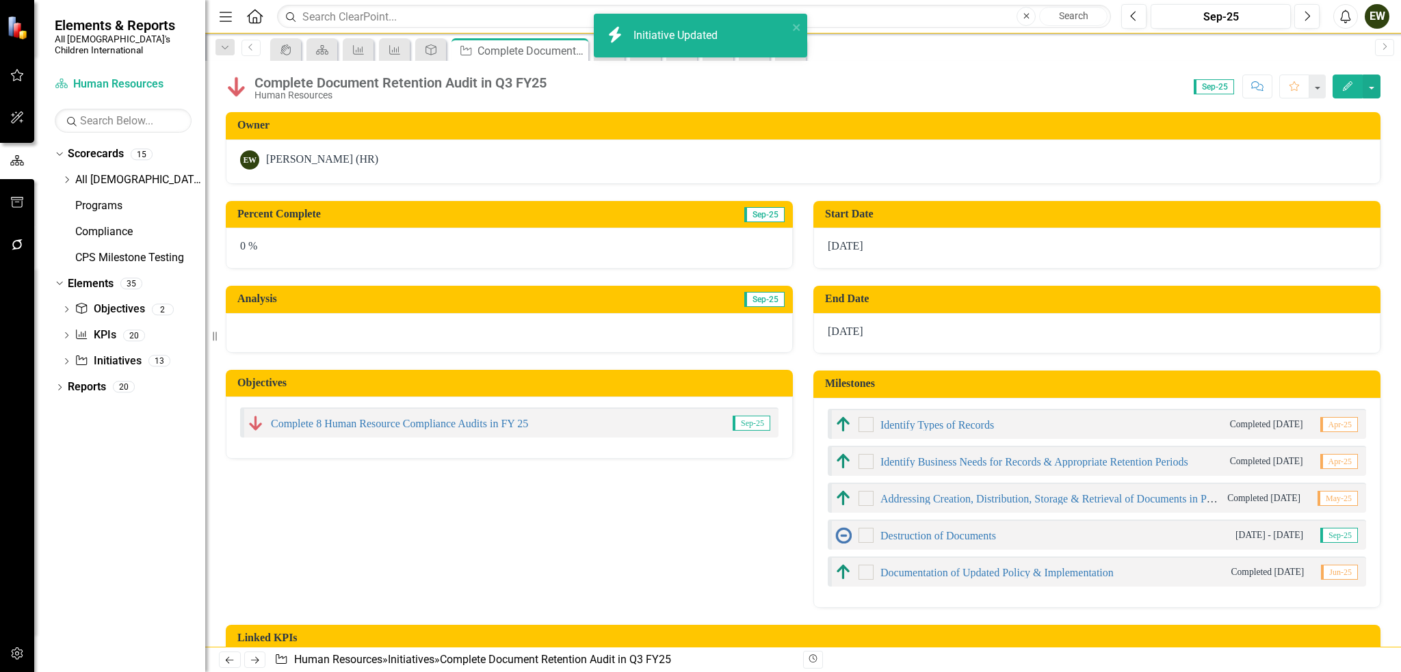
checkbox input "true"
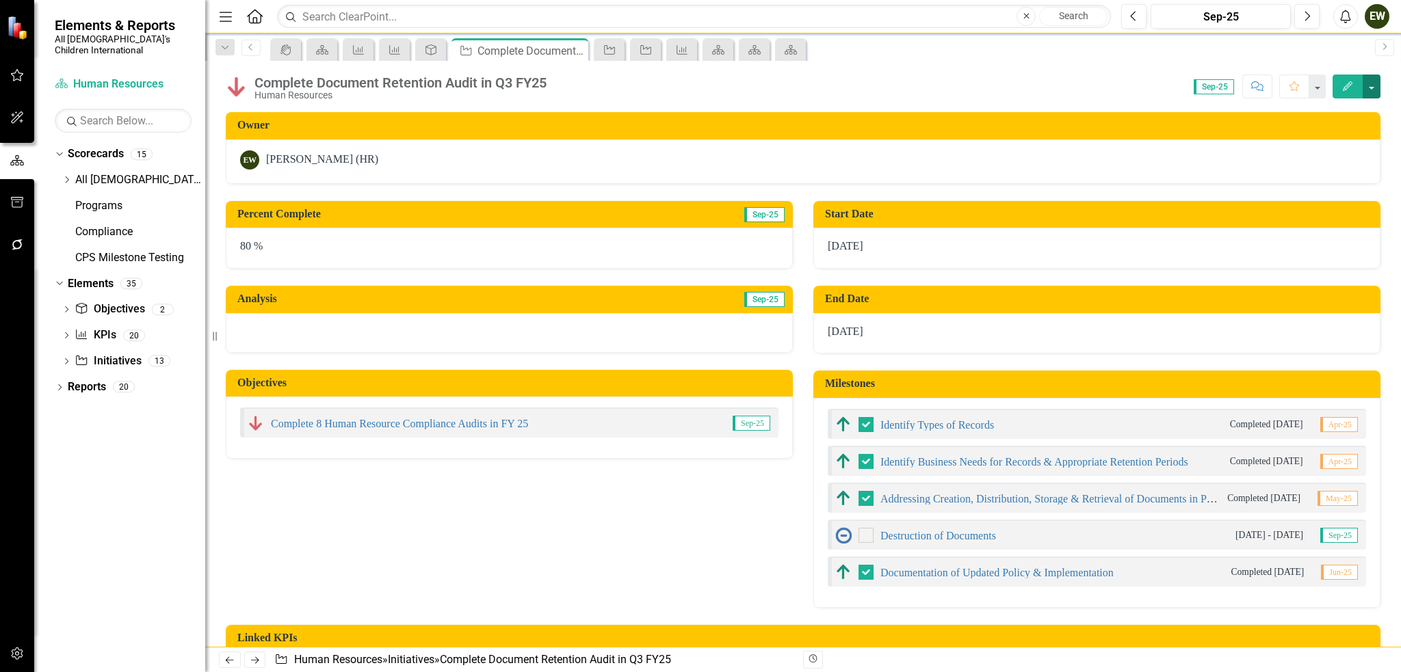
click at [1368, 79] on button "button" at bounding box center [1371, 87] width 18 height 24
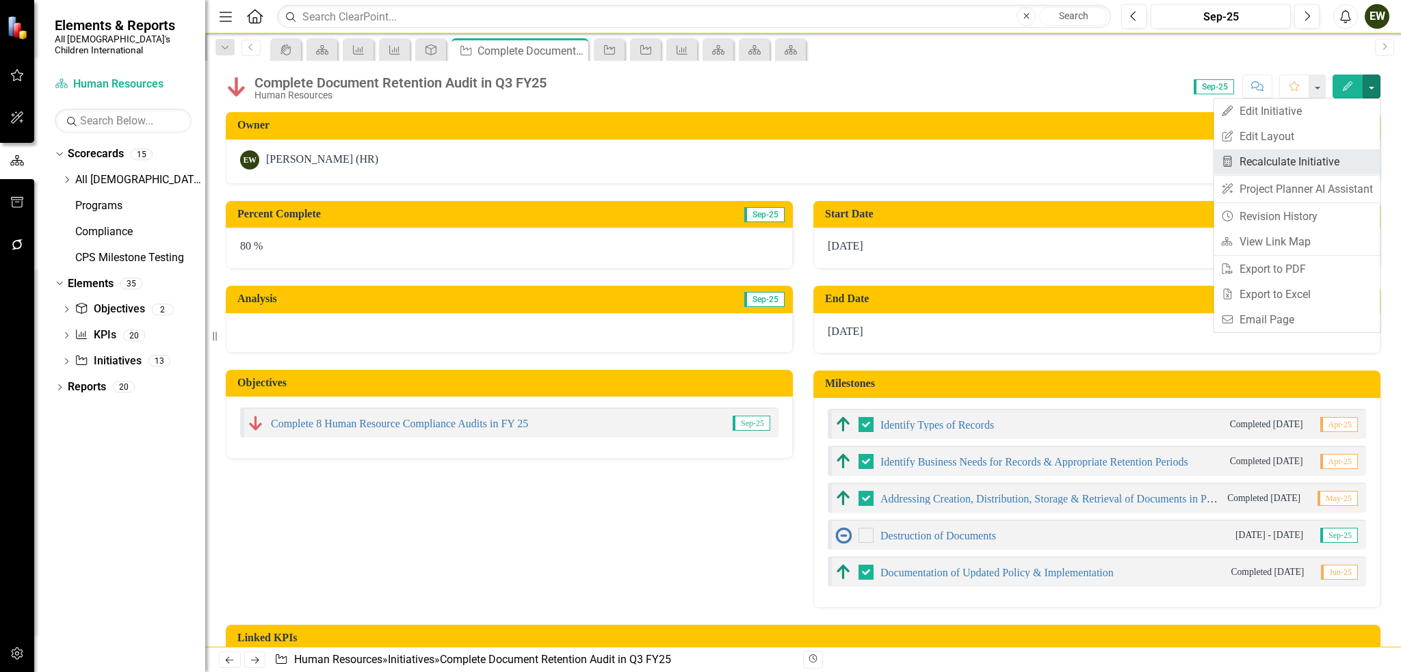
click at [1313, 161] on link "Recalculate KPI Recalculate Initiative" at bounding box center [1296, 161] width 166 height 25
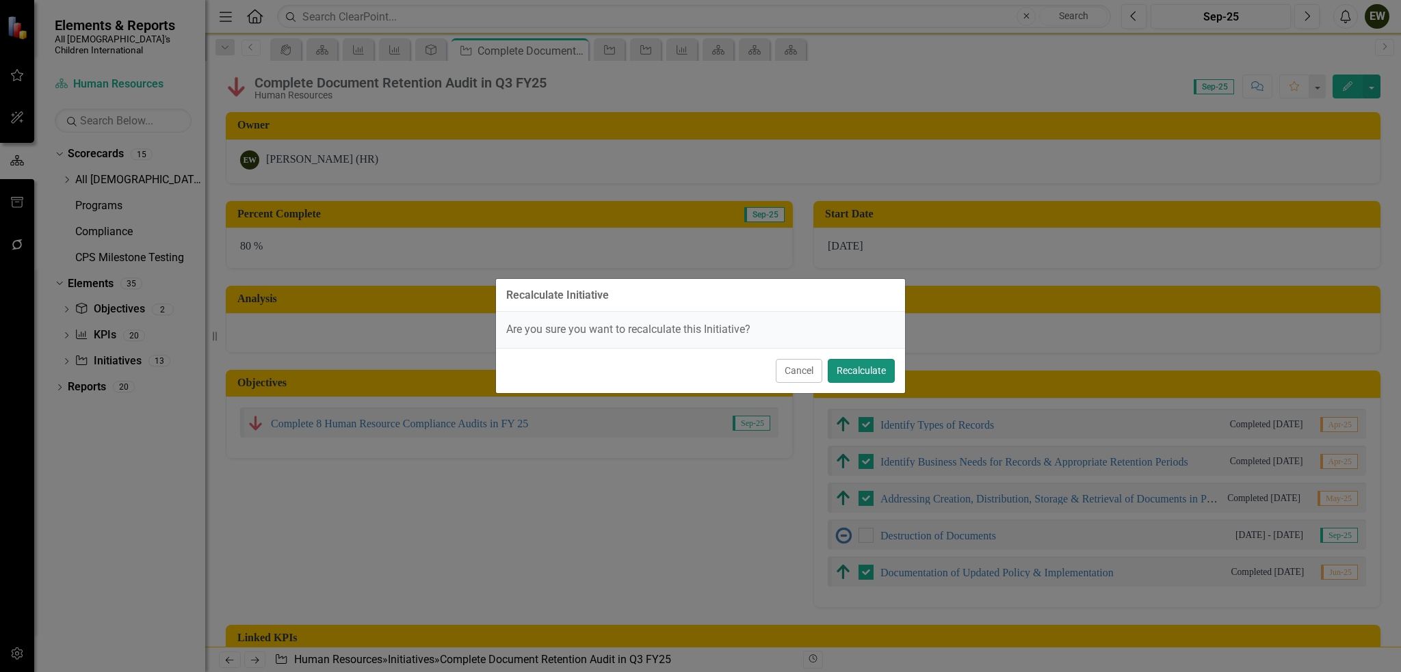
click at [870, 364] on button "Recalculate" at bounding box center [860, 371] width 67 height 24
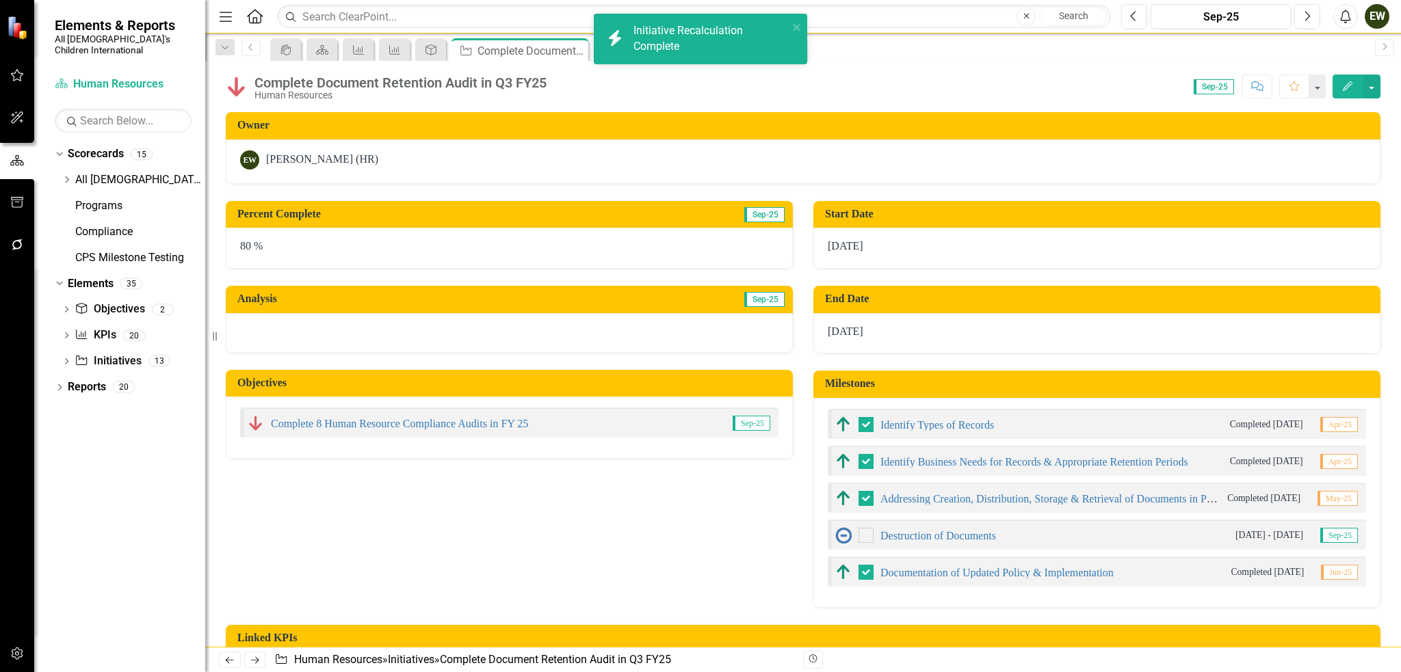
checkbox input "false"
checkbox input "true"
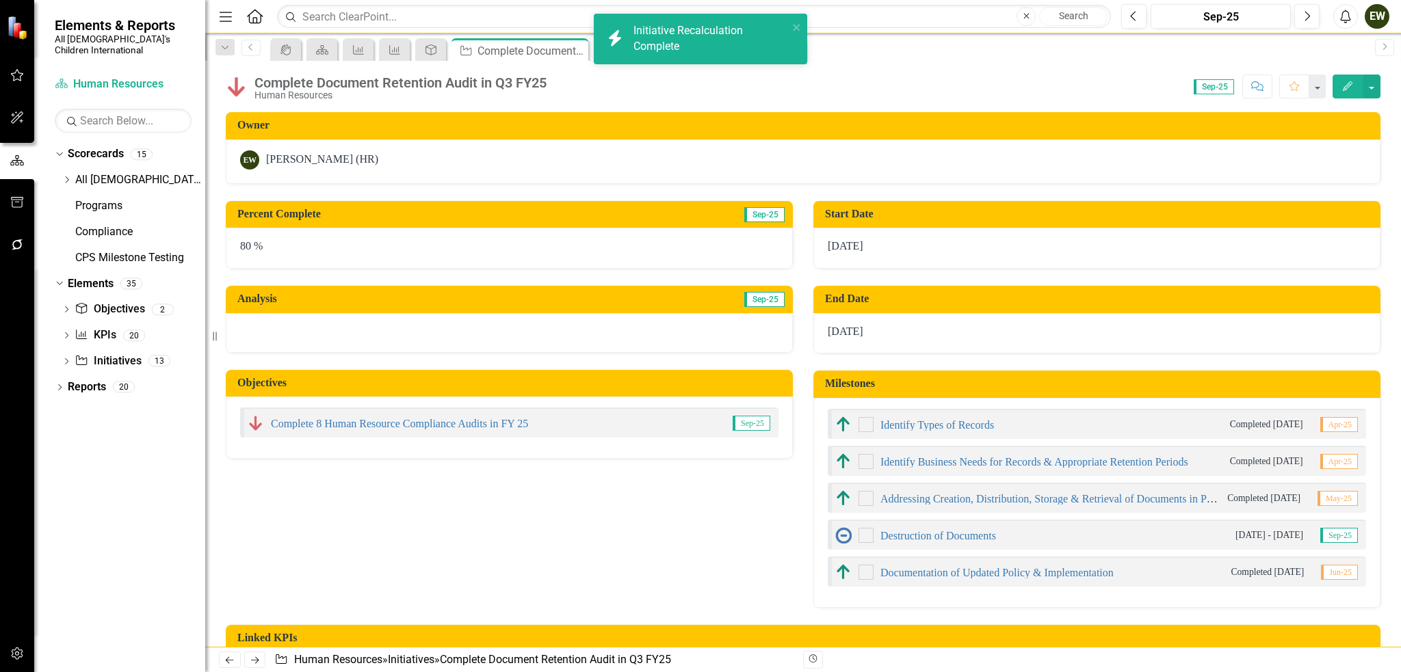
checkbox input "true"
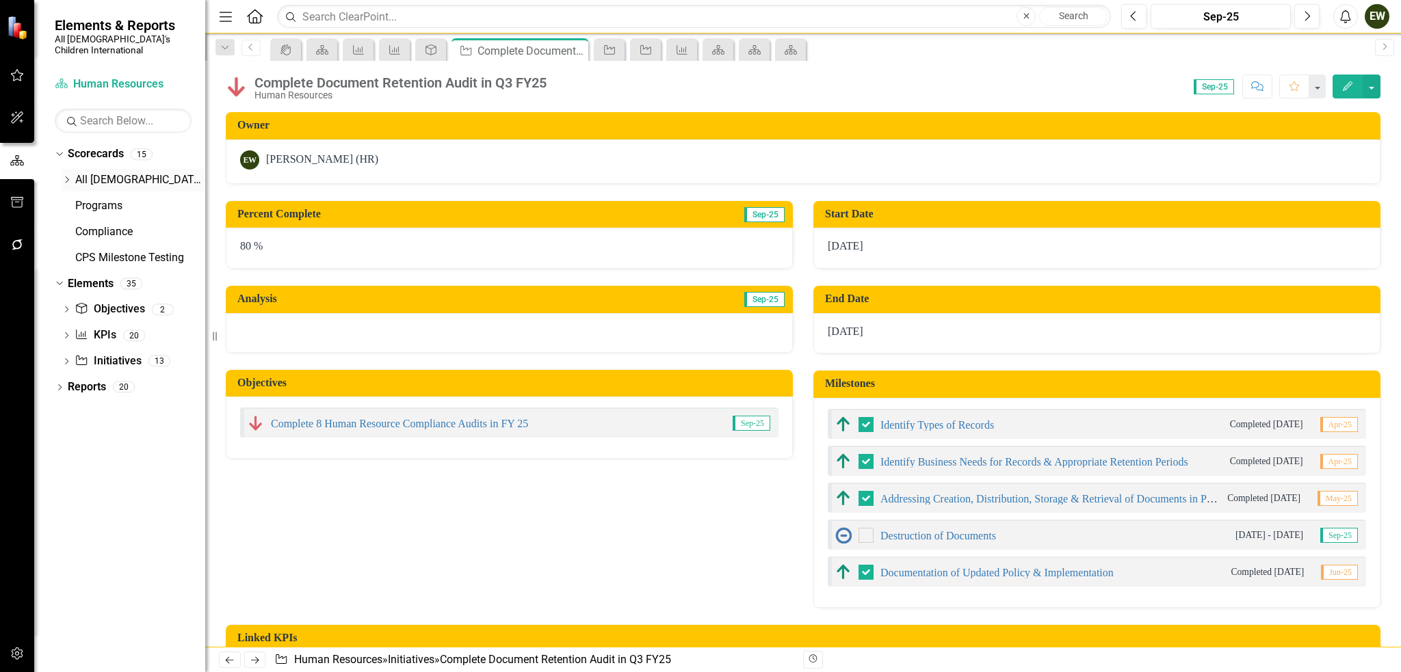
click at [68, 176] on icon at bounding box center [67, 179] width 3 height 7
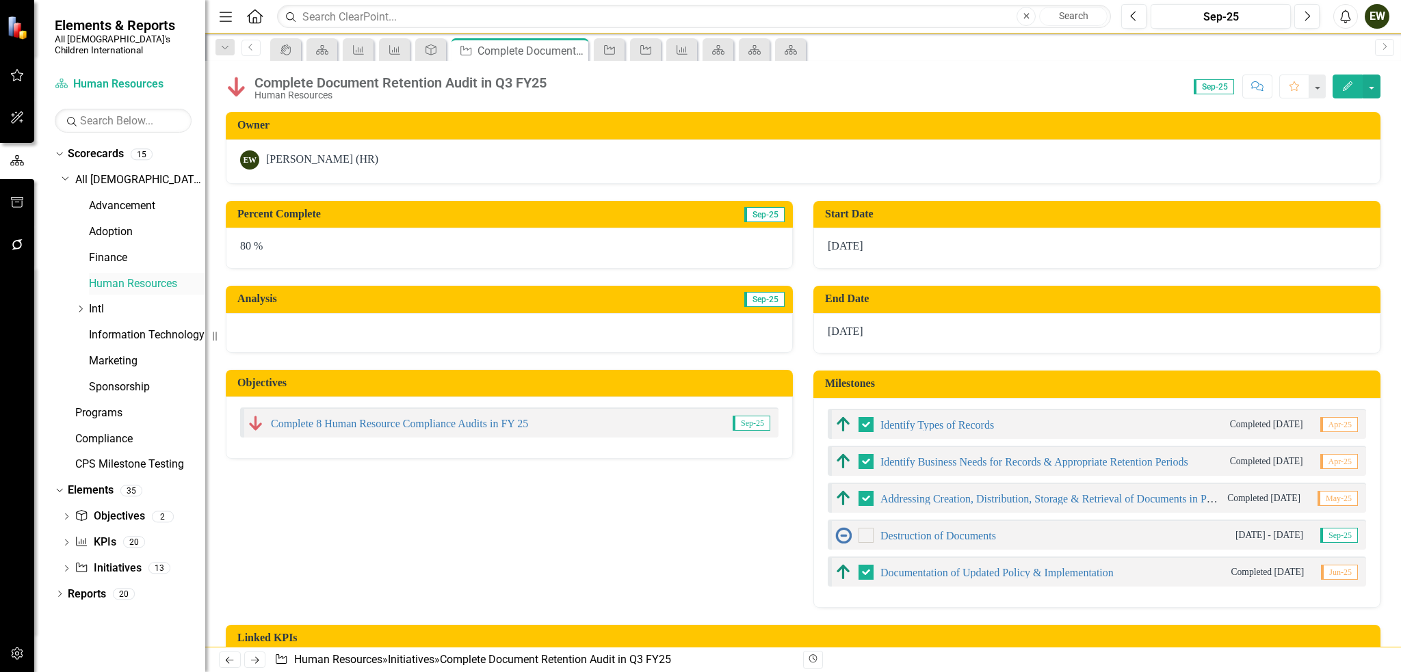
click at [148, 276] on link "Human Resources" at bounding box center [147, 284] width 116 height 16
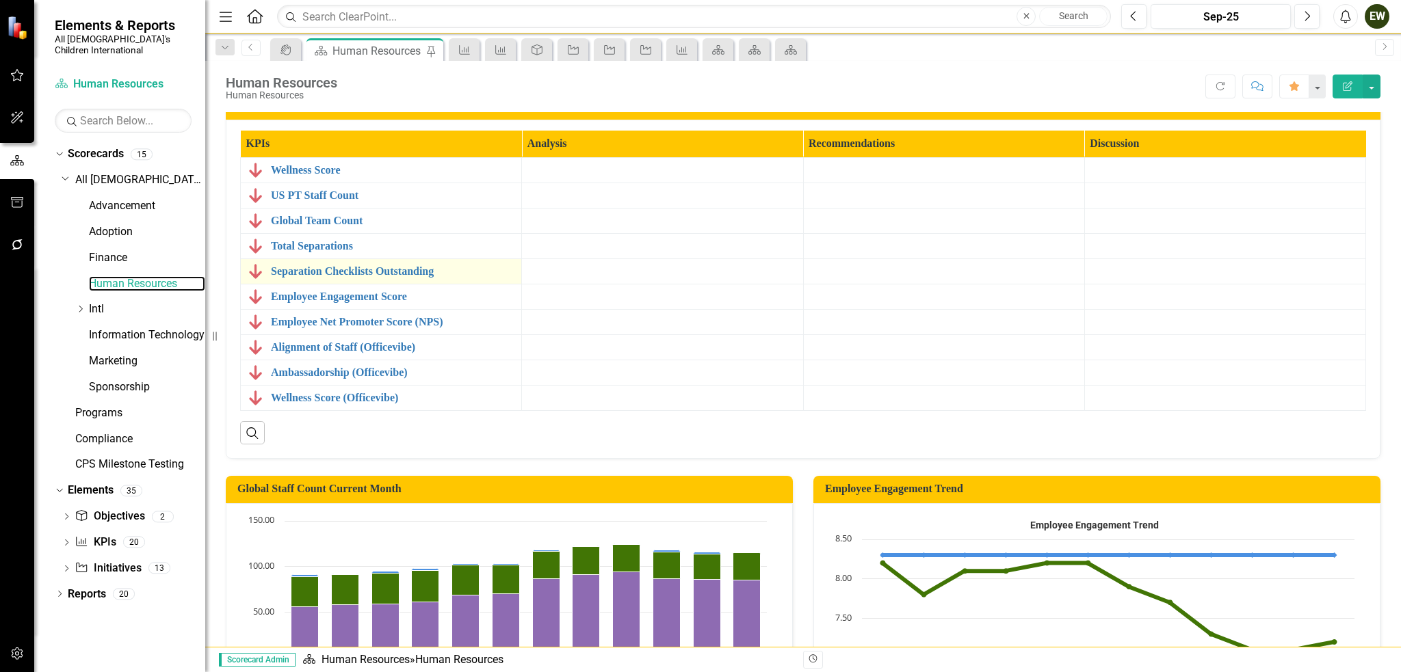
scroll to position [174, 0]
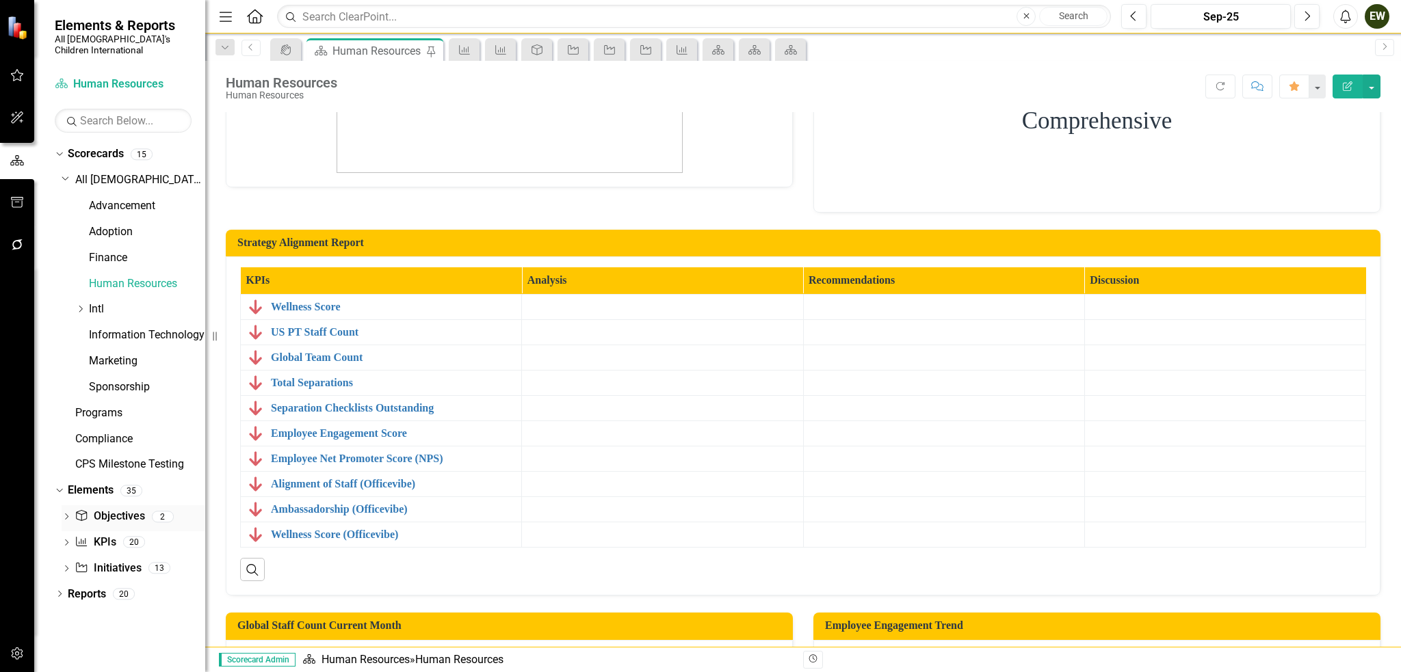
click at [64, 512] on div "Dropdown" at bounding box center [67, 518] width 10 height 12
click at [125, 533] on div "Employee Engagement score will improve from 8.1 to 8.3 in FY25" at bounding box center [150, 539] width 109 height 12
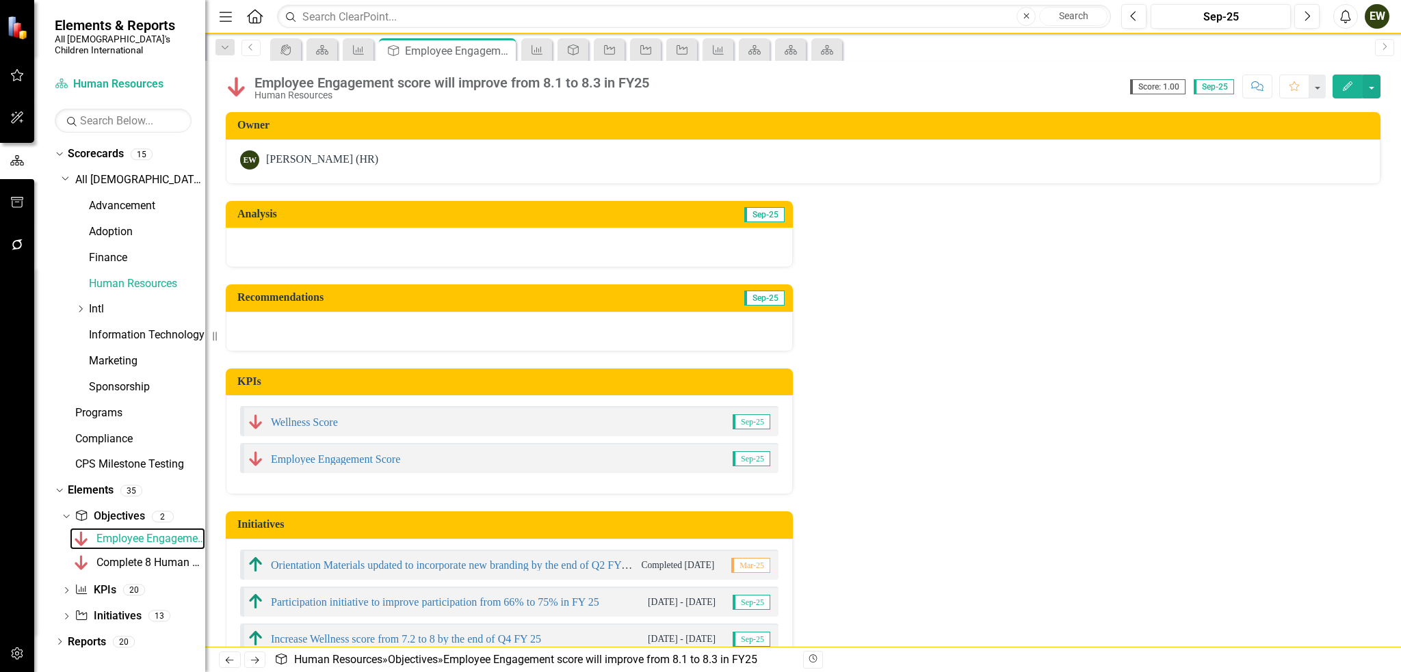
scroll to position [40, 0]
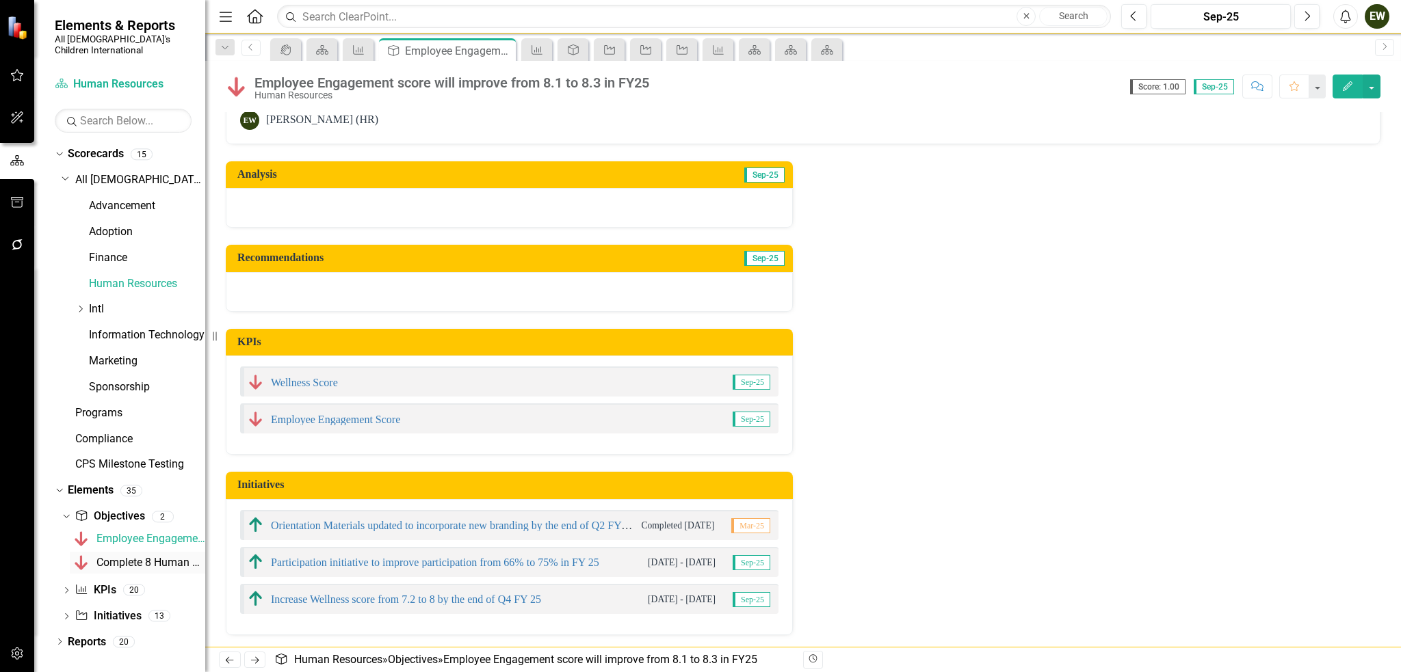
click at [161, 557] on div "Complete 8 Human Resource Compliance Audits in FY 25" at bounding box center [150, 563] width 109 height 12
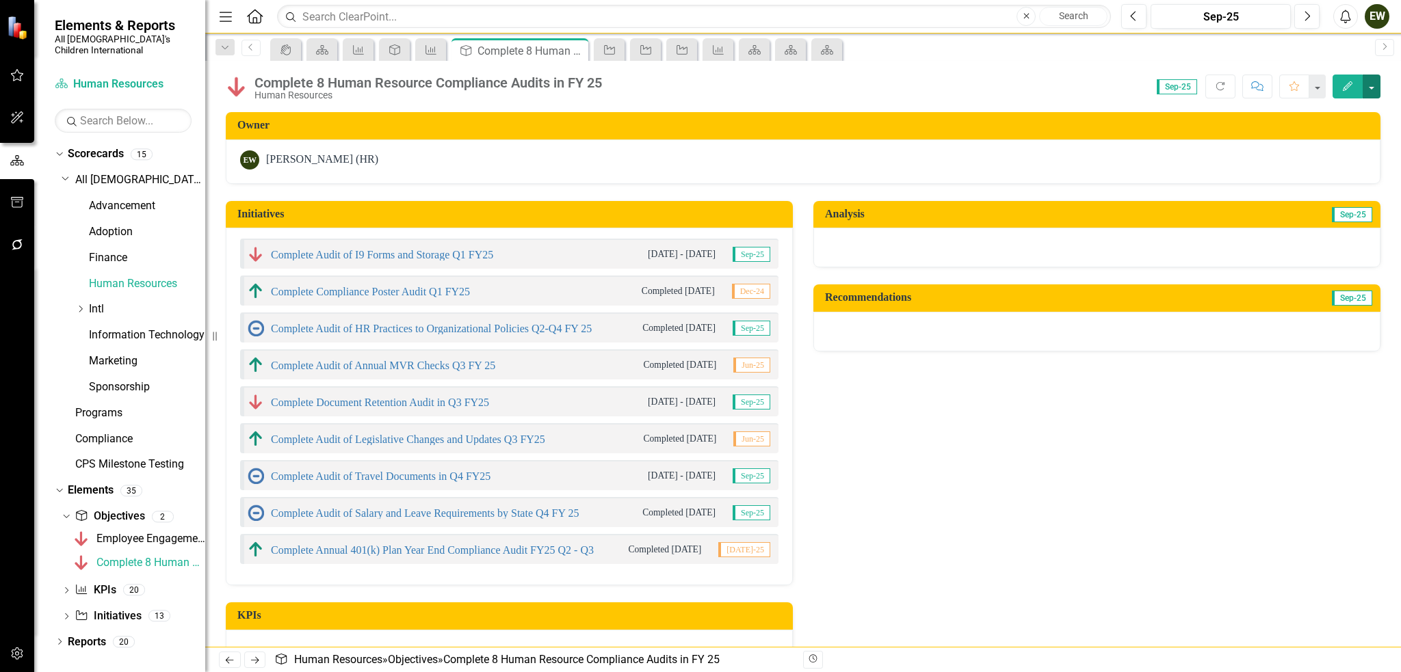
click at [1371, 82] on button "button" at bounding box center [1371, 87] width 18 height 24
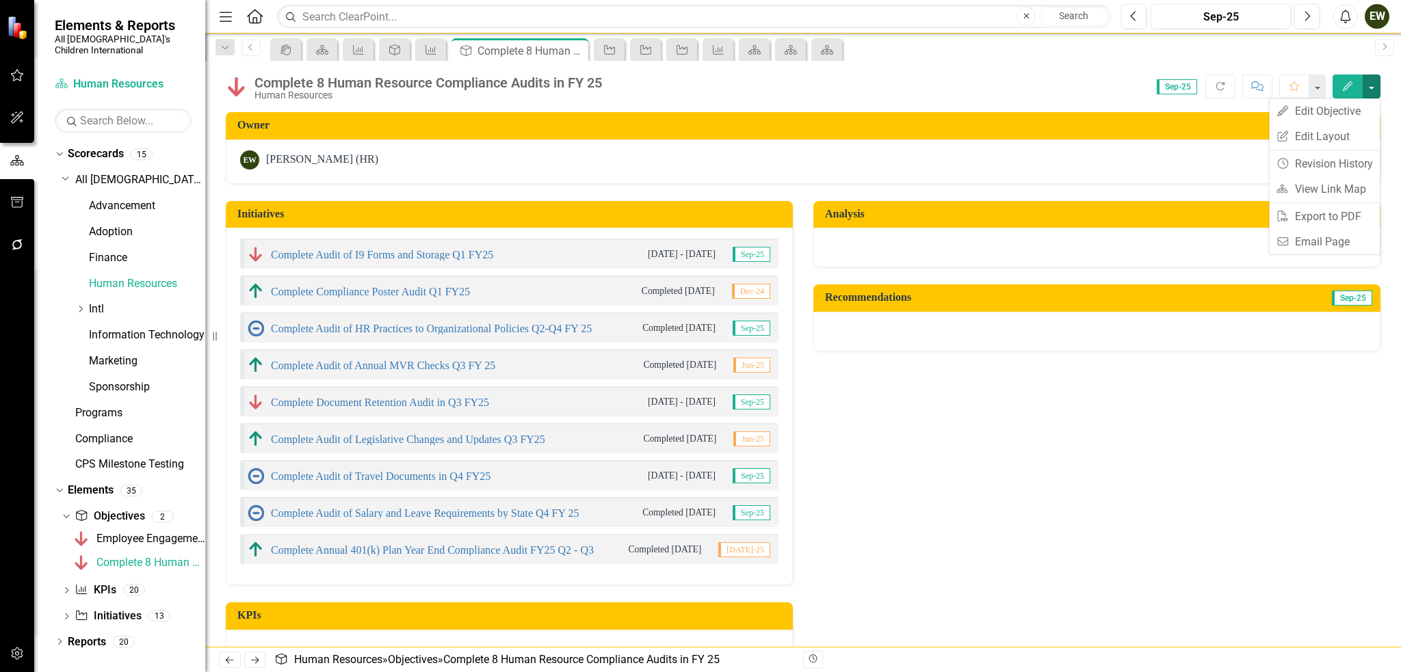
click at [993, 84] on div "Score: 0.00 Sep-25 Completed Refresh Comment Favorite Edit" at bounding box center [994, 86] width 771 height 23
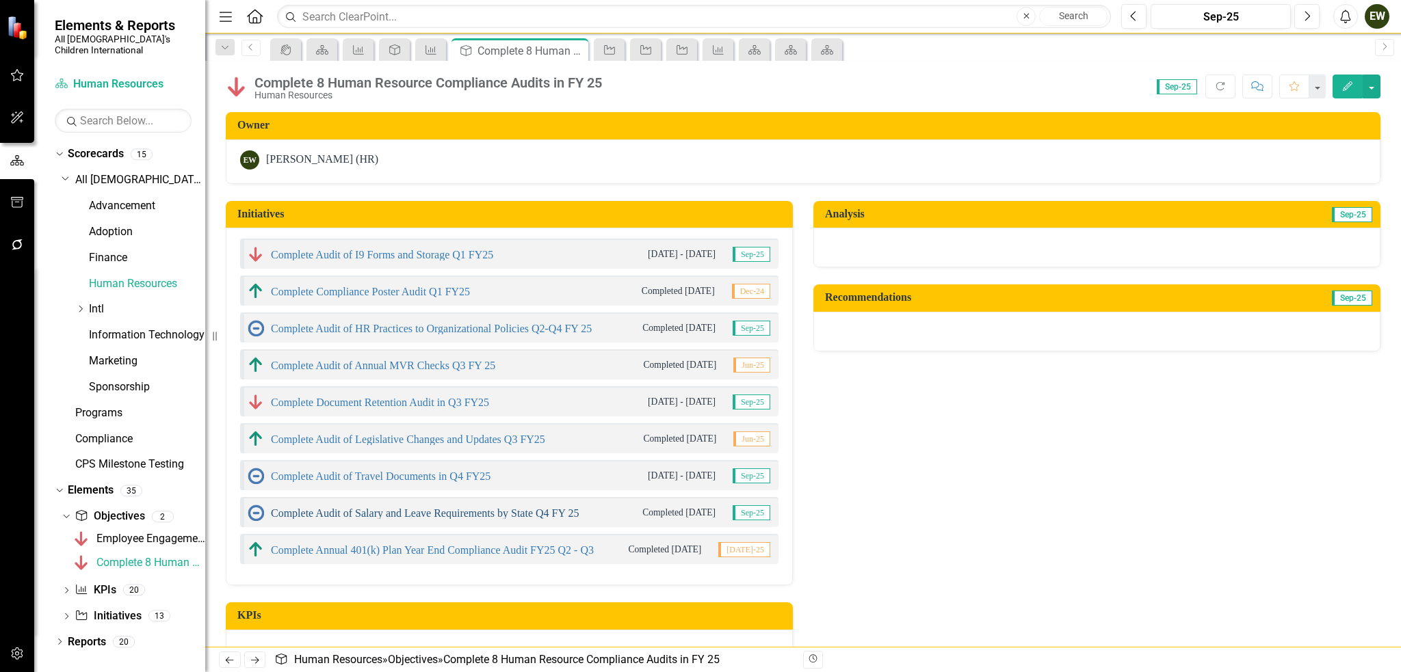
click at [385, 514] on link "Complete Audit of Salary and Leave Requirements by State Q4 FY 25" at bounding box center [425, 513] width 308 height 12
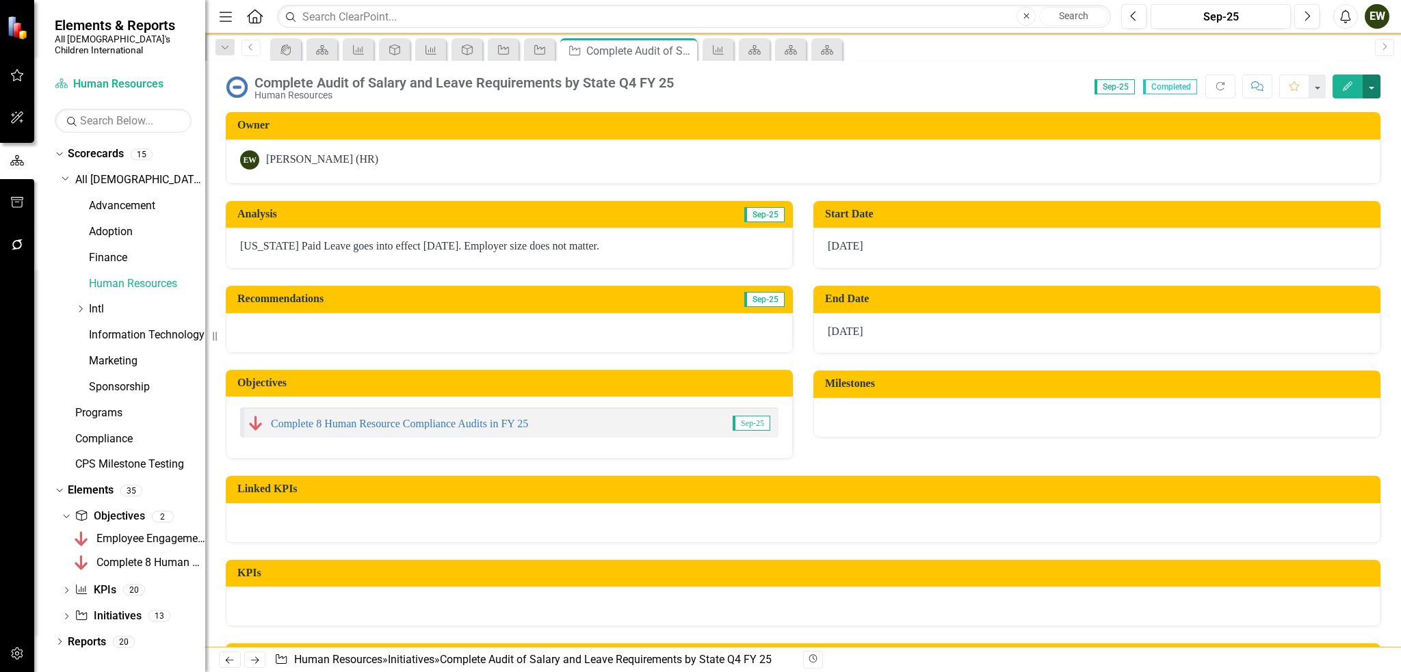
click at [1379, 84] on button "button" at bounding box center [1371, 87] width 18 height 24
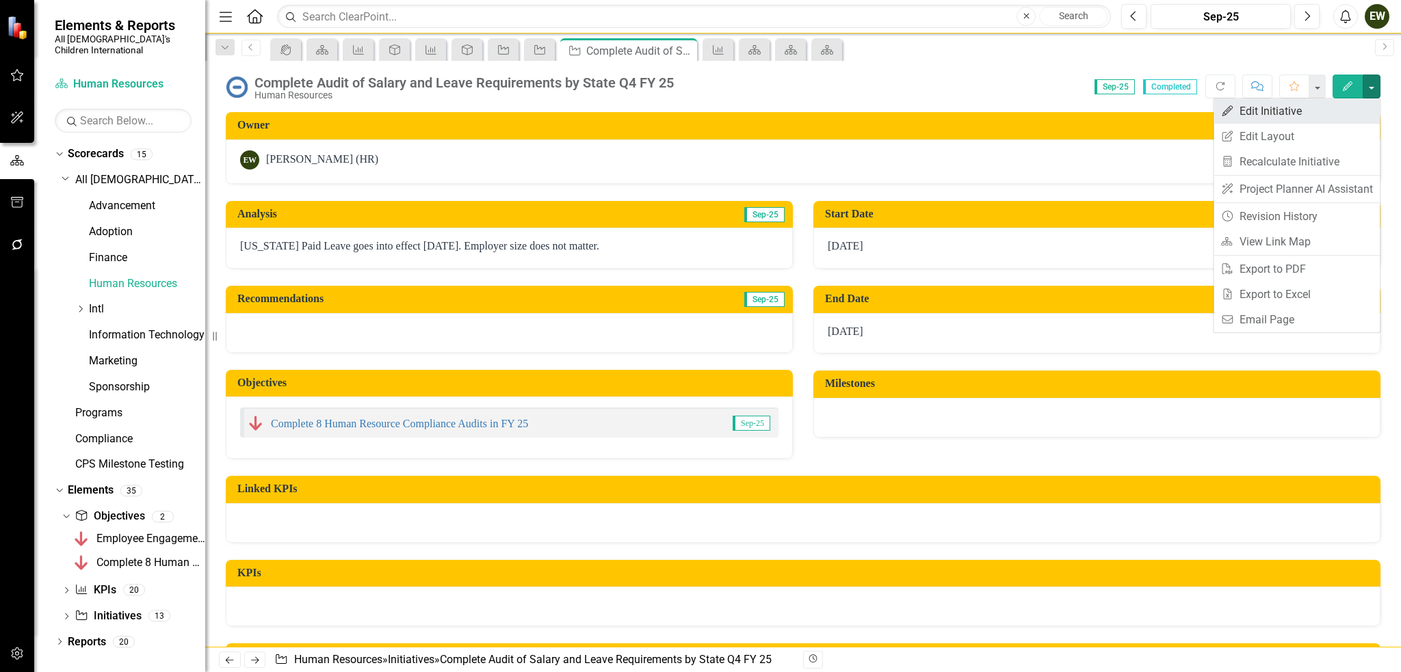
click at [1342, 111] on link "Edit Edit Initiative" at bounding box center [1296, 110] width 166 height 25
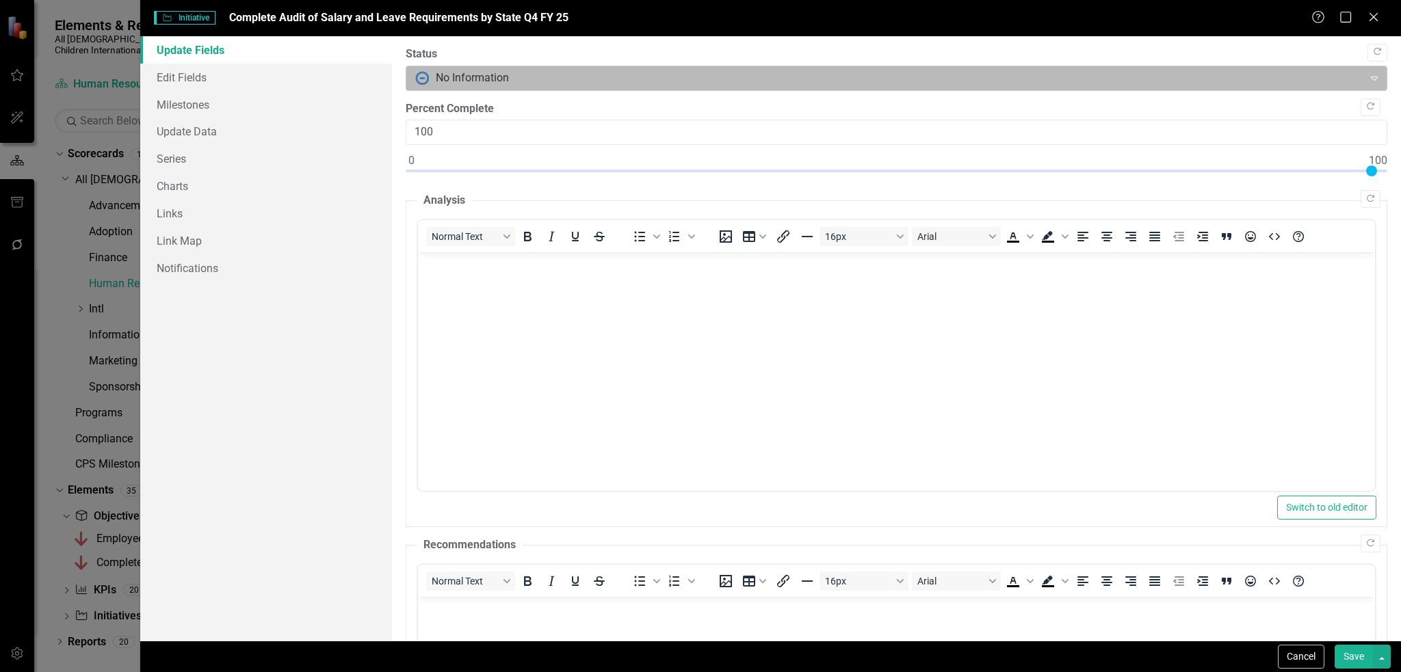
click at [442, 76] on div at bounding box center [884, 78] width 939 height 18
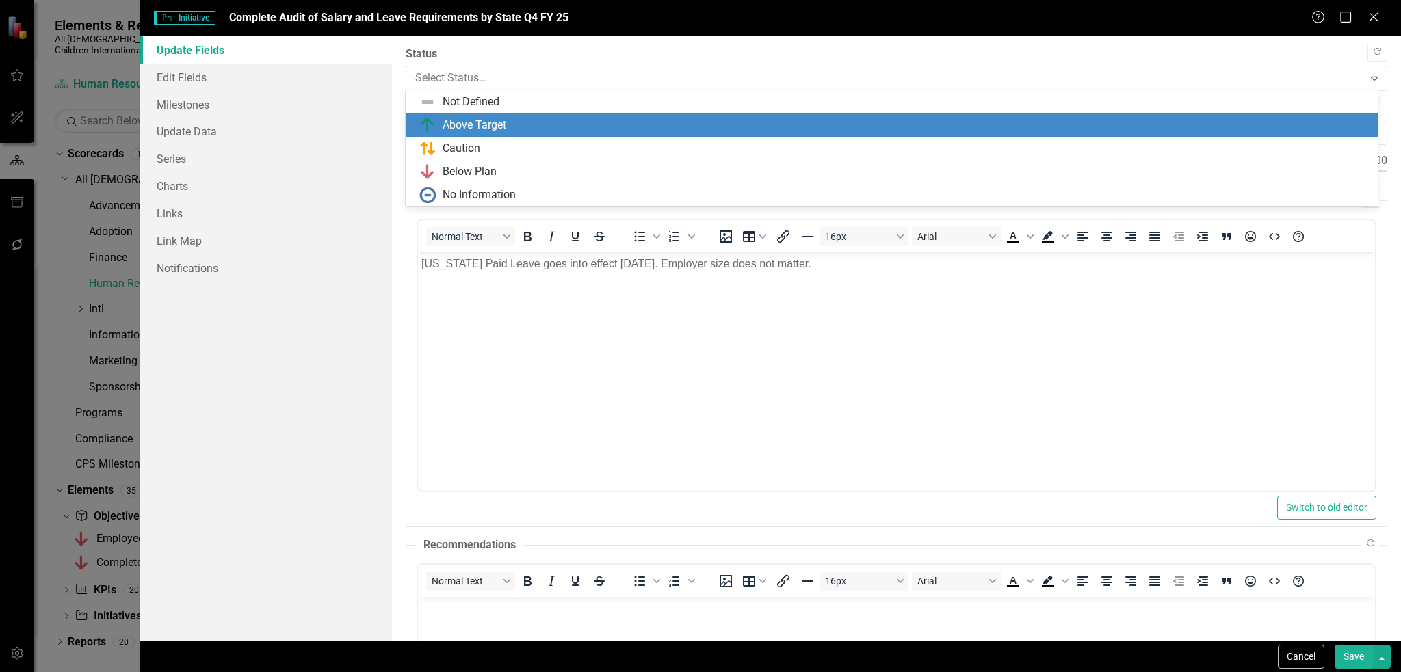
click at [486, 122] on div "Above Target" at bounding box center [474, 126] width 64 height 16
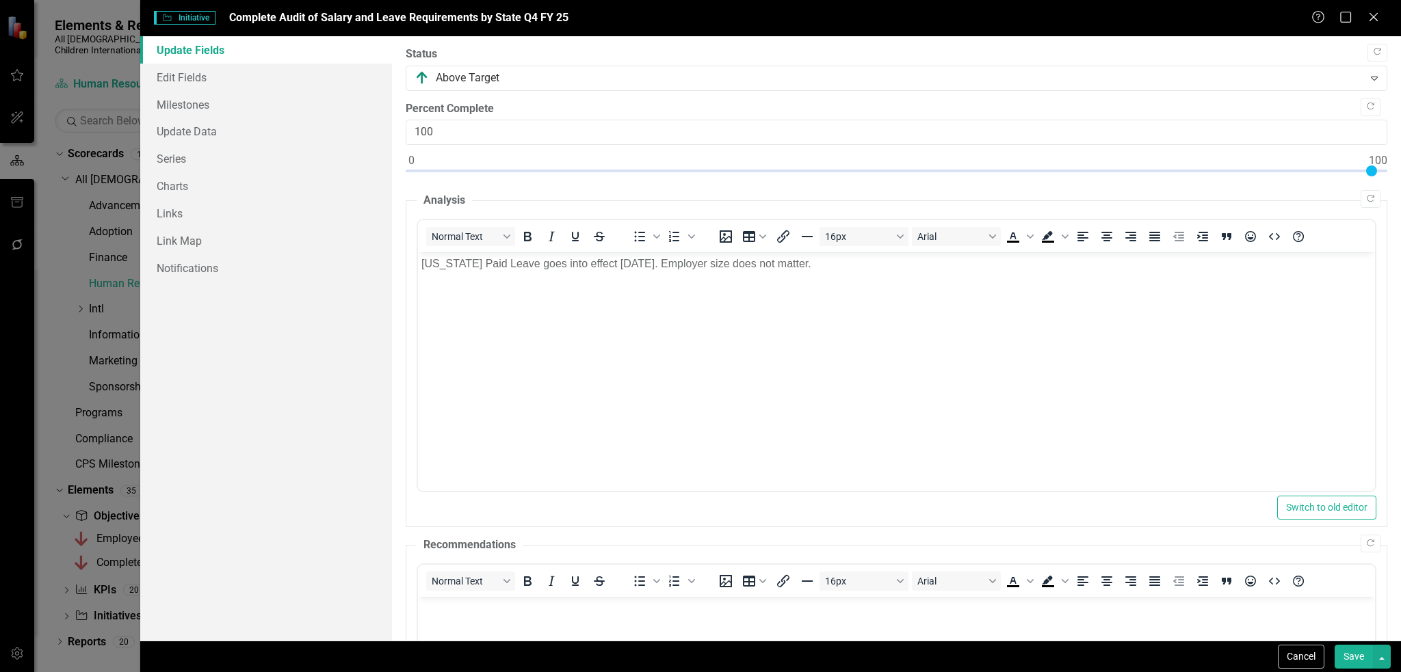
click at [1349, 653] on button "Save" at bounding box center [1353, 657] width 38 height 24
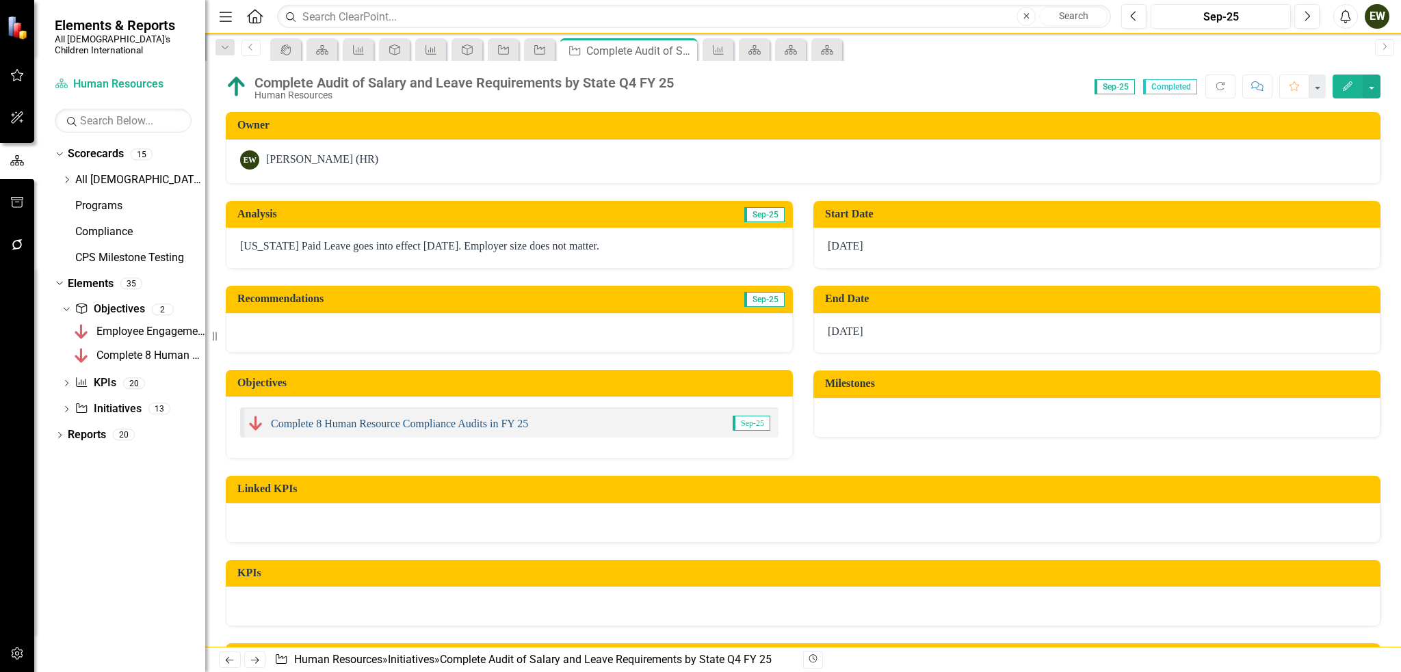
click at [470, 421] on link "Complete 8 Human Resource Compliance Audits in FY 25" at bounding box center [399, 424] width 257 height 12
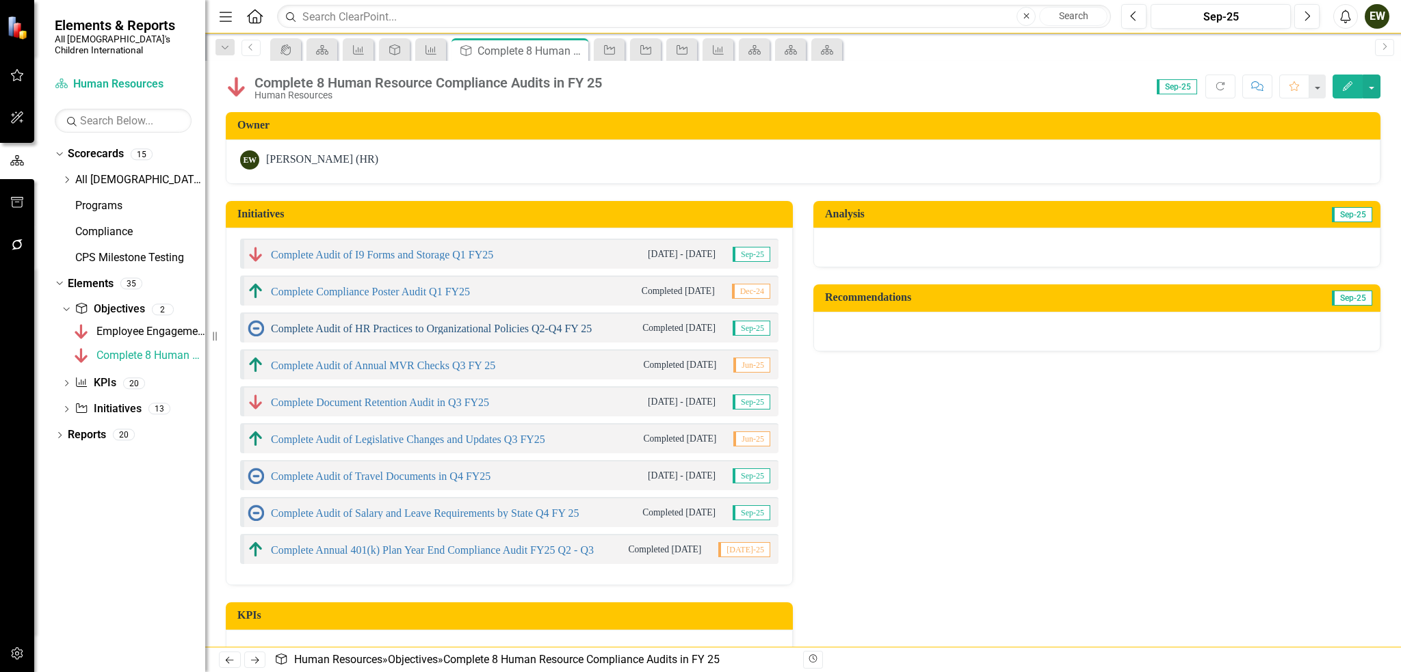
click at [375, 330] on link "Complete Audit of HR Practices to Organizational Policies Q2-Q4 FY 25" at bounding box center [431, 329] width 321 height 12
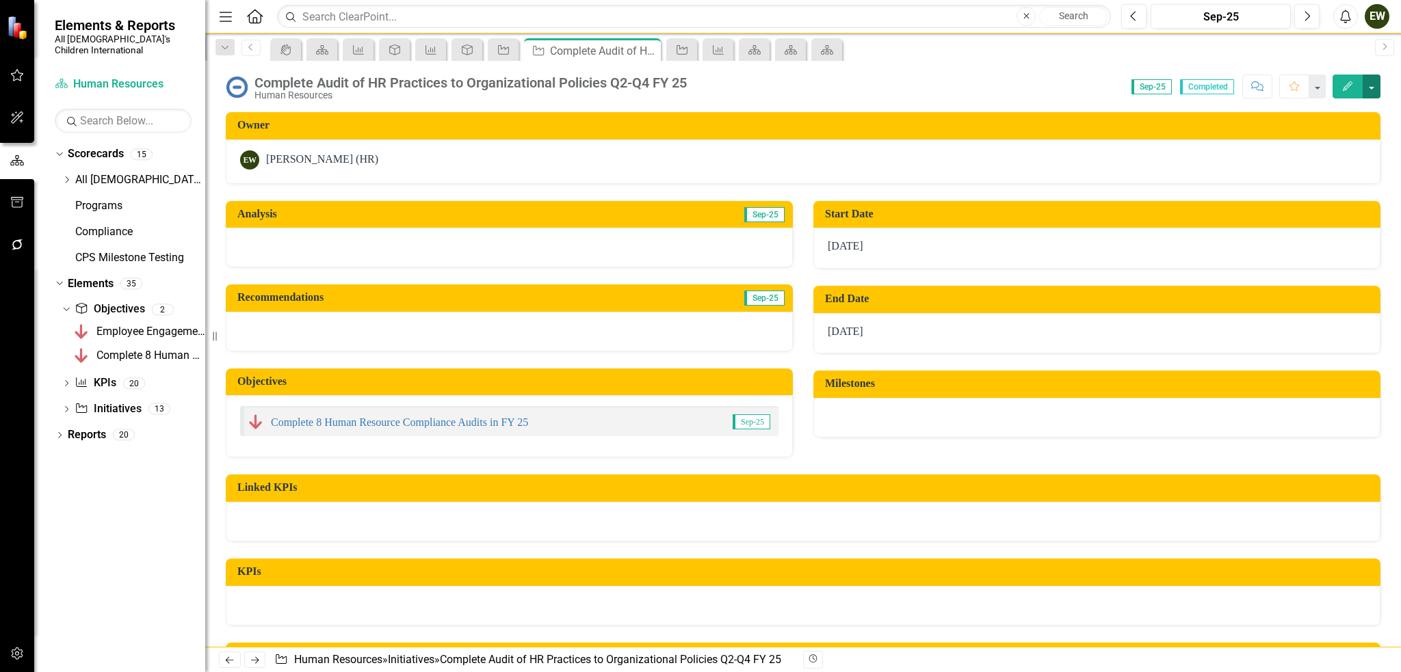
click at [1378, 83] on button "button" at bounding box center [1371, 87] width 18 height 24
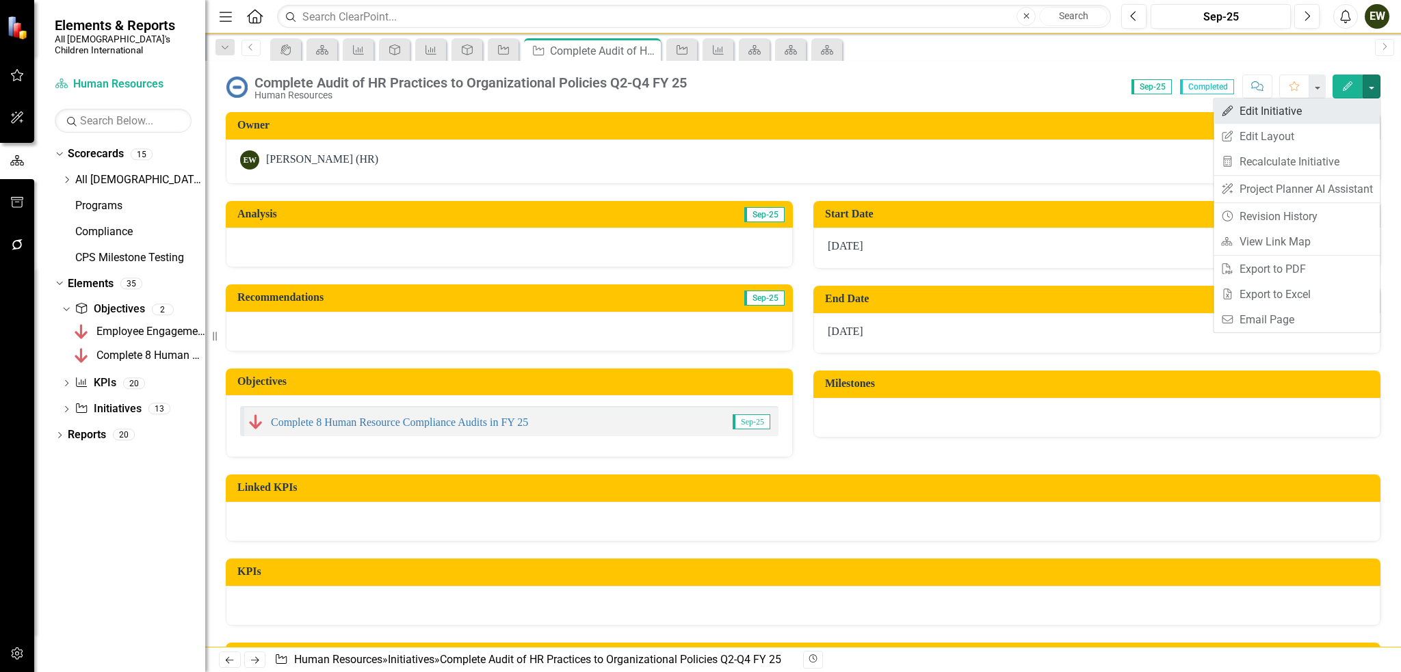
click at [1337, 114] on link "Edit Edit Initiative" at bounding box center [1296, 110] width 166 height 25
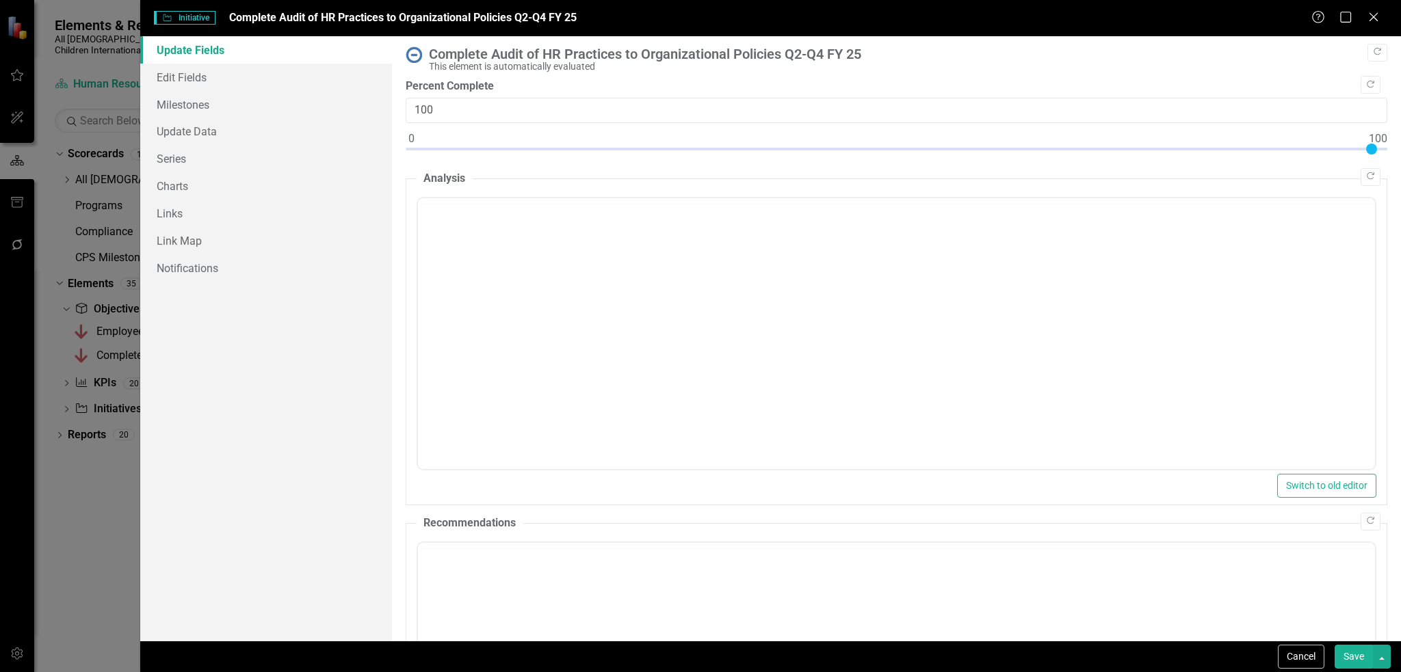
click at [417, 51] on img at bounding box center [414, 55] width 16 height 16
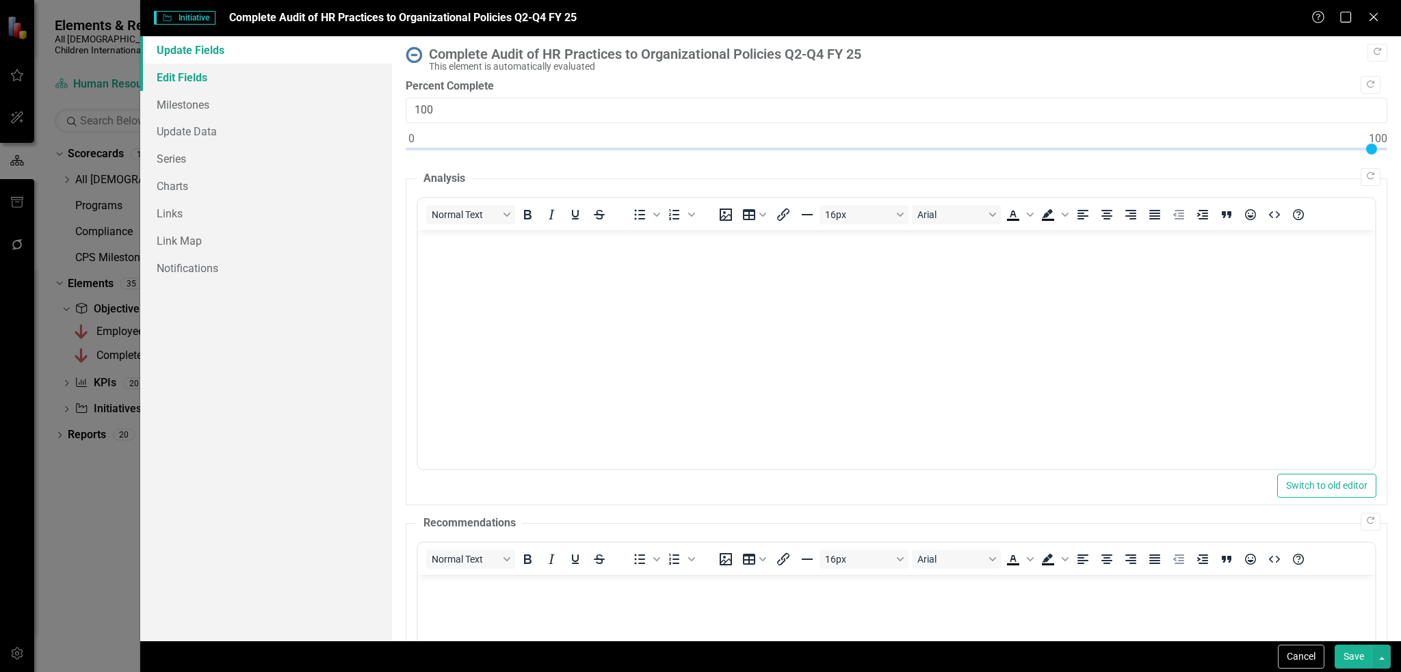
click at [319, 79] on link "Edit Fields" at bounding box center [266, 77] width 252 height 27
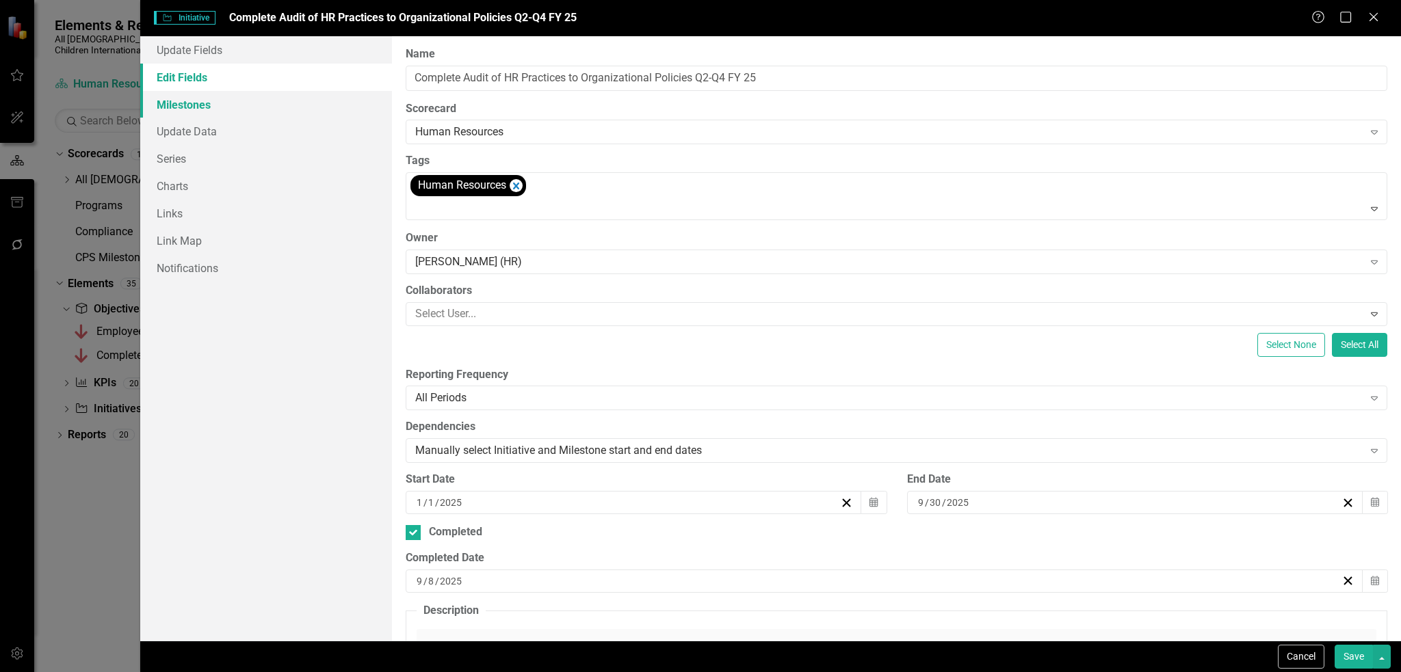
click at [306, 109] on link "Milestones" at bounding box center [266, 104] width 252 height 27
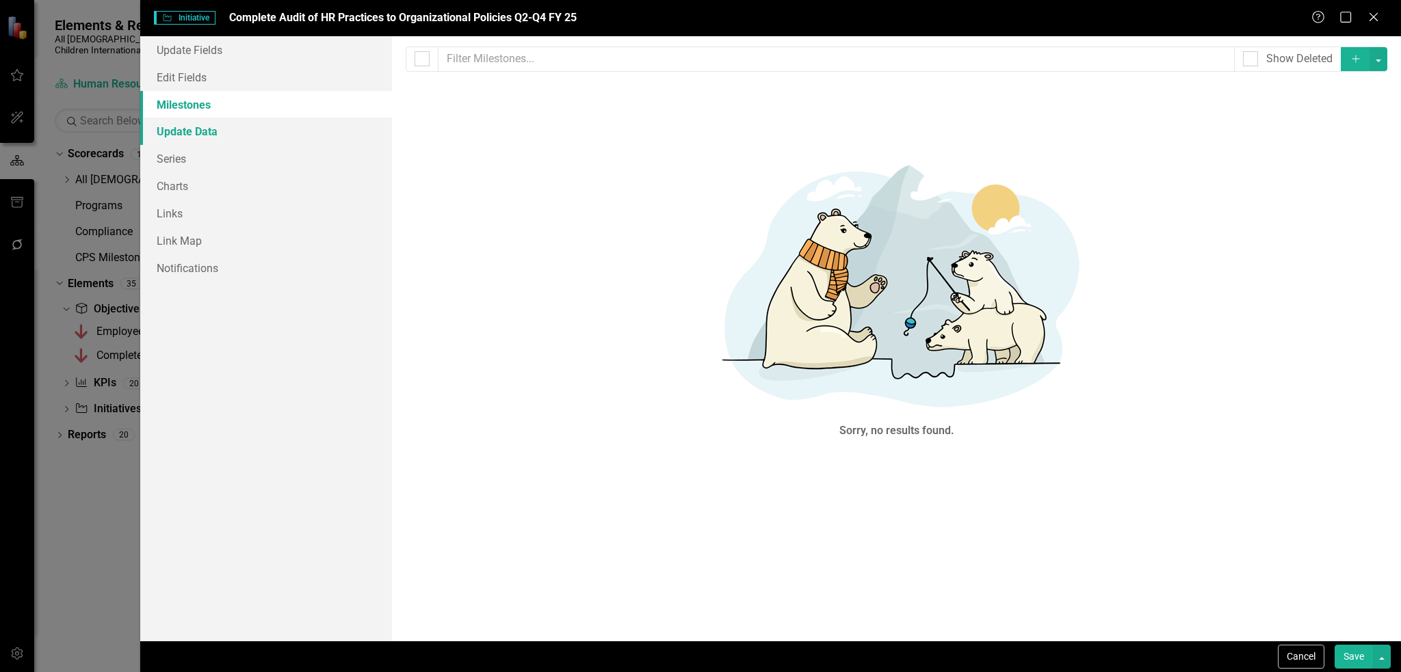
click at [306, 127] on link "Update Data" at bounding box center [266, 131] width 252 height 27
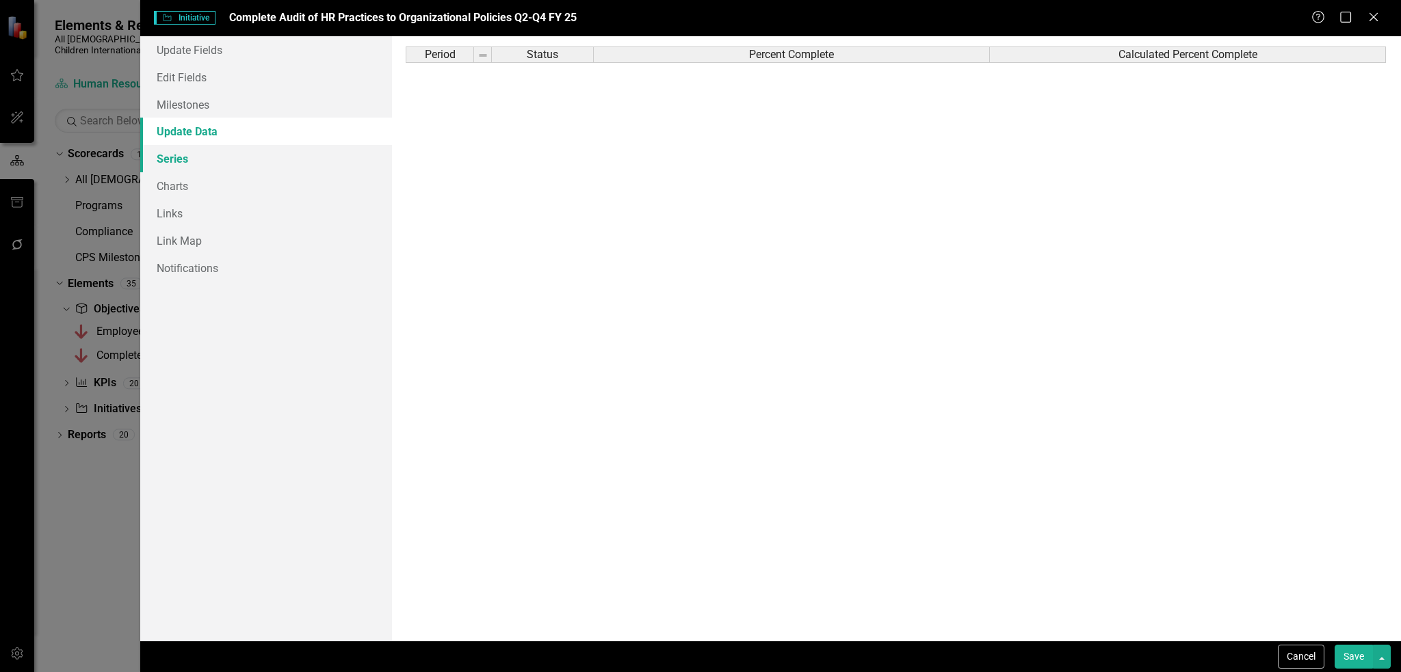
click at [306, 158] on link "Series" at bounding box center [266, 158] width 252 height 27
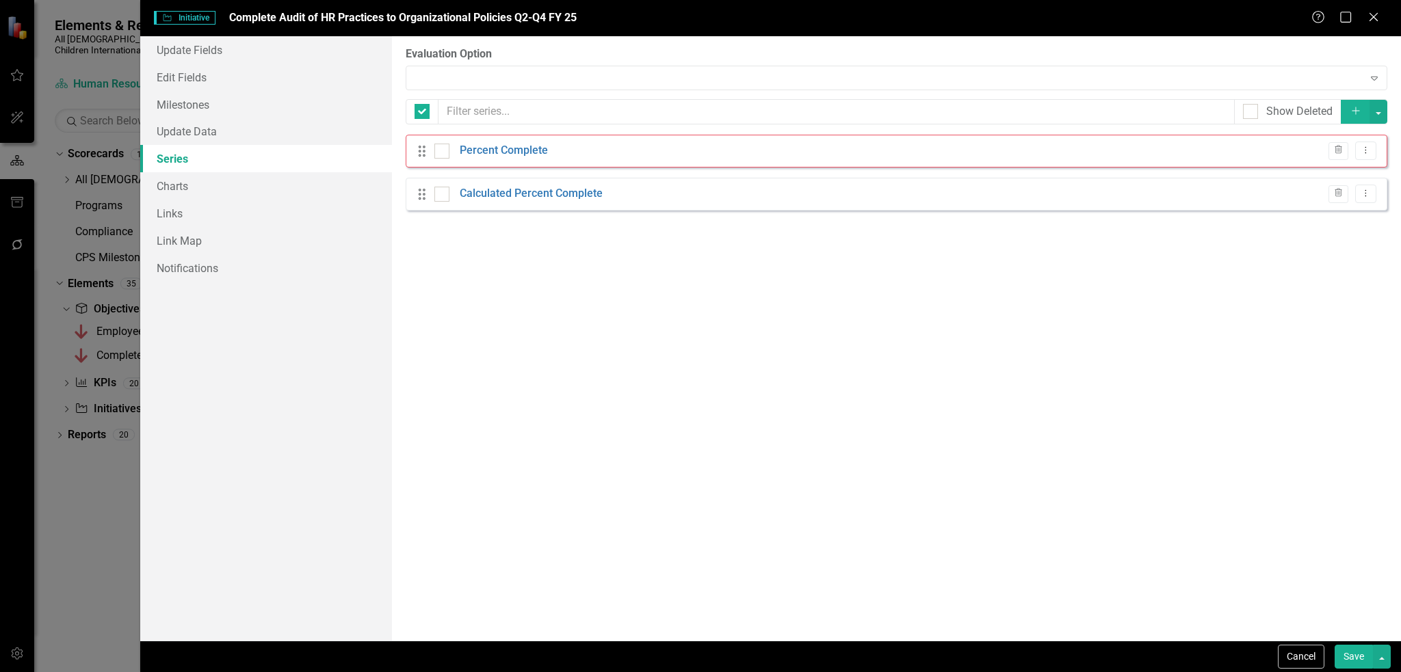
checkbox input "false"
click at [1342, 149] on icon "Trash" at bounding box center [1338, 150] width 10 height 8
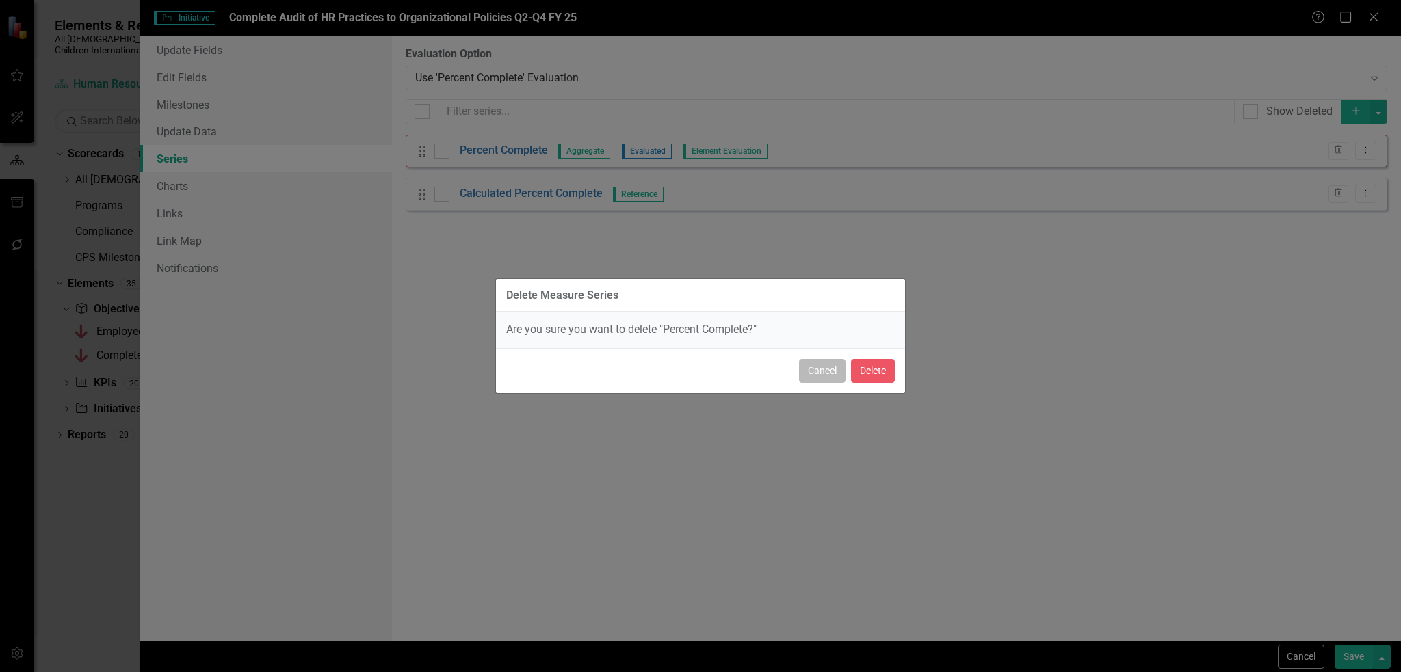
click at [827, 374] on button "Cancel" at bounding box center [822, 371] width 47 height 24
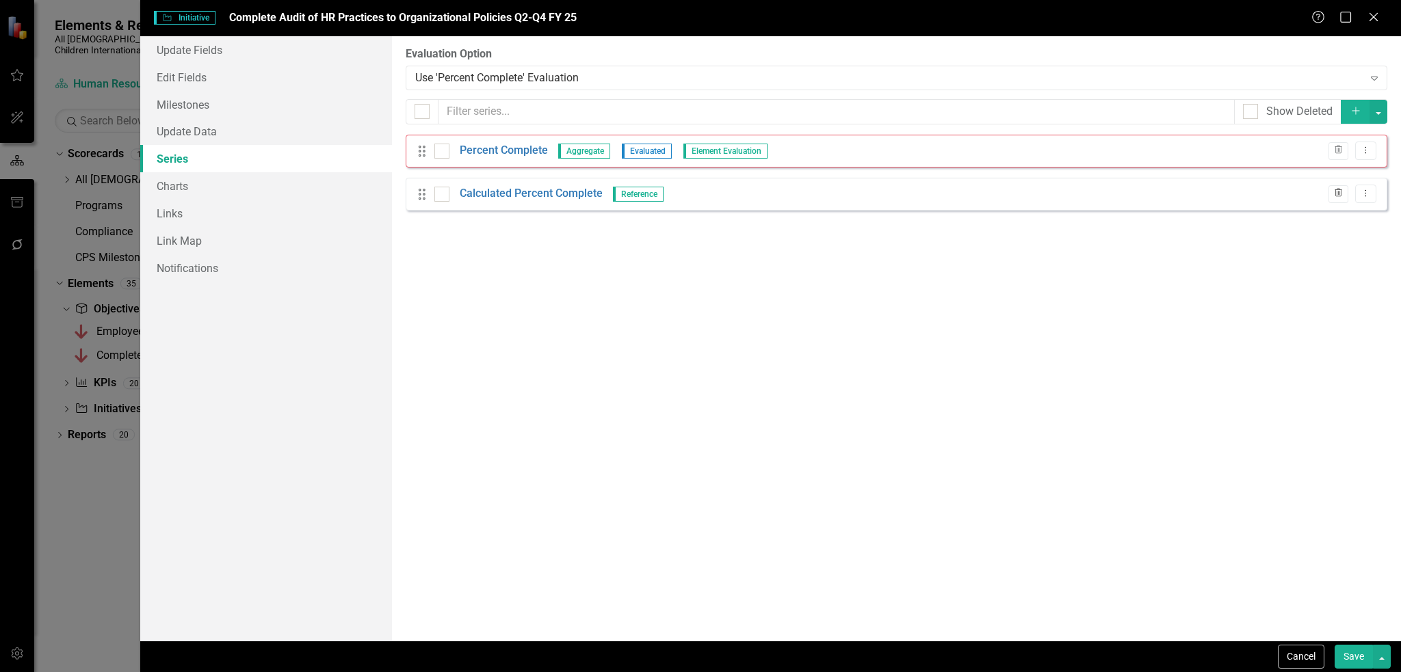
click at [1339, 191] on icon "Trash" at bounding box center [1338, 193] width 10 height 8
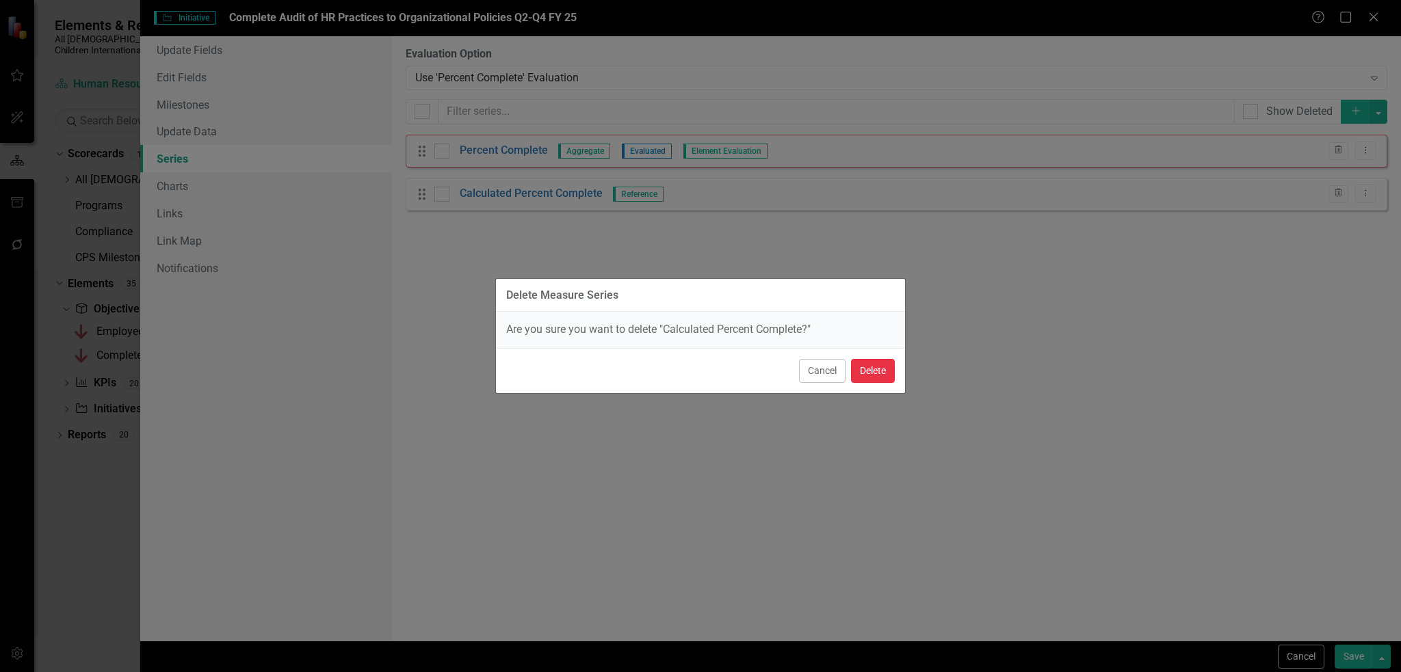
click at [864, 371] on button "Delete" at bounding box center [873, 371] width 44 height 24
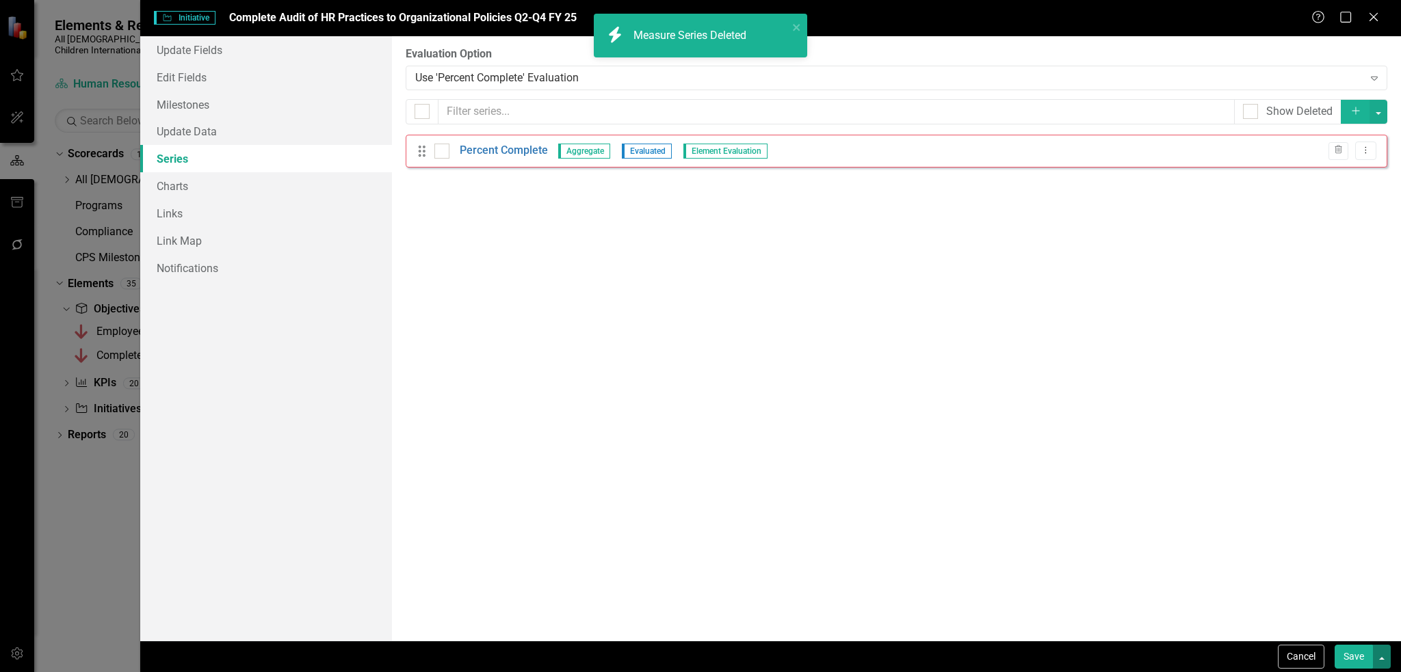
click at [1385, 652] on button "button" at bounding box center [1382, 657] width 18 height 24
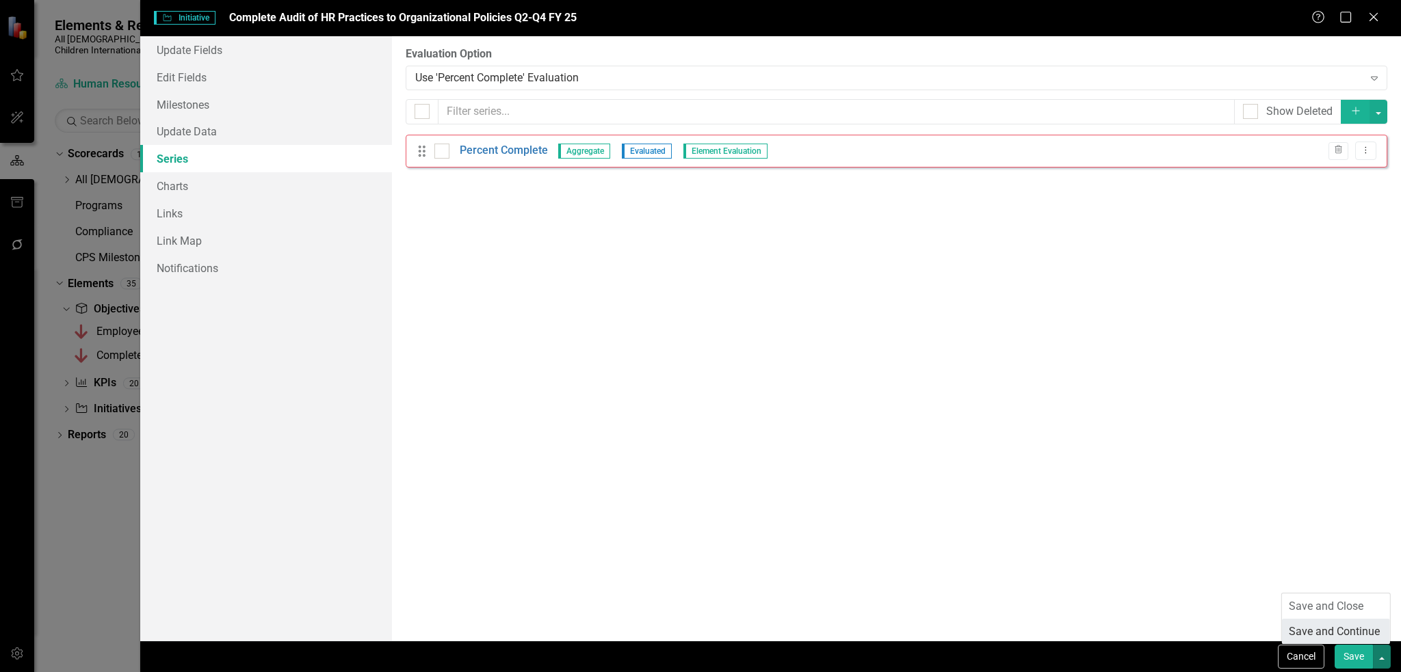
click at [1370, 634] on link "Save and Continue" at bounding box center [1336, 631] width 108 height 25
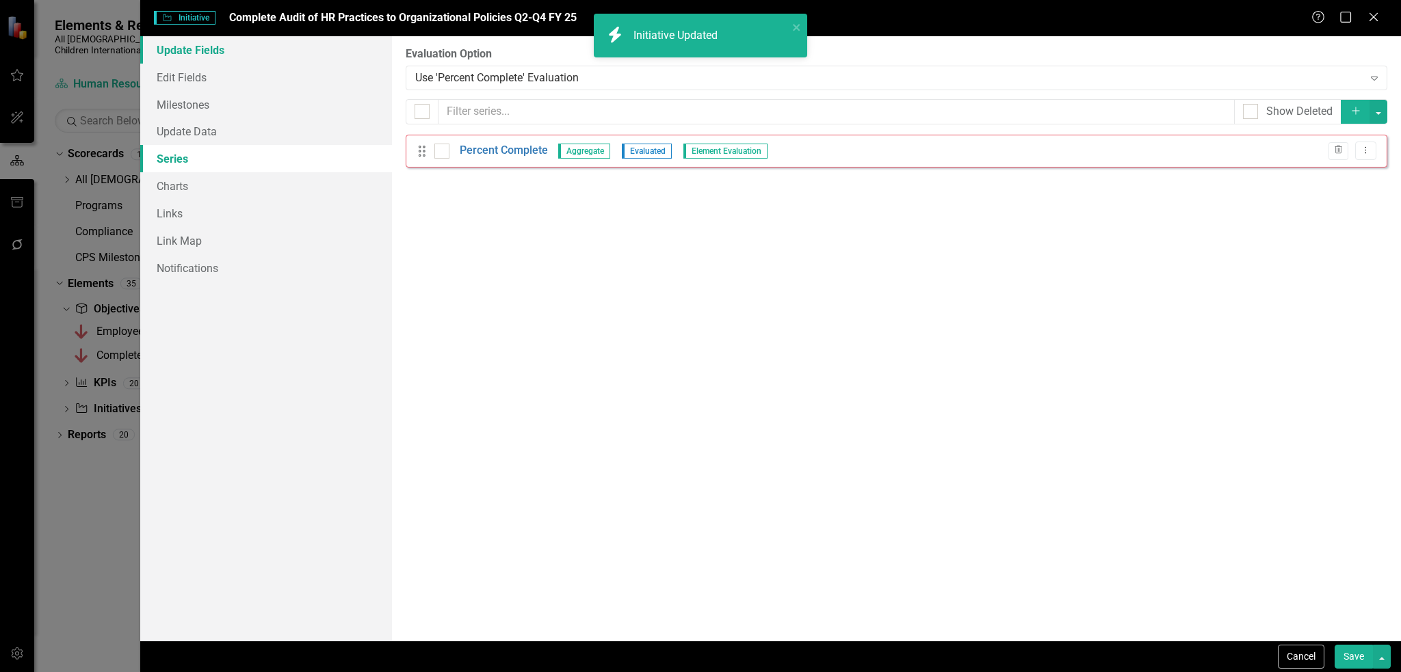
click at [305, 49] on link "Update Fields" at bounding box center [266, 49] width 252 height 27
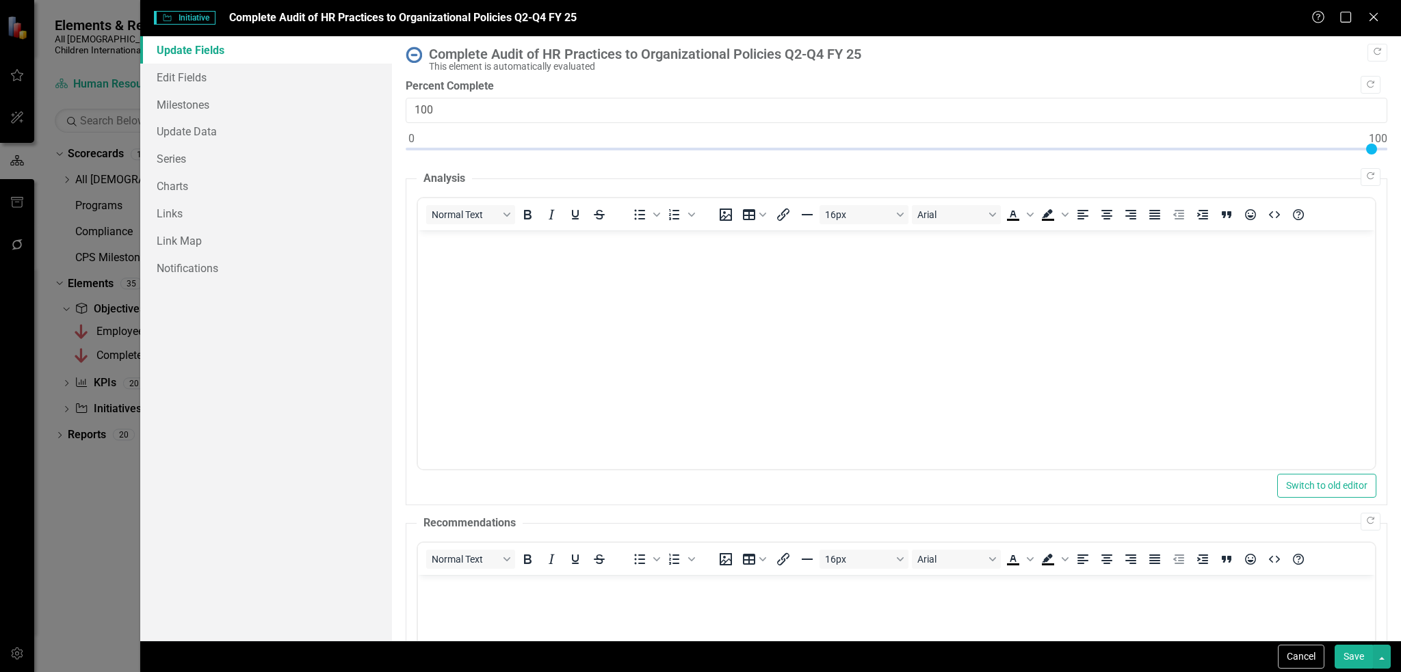
click at [258, 49] on link "Update Fields" at bounding box center [266, 49] width 252 height 27
click at [419, 55] on img at bounding box center [414, 55] width 16 height 16
click at [303, 72] on link "Edit Fields" at bounding box center [266, 77] width 252 height 27
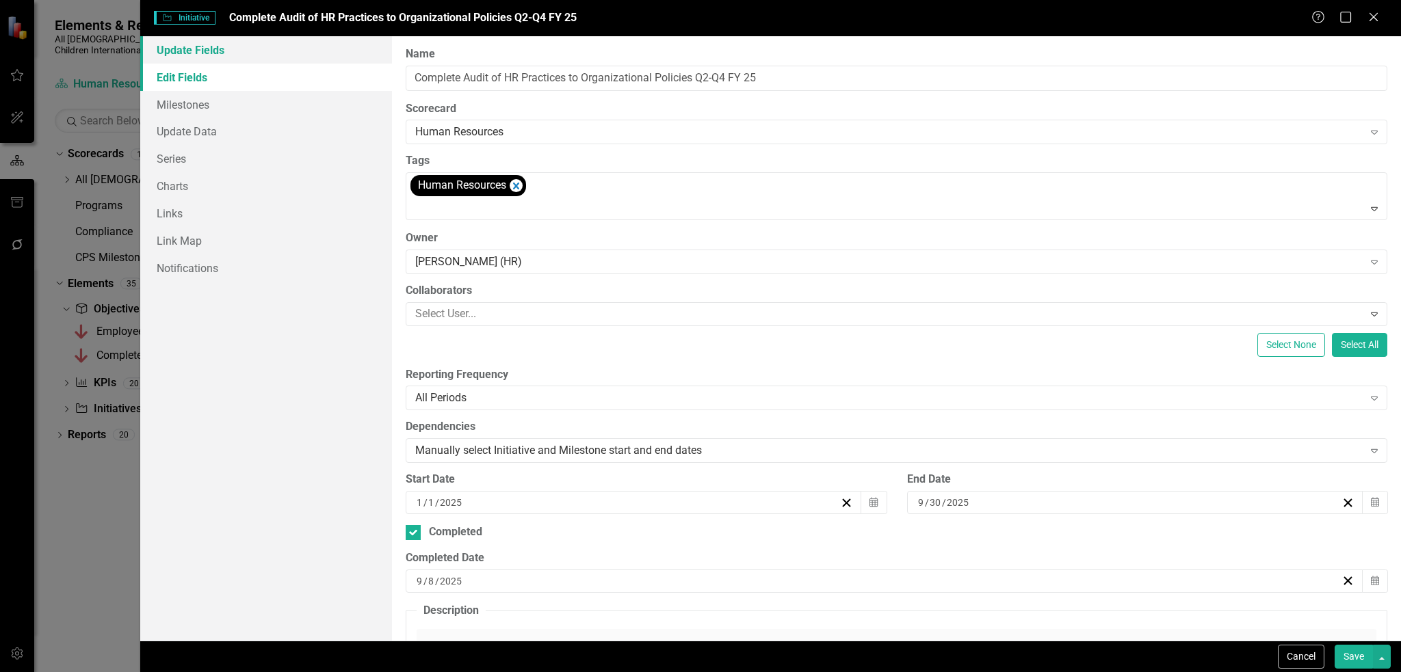
click at [316, 51] on link "Update Fields" at bounding box center [266, 49] width 252 height 27
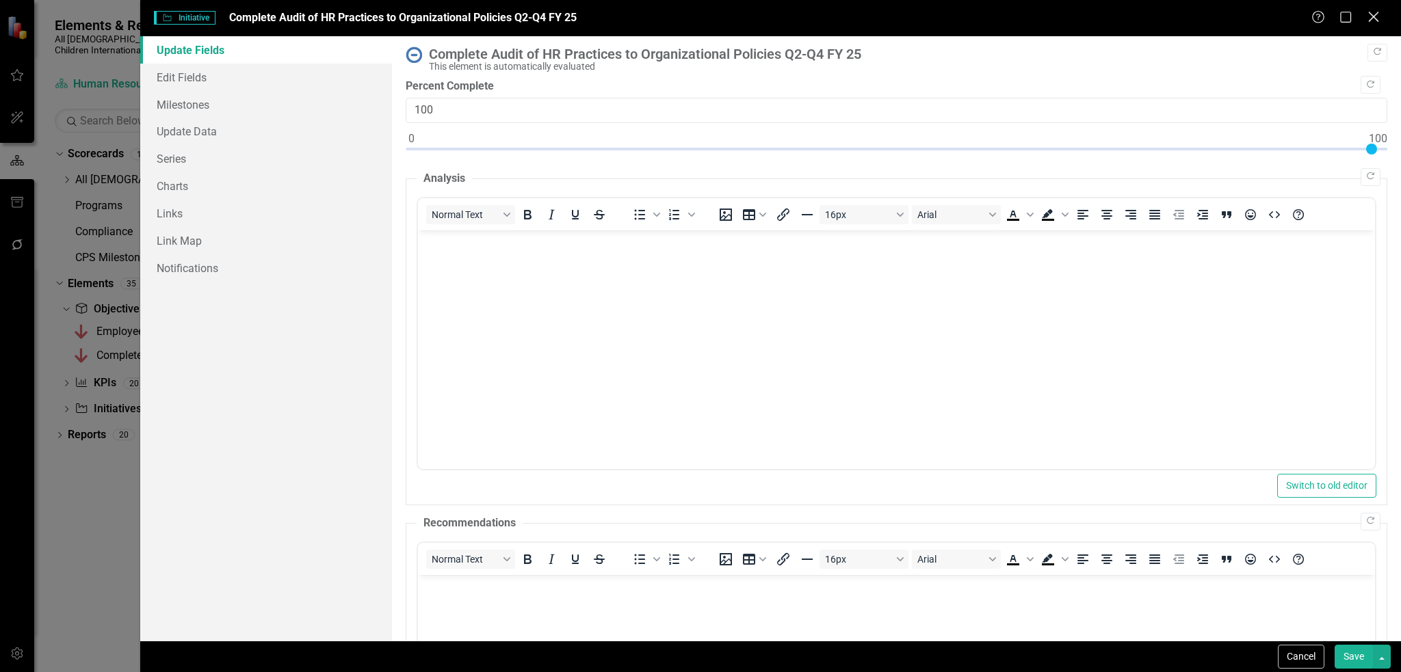
click at [1373, 14] on icon "Close" at bounding box center [1372, 16] width 17 height 13
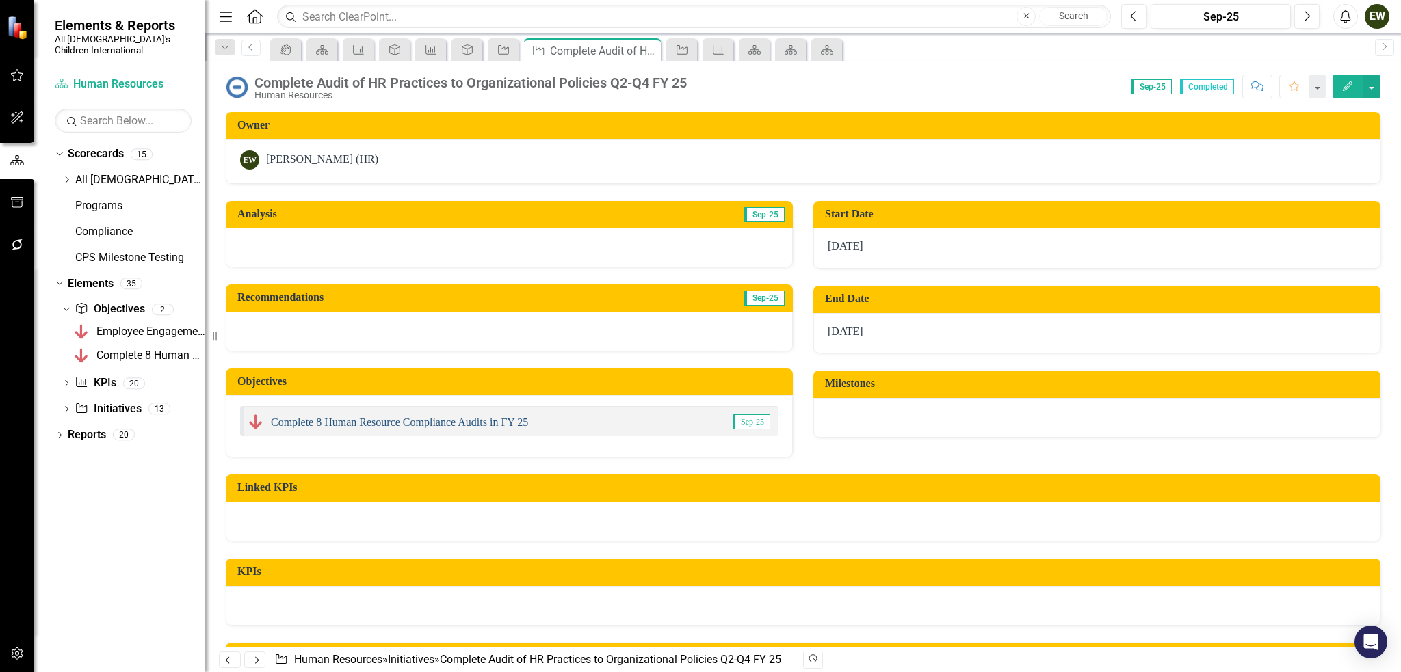
click at [497, 420] on link "Complete 8 Human Resource Compliance Audits in FY 25" at bounding box center [399, 422] width 257 height 12
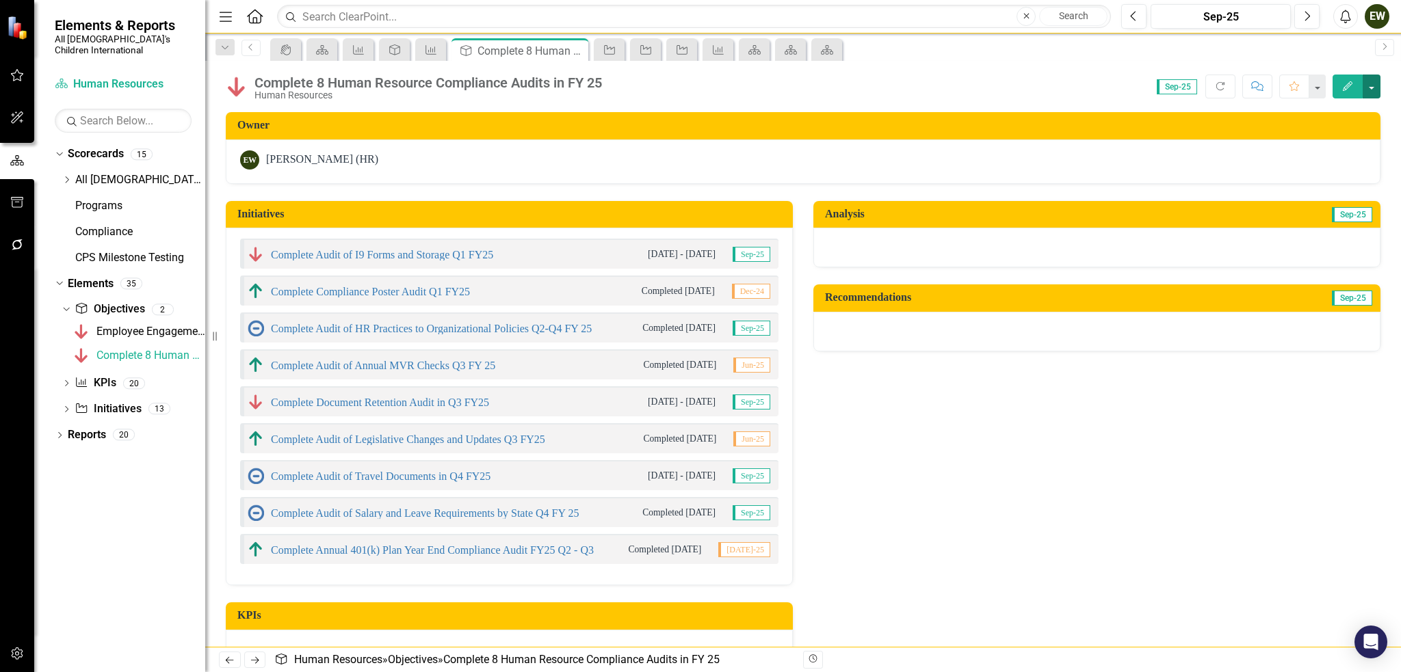
click at [1371, 80] on button "button" at bounding box center [1371, 87] width 18 height 24
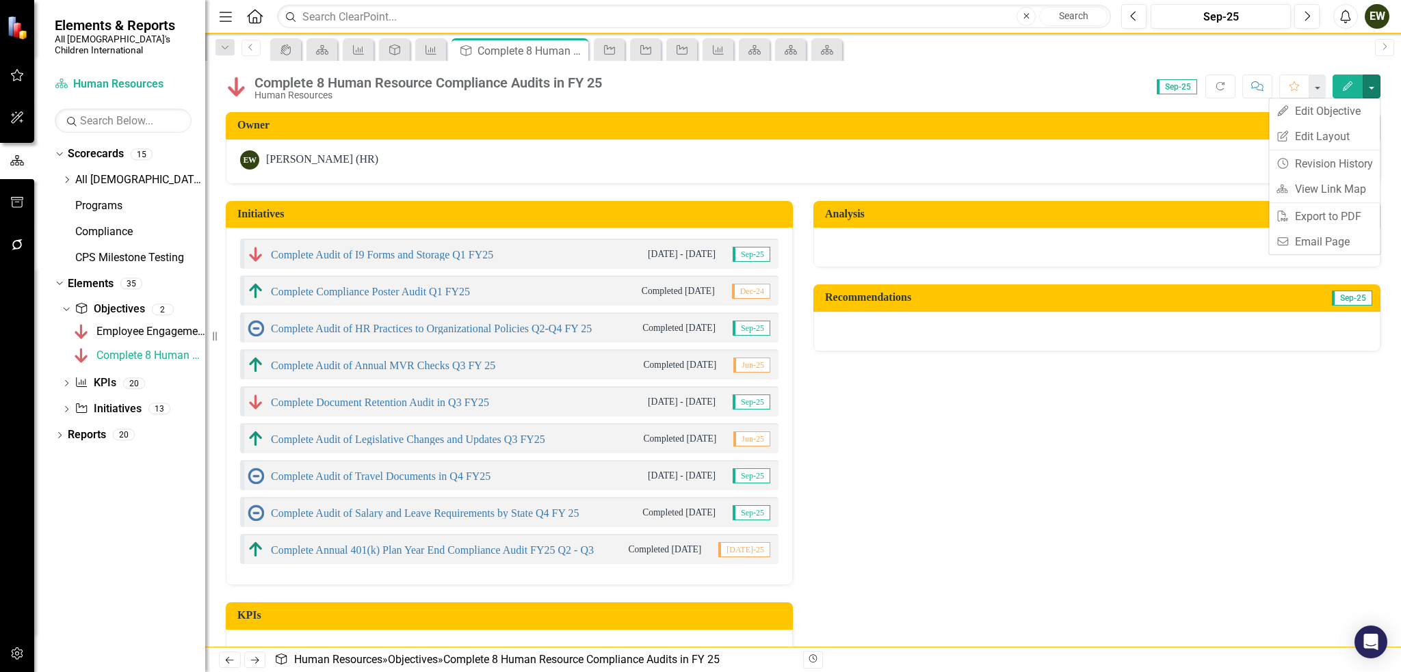
click at [944, 84] on div "Score: 0.00 Sep-25 Completed Refresh Comment Favorite Edit" at bounding box center [994, 86] width 771 height 23
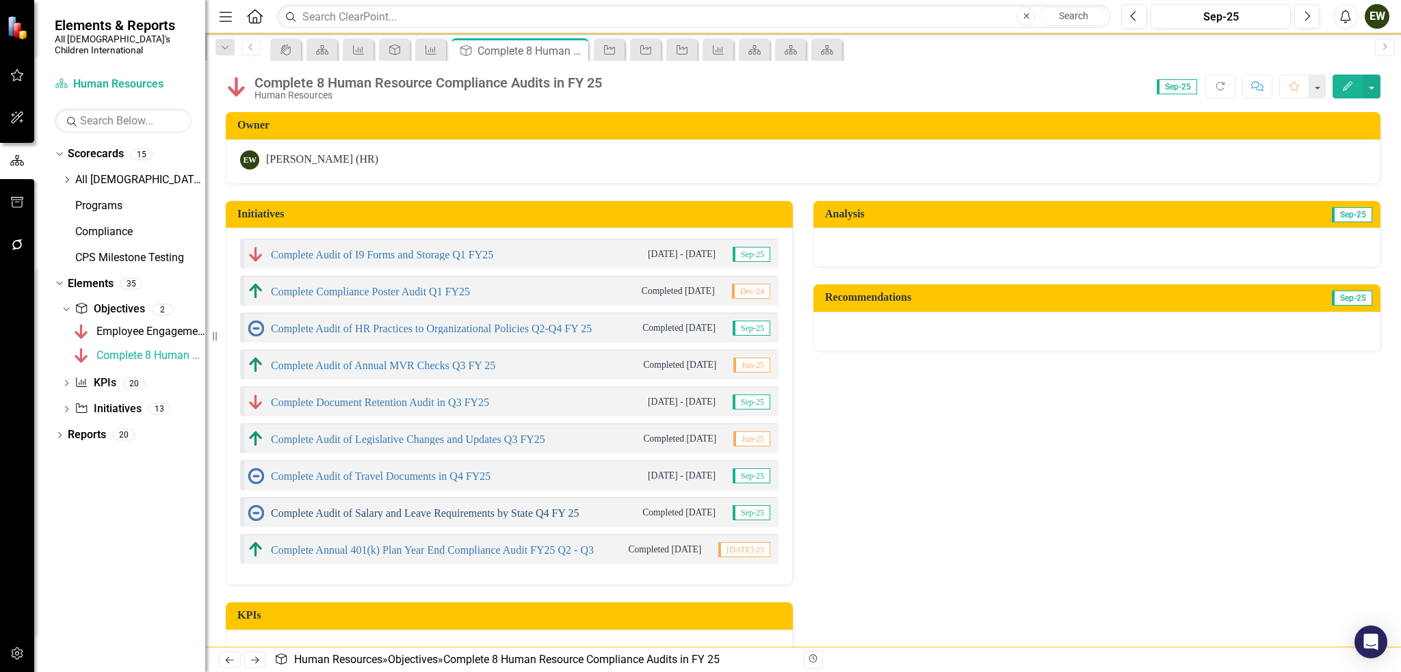
click at [325, 511] on link "Complete Audit of Salary and Leave Requirements by State Q4 FY 25" at bounding box center [425, 513] width 308 height 12
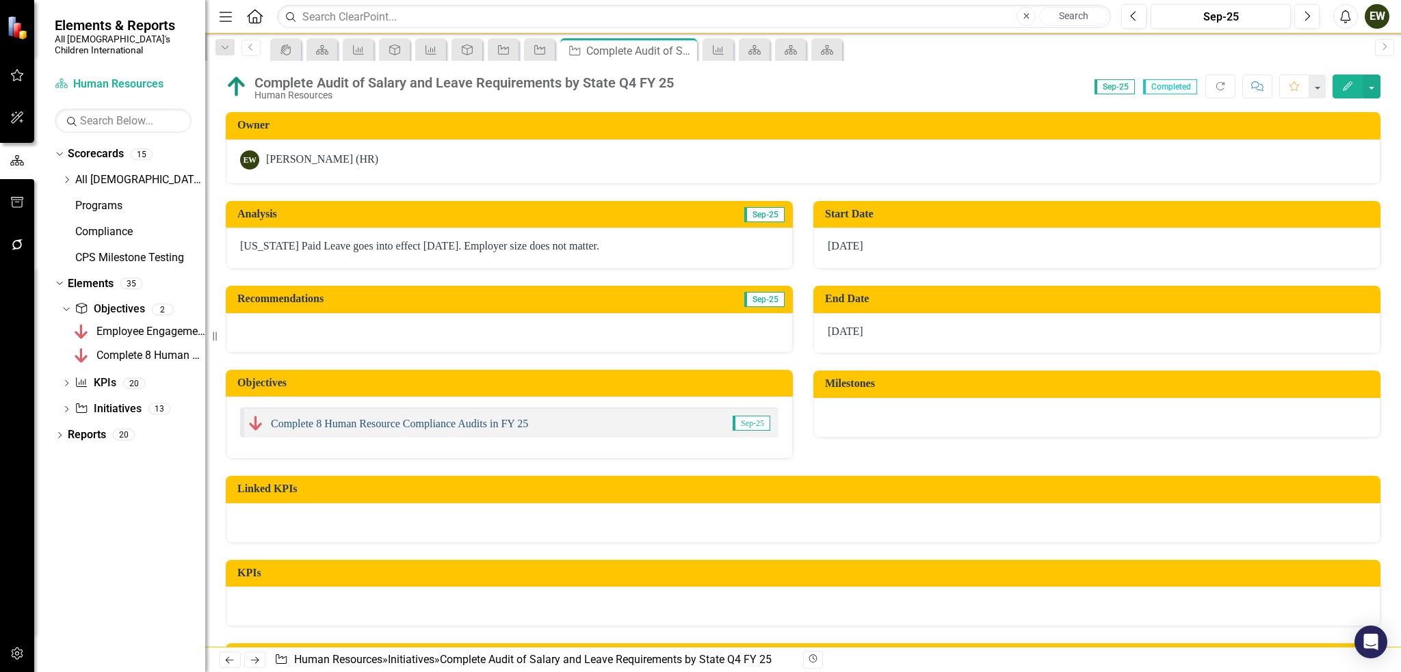
click at [298, 424] on link "Complete 8 Human Resource Compliance Audits in FY 25" at bounding box center [399, 424] width 257 height 12
